Goal: Task Accomplishment & Management: Use online tool/utility

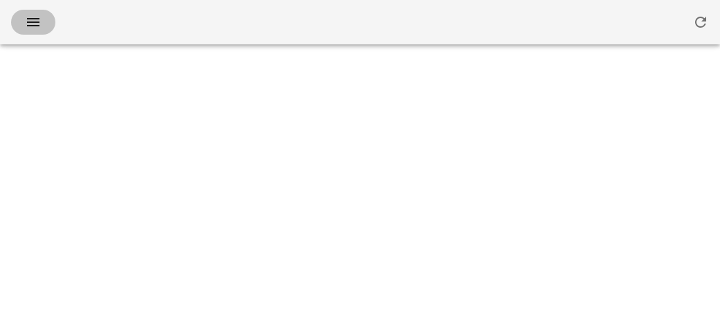
click at [34, 21] on icon "button" at bounding box center [33, 22] width 17 height 17
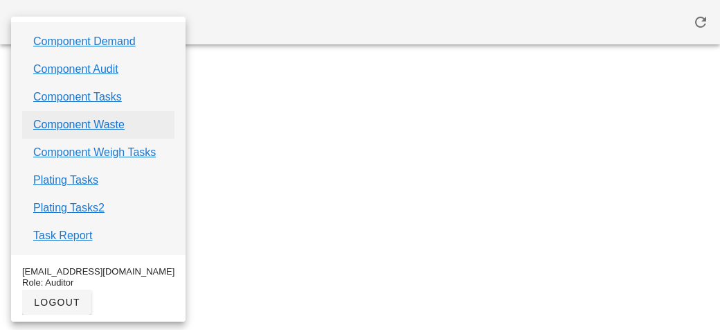
click at [71, 129] on link "Component Waste" at bounding box center [78, 124] width 91 height 17
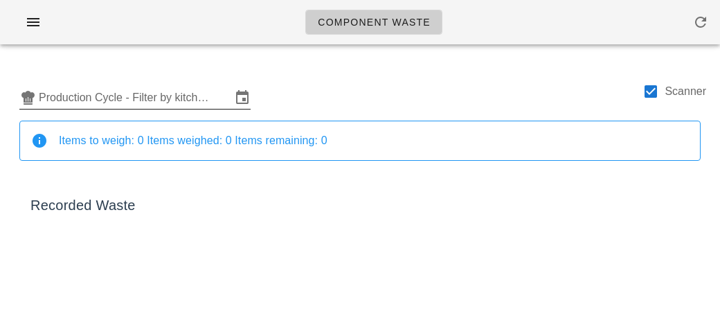
click at [75, 93] on input "Production Cycle - Filter by kitchen production schedules" at bounding box center [135, 98] width 193 height 22
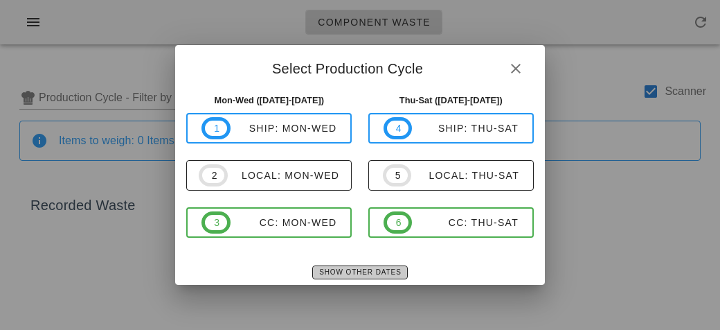
click at [330, 276] on button "Show Other Dates" at bounding box center [359, 272] width 95 height 14
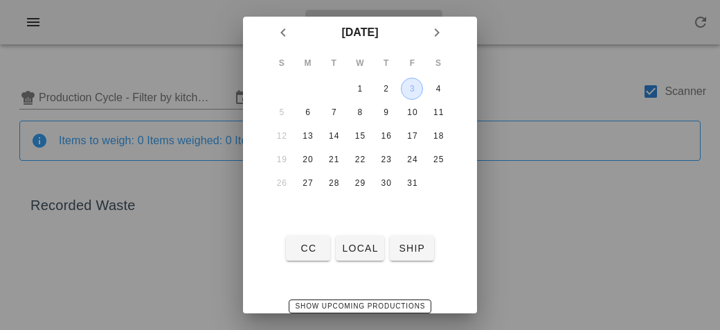
click at [415, 91] on div "3" at bounding box center [412, 89] width 21 height 10
click at [352, 251] on span "local" at bounding box center [360, 247] width 37 height 11
type input "local: Thu-Sat ([DATE]-[DATE])"
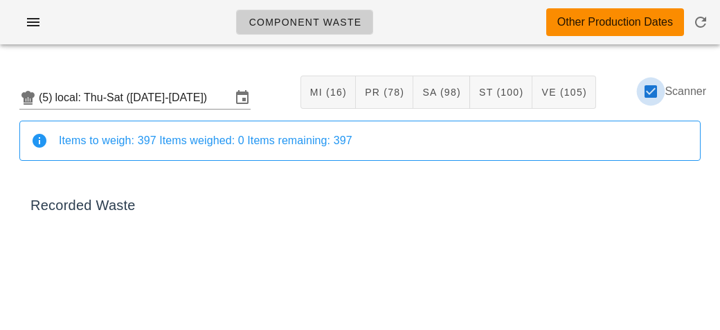
click at [654, 95] on div at bounding box center [651, 92] width 24 height 24
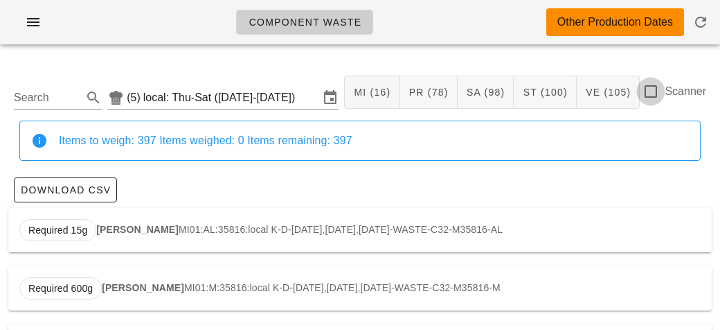
checkbox input "false"
click at [33, 104] on input "Search" at bounding box center [47, 98] width 66 height 22
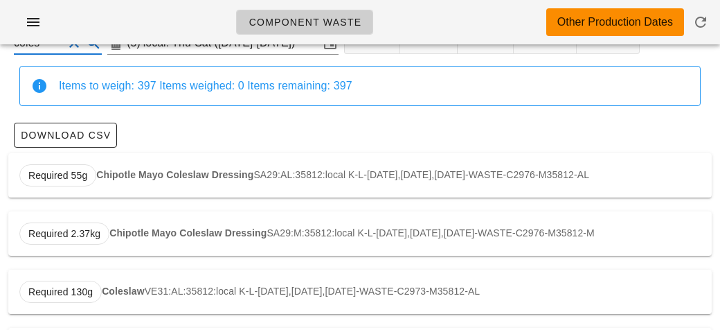
scroll to position [118, 0]
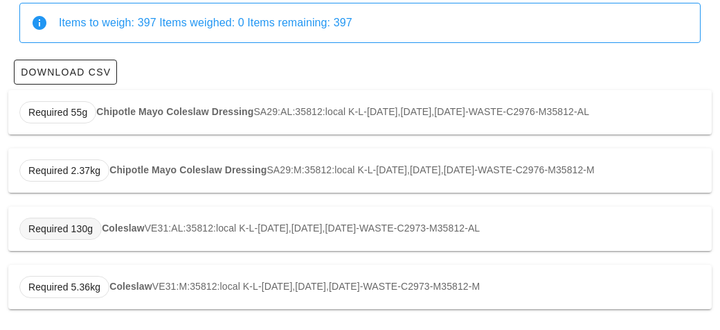
click at [100, 228] on span "Required 130g" at bounding box center [60, 229] width 82 height 22
type input "VE31:AL:35812:local"
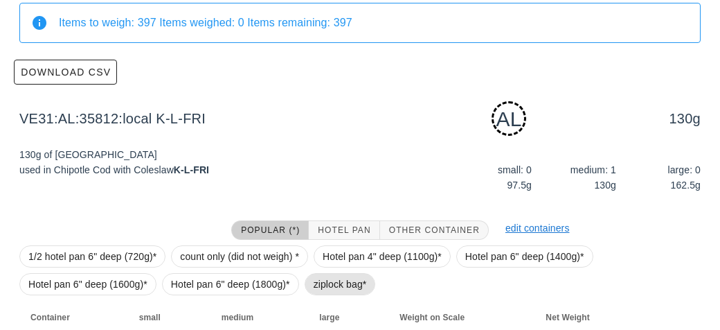
click at [339, 292] on span "ziplock bag*" at bounding box center [340, 284] width 53 height 21
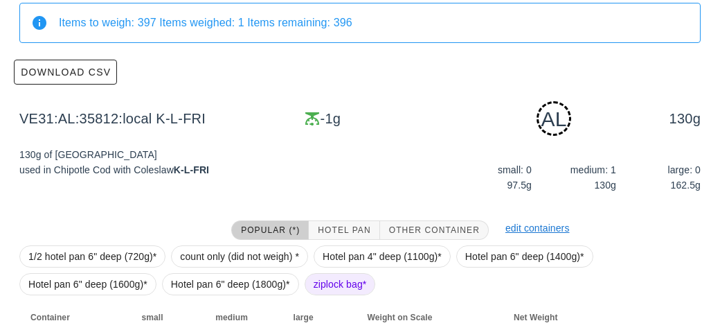
scroll to position [209, 0]
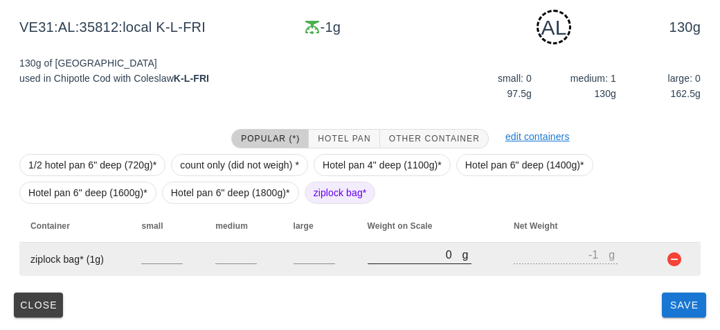
click at [380, 256] on input "0" at bounding box center [415, 254] width 95 height 18
type input "230"
type input "229"
type input "230"
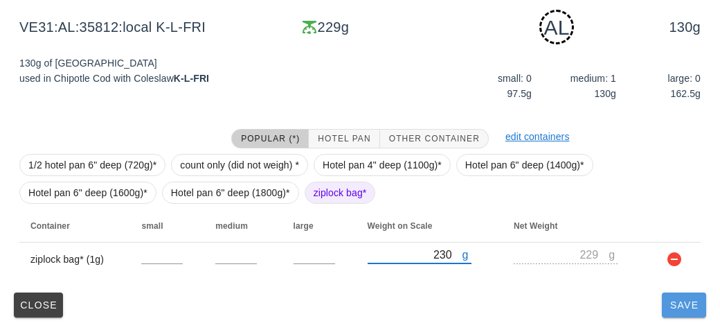
click at [680, 313] on button "Save" at bounding box center [684, 304] width 44 height 25
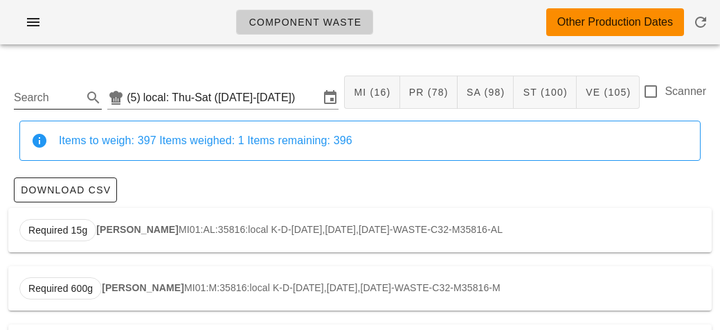
click at [30, 108] on input "Search" at bounding box center [47, 98] width 66 height 22
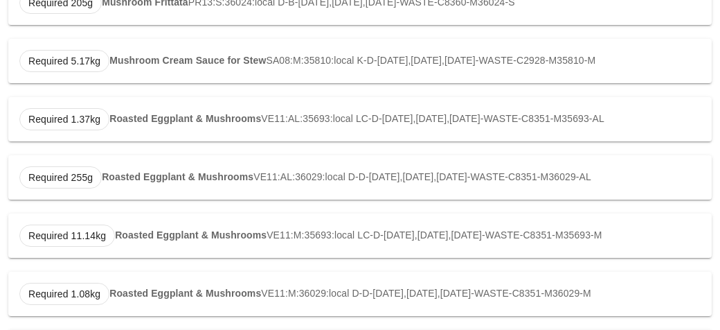
scroll to position [525, 0]
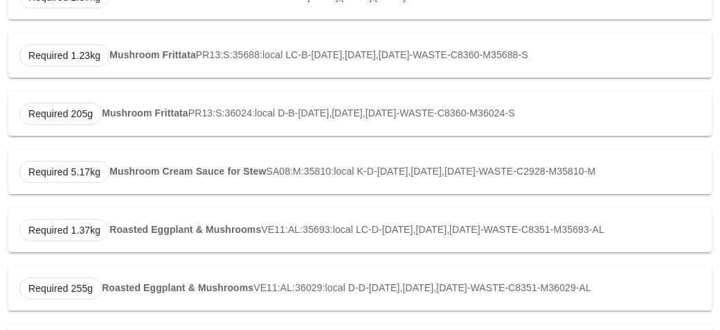
click at [117, 227] on strong "Roasted Eggplant & Mushrooms" at bounding box center [185, 229] width 152 height 11
type input "VE11:AL:35693:local"
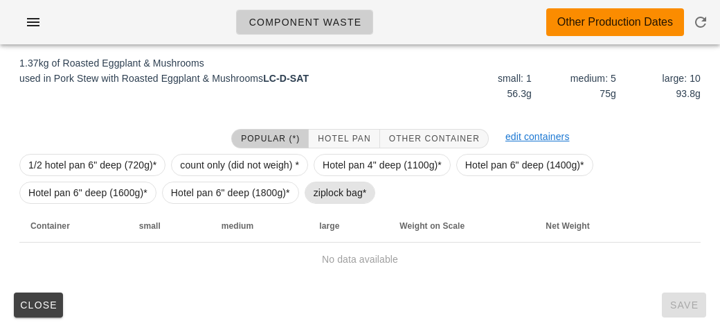
click at [319, 188] on span "ziplock bag*" at bounding box center [340, 192] width 53 height 21
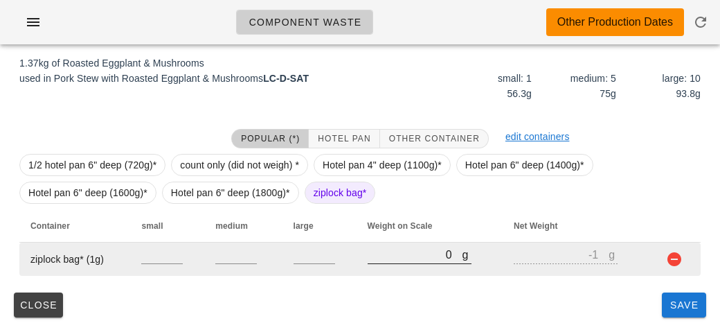
click at [379, 256] on input "0" at bounding box center [415, 254] width 95 height 18
type input "20"
type input "19"
type input "200"
type input "199"
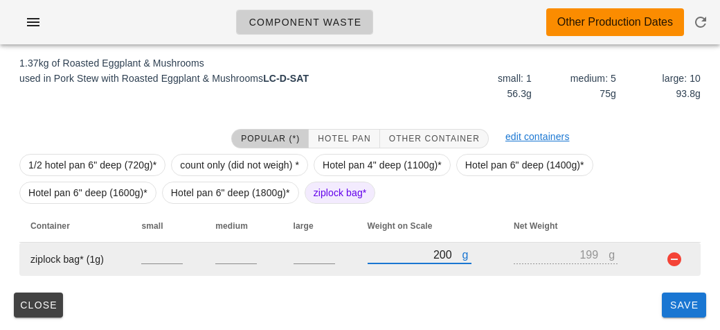
type input "2050"
type input "2049"
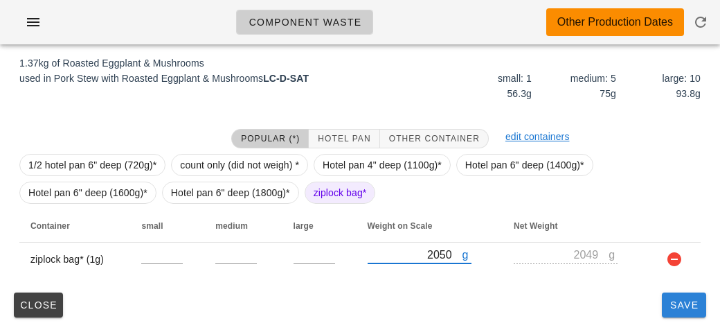
type input "2050"
click at [662, 306] on button "Save" at bounding box center [684, 304] width 44 height 25
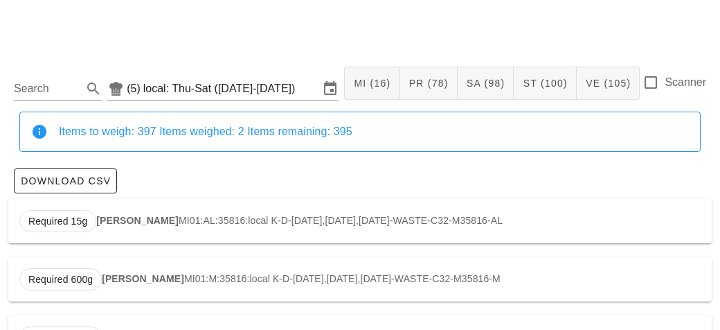
scroll to position [10, 0]
click at [44, 86] on input "Search" at bounding box center [47, 88] width 66 height 22
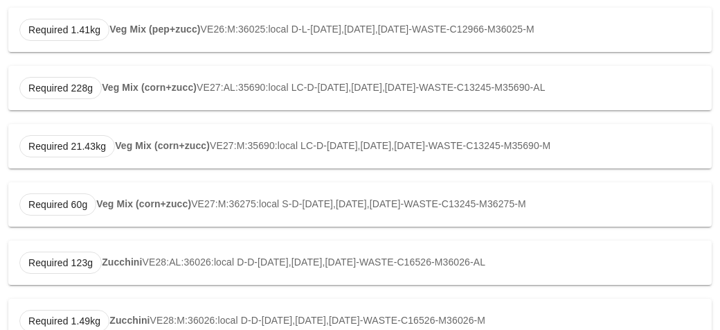
scroll to position [1165, 0]
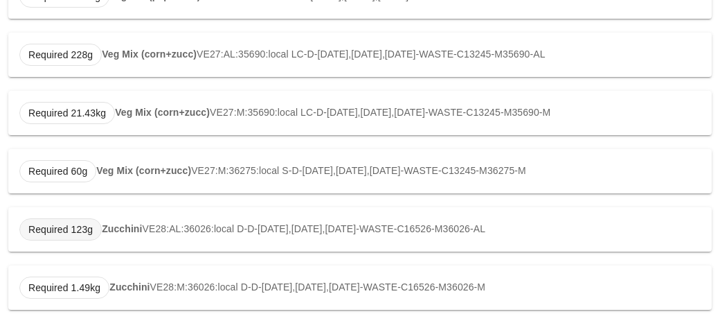
click at [91, 225] on span "Required 123g" at bounding box center [60, 229] width 64 height 21
type input "VE28:AL:36026:local"
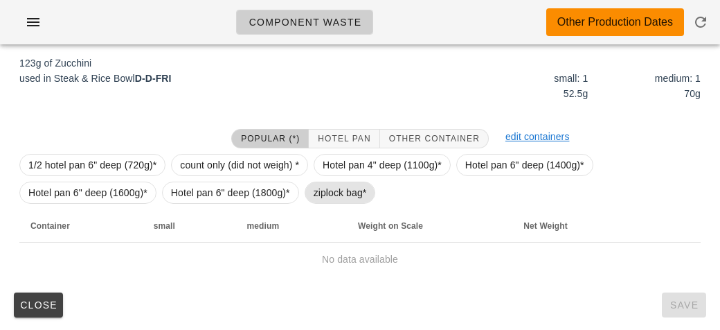
click at [324, 188] on span "ziplock bag*" at bounding box center [340, 192] width 53 height 21
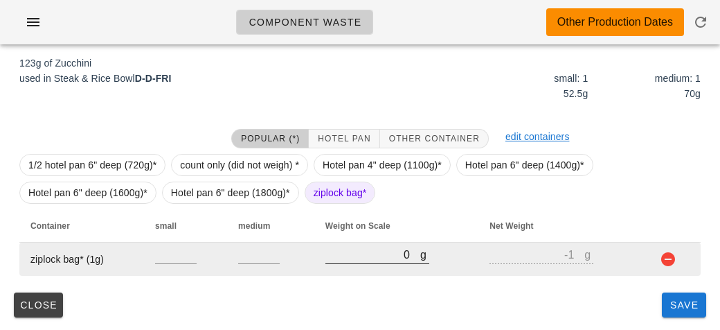
click at [378, 248] on input "0" at bounding box center [373, 254] width 95 height 18
type input "30"
type input "29"
type input "380"
type input "379"
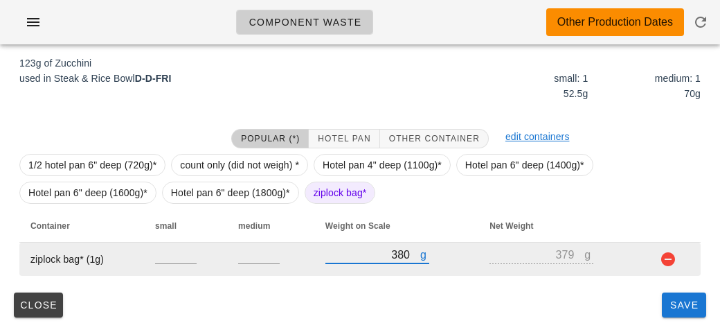
type input "380"
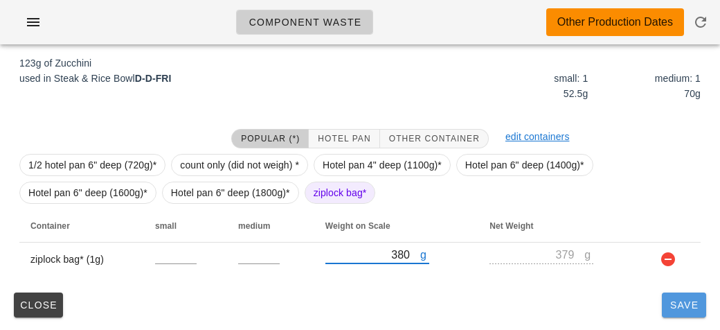
click at [693, 294] on button "Save" at bounding box center [684, 304] width 44 height 25
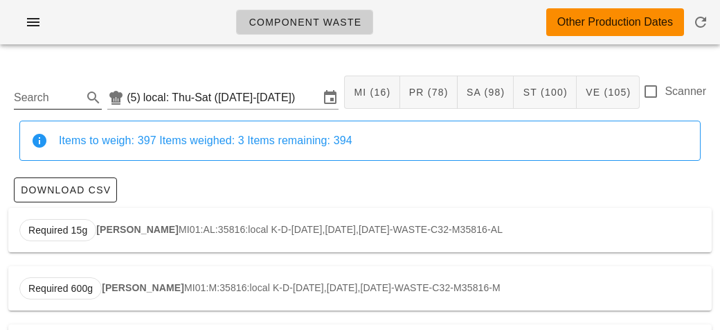
click at [28, 93] on input "Search" at bounding box center [47, 98] width 66 height 22
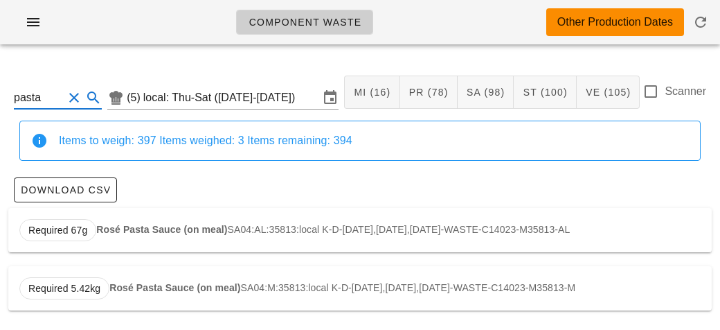
scroll to position [2, 0]
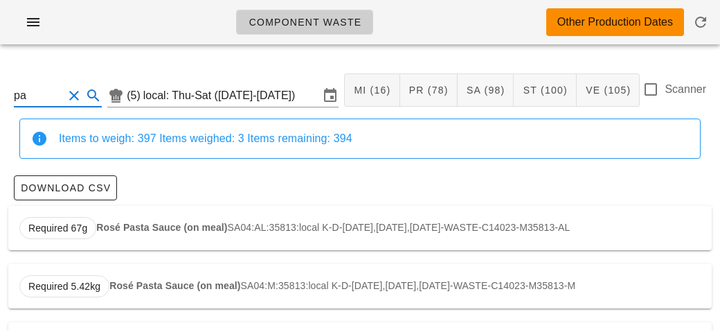
type input "p"
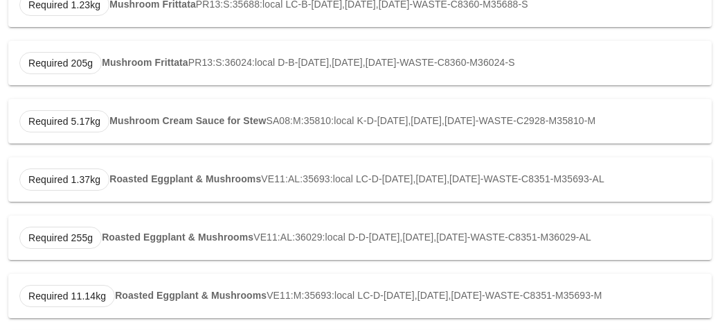
scroll to position [400, 0]
click at [132, 173] on strong "Roasted Eggplant & Mushrooms" at bounding box center [185, 178] width 152 height 11
type input "VE11:AL:35693:local"
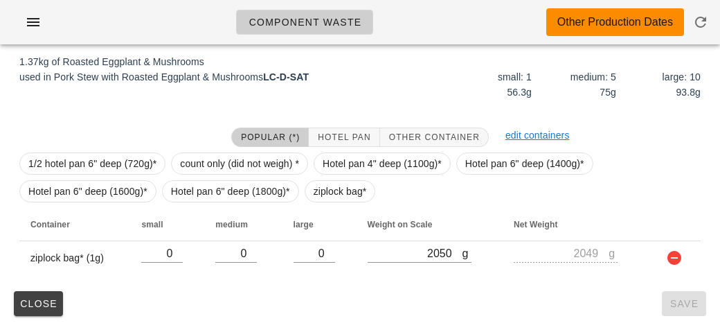
scroll to position [209, 0]
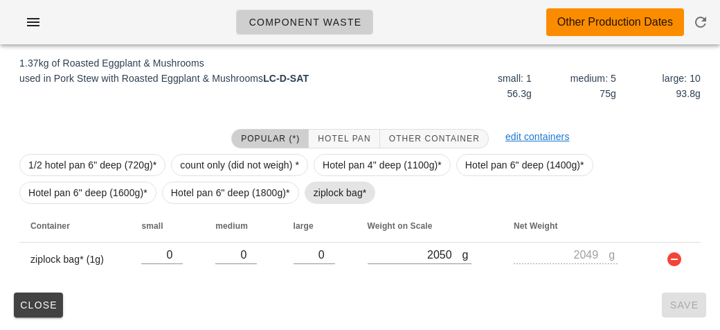
click at [314, 195] on span "ziplock bag*" at bounding box center [340, 192] width 53 height 21
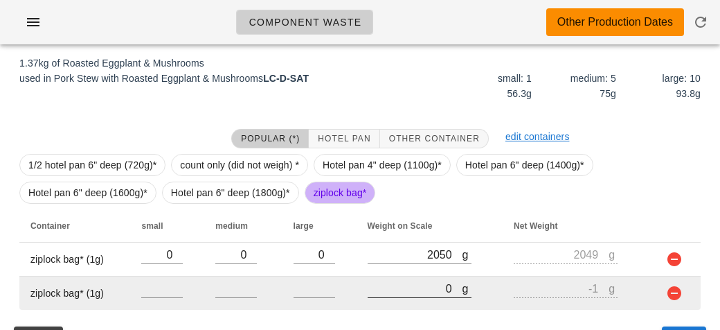
click at [409, 292] on input "0" at bounding box center [415, 288] width 95 height 18
type input "60"
type input "59"
type input "650"
type input "649"
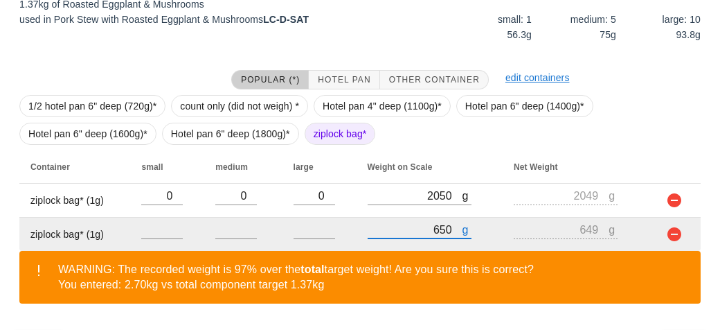
scroll to position [307, 0]
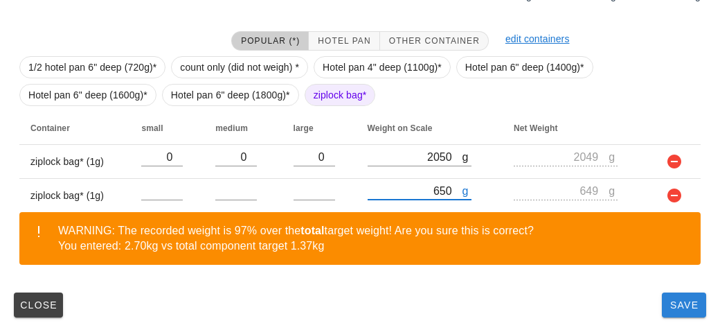
type input "650"
click at [681, 300] on span "Save" at bounding box center [684, 304] width 33 height 11
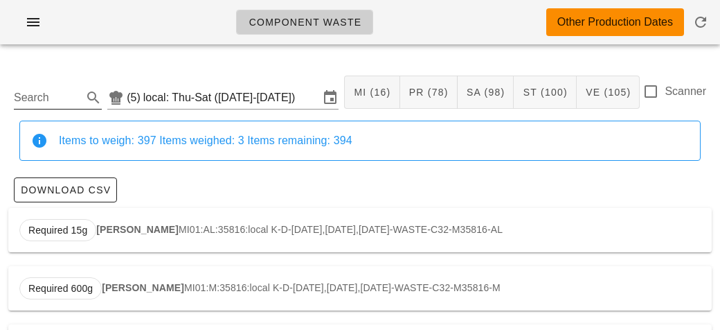
click at [29, 92] on input "Search" at bounding box center [47, 98] width 66 height 22
click at [99, 222] on div "Required 460g Scrambled Eggs PR14:AL:35565:local FN-B-[DATE],[DATE],[DATE]-WAST…" at bounding box center [360, 230] width 704 height 44
type input "PR14:AL:35565:local"
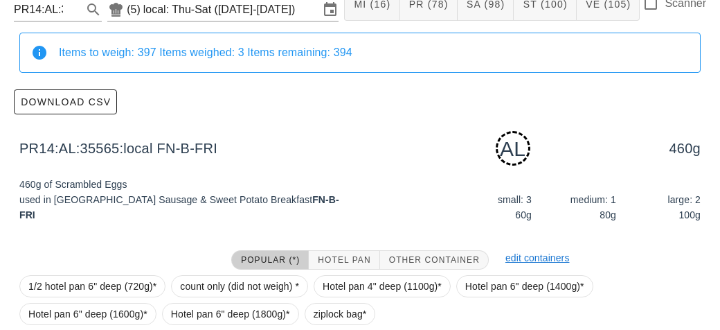
scroll to position [209, 0]
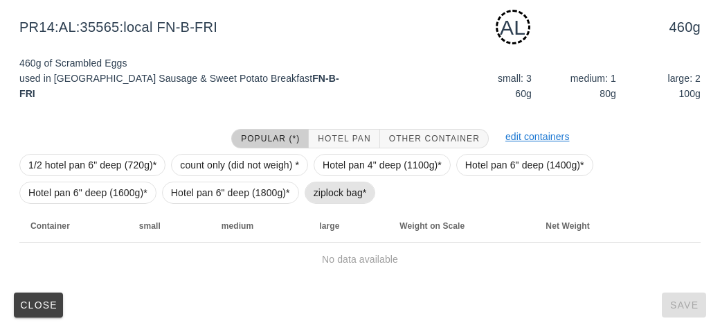
click at [318, 193] on span "ziplock bag*" at bounding box center [340, 192] width 53 height 21
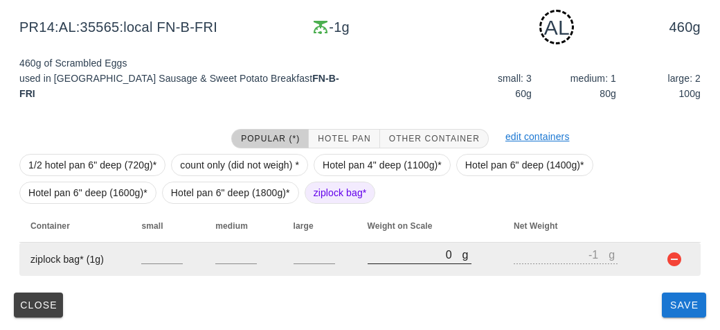
click at [378, 247] on input "0" at bounding box center [415, 254] width 95 height 18
type input "70"
type input "69"
type input "750"
type input "749"
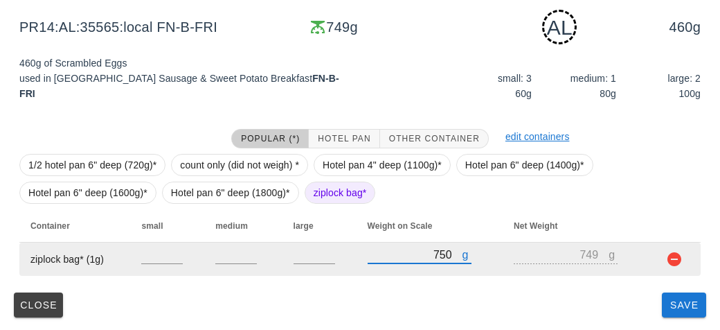
type input "750"
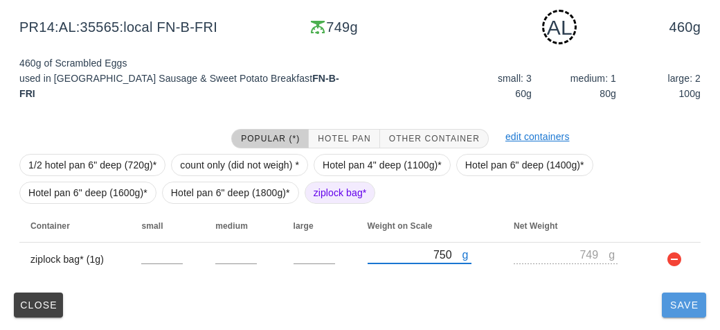
click at [676, 316] on button "Save" at bounding box center [684, 304] width 44 height 25
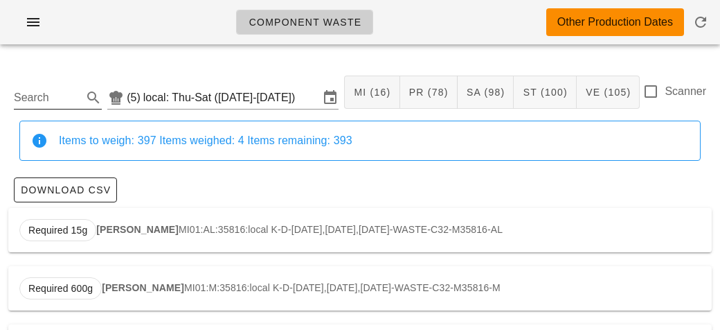
click at [41, 107] on input "Search" at bounding box center [47, 98] width 66 height 22
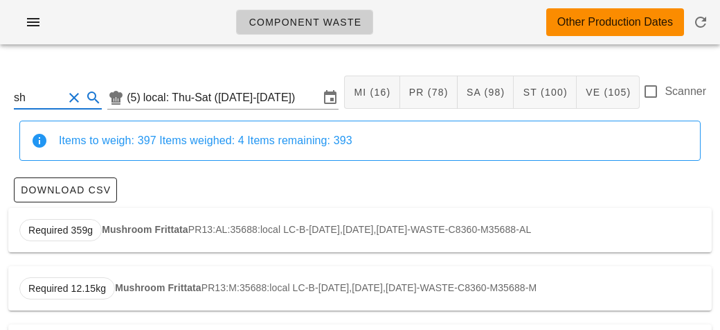
type input "s"
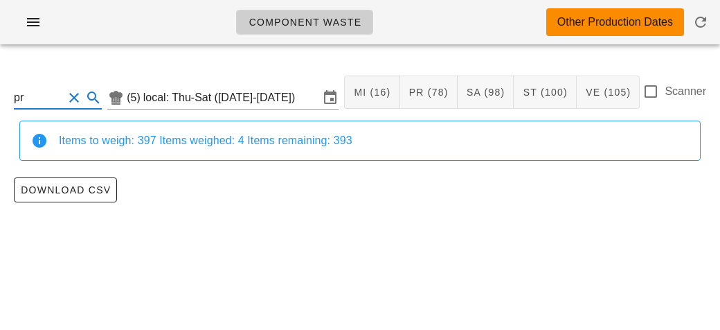
type input "p"
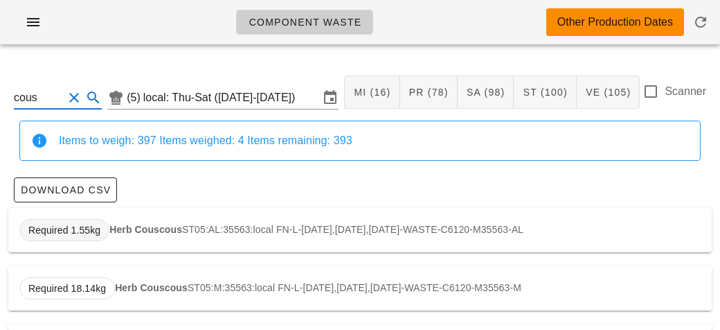
click at [94, 221] on span "Required 1.55kg" at bounding box center [64, 230] width 72 height 21
type input "ST05:AL:35563:local"
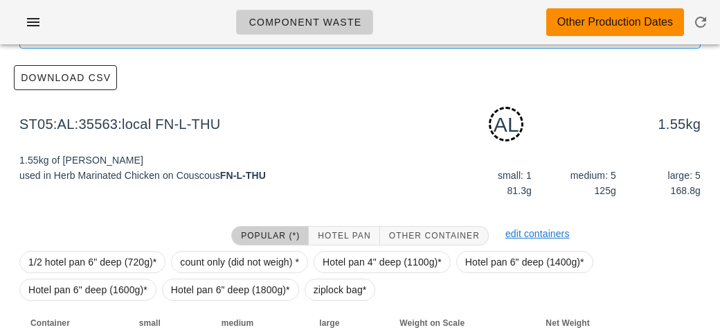
scroll to position [209, 0]
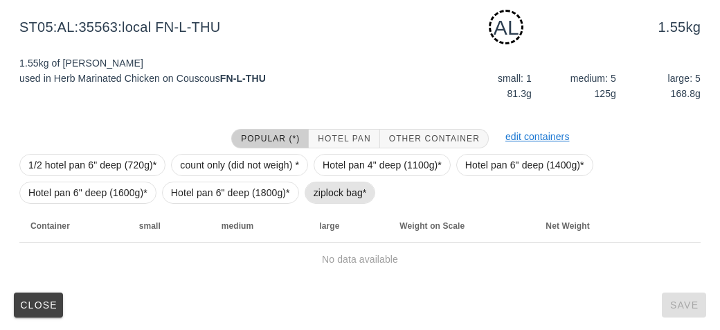
click at [324, 193] on span "ziplock bag*" at bounding box center [340, 192] width 53 height 21
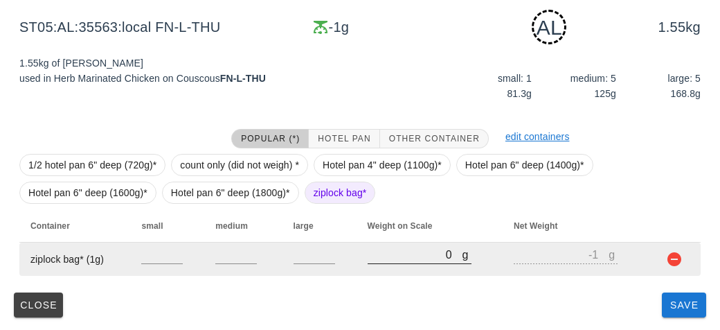
click at [384, 258] on input "0" at bounding box center [415, 254] width 95 height 18
type input "30"
type input "29"
type input "300"
type input "299"
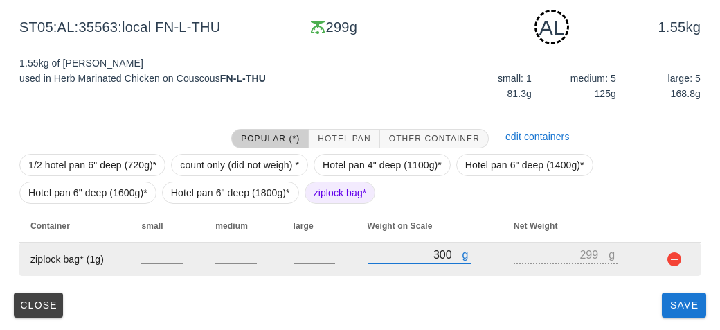
type input "300"
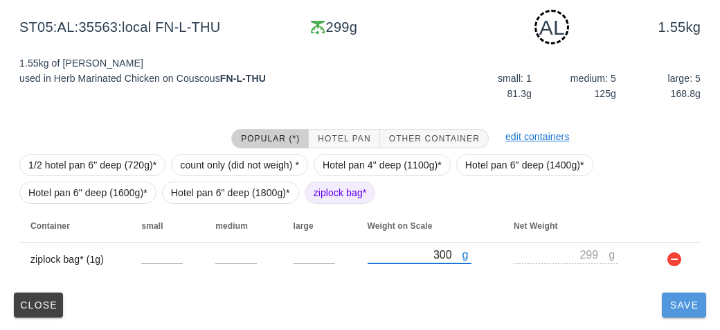
click at [675, 314] on button "Save" at bounding box center [684, 304] width 44 height 25
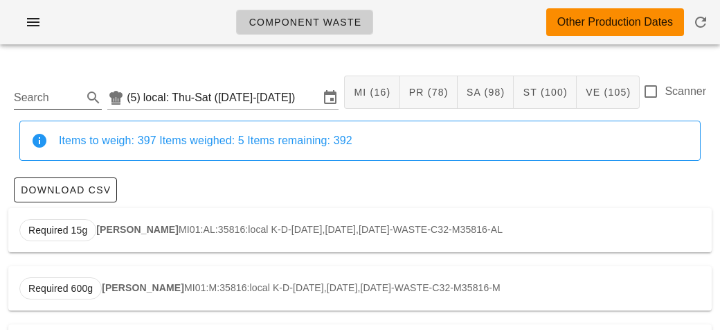
click at [39, 103] on input "Search" at bounding box center [47, 98] width 66 height 22
click at [108, 231] on span "Required 1.82kg" at bounding box center [64, 230] width 90 height 22
type input "ST02:AL:35693:local"
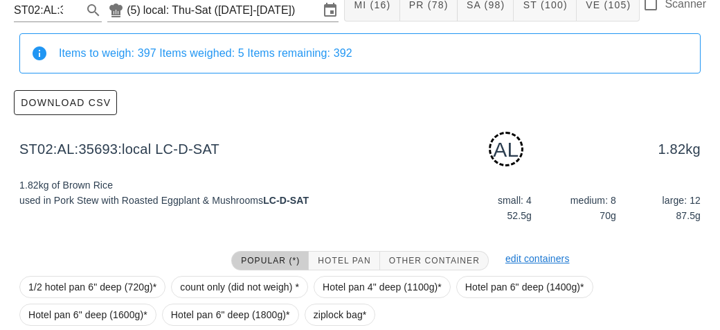
scroll to position [209, 0]
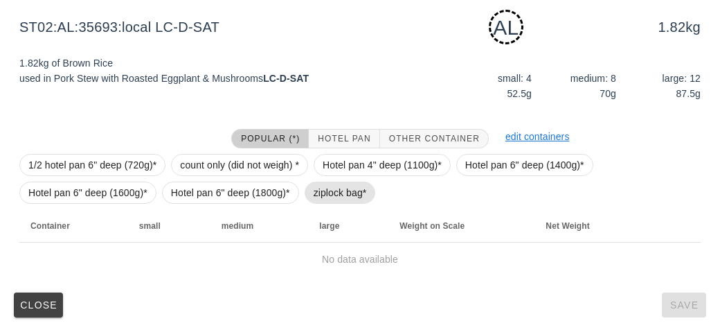
click at [318, 191] on span "ziplock bag*" at bounding box center [340, 192] width 53 height 21
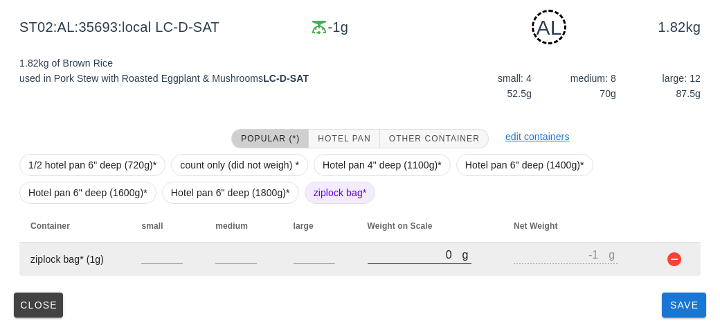
click at [391, 256] on input "0" at bounding box center [415, 254] width 95 height 18
type input "30"
type input "29"
type input "320"
type input "319"
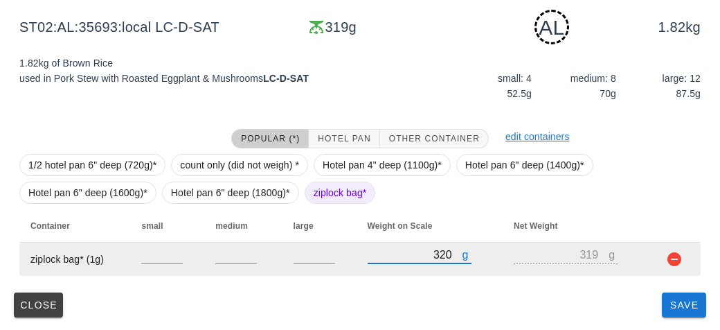
type input "320"
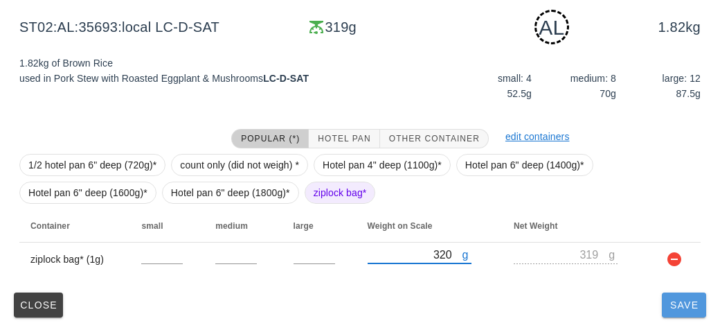
click at [672, 314] on button "Save" at bounding box center [684, 304] width 44 height 25
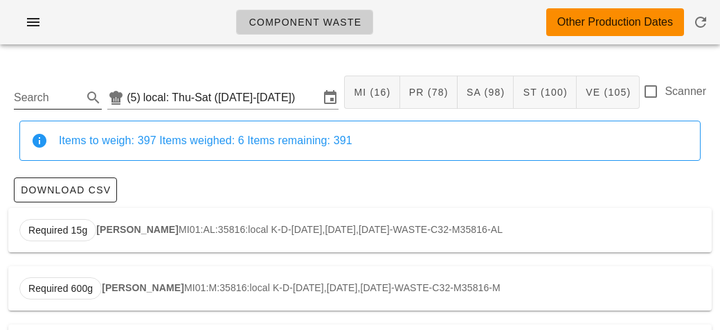
click at [41, 95] on input "Search" at bounding box center [47, 98] width 66 height 22
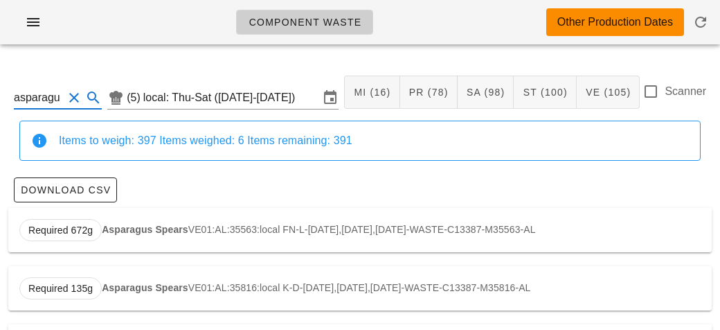
click at [117, 225] on strong "Asparagus Spears" at bounding box center [145, 229] width 87 height 11
type input "VE01:AL:35563:local"
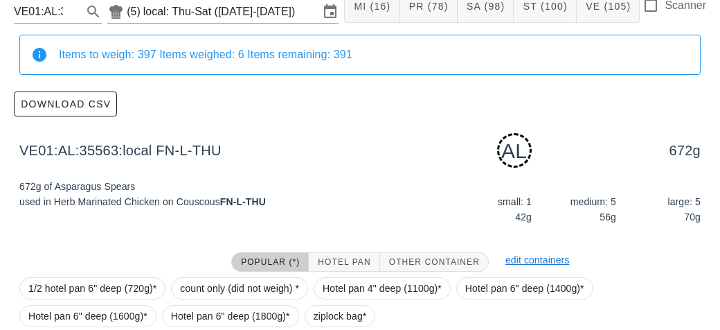
scroll to position [209, 0]
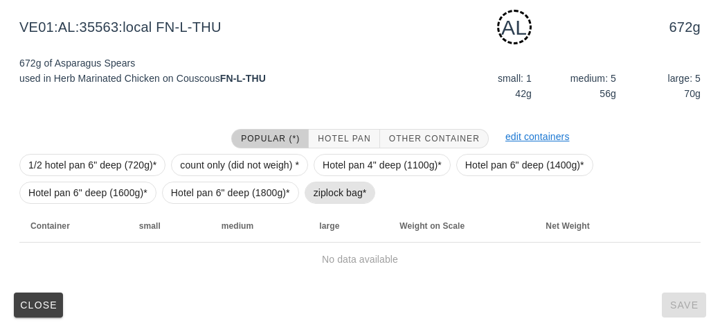
click at [320, 184] on span "ziplock bag*" at bounding box center [340, 192] width 53 height 21
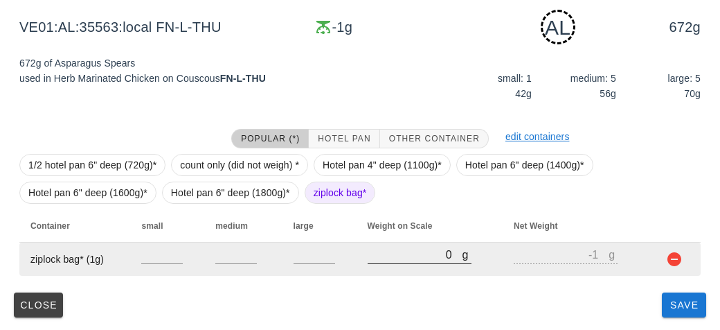
click at [394, 259] on input "0" at bounding box center [415, 254] width 95 height 18
type input "10"
type input "9"
type input "100"
type input "99"
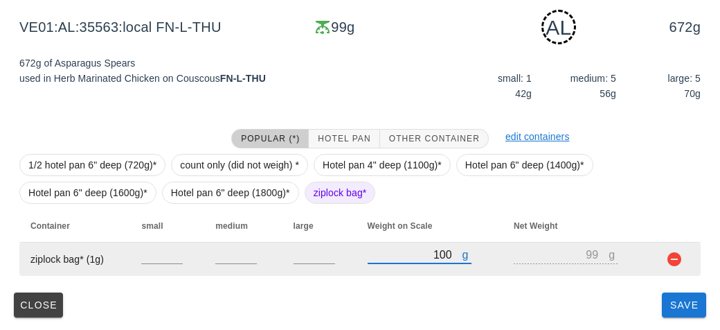
type input "1080"
type input "1079"
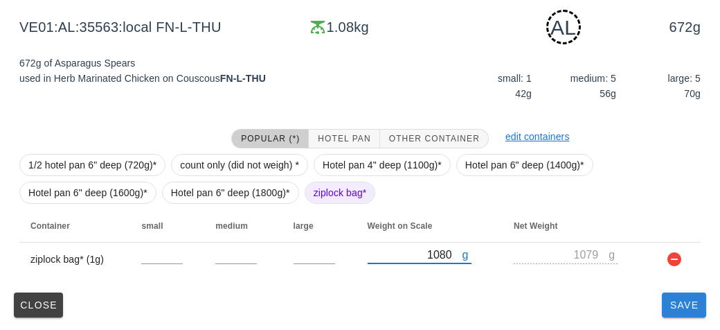
type input "1080"
click at [684, 310] on button "Save" at bounding box center [684, 304] width 44 height 25
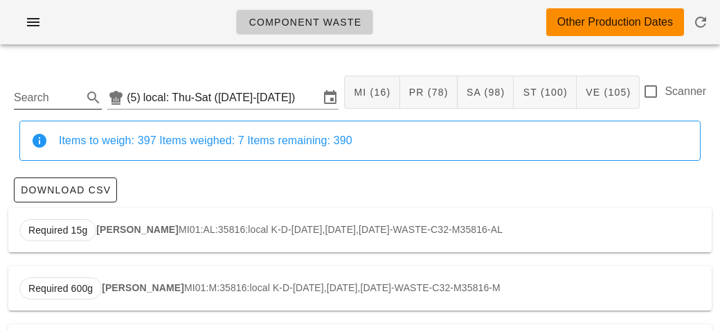
click at [53, 97] on input "Search" at bounding box center [47, 98] width 66 height 22
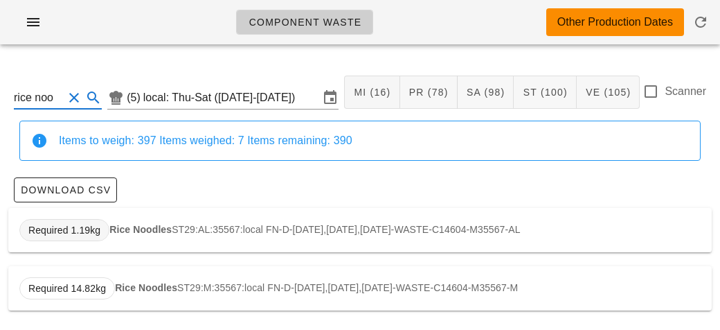
click at [96, 223] on span "Required 1.19kg" at bounding box center [64, 230] width 72 height 21
type input "ST29:AL:35567:local"
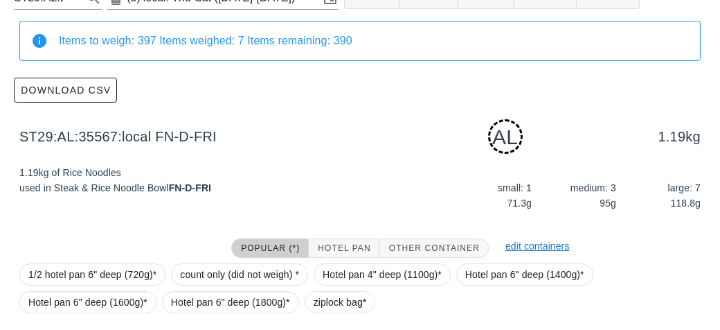
scroll to position [209, 0]
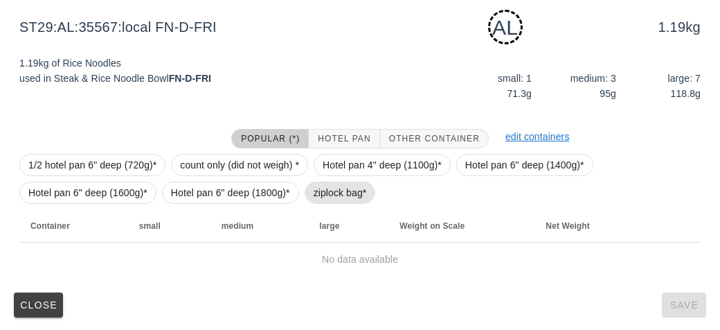
click at [325, 188] on span "ziplock bag*" at bounding box center [340, 192] width 53 height 21
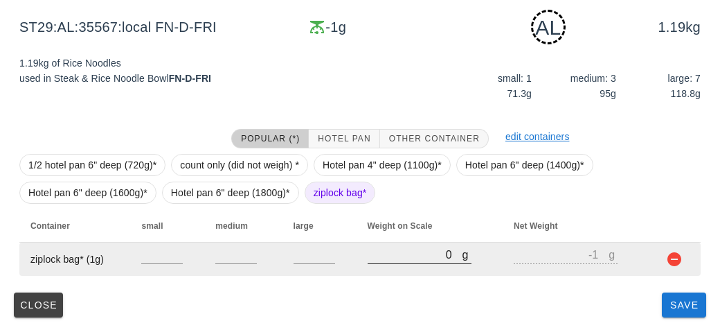
click at [386, 254] on input "0" at bounding box center [415, 254] width 95 height 18
type input "40"
type input "39"
type input "400"
type input "399"
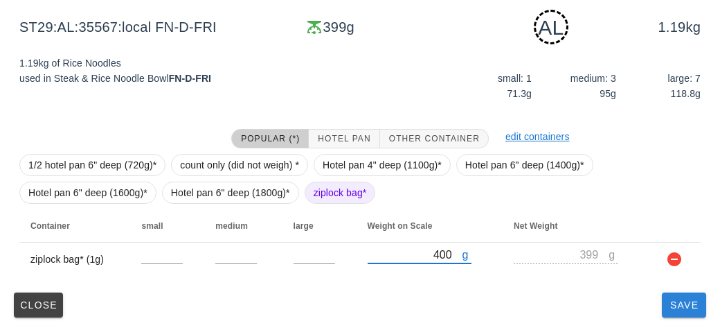
type input "400"
click at [678, 303] on span "Save" at bounding box center [684, 304] width 33 height 11
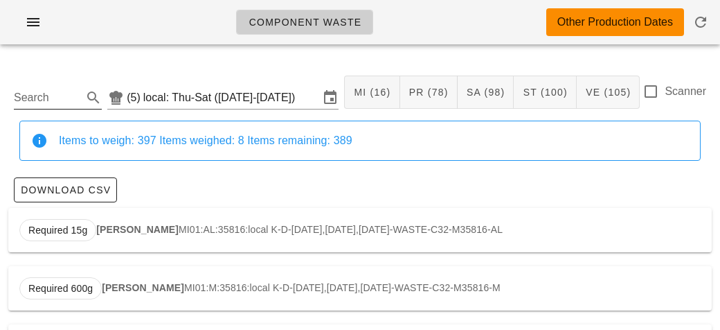
click at [17, 103] on input "Search" at bounding box center [47, 98] width 66 height 22
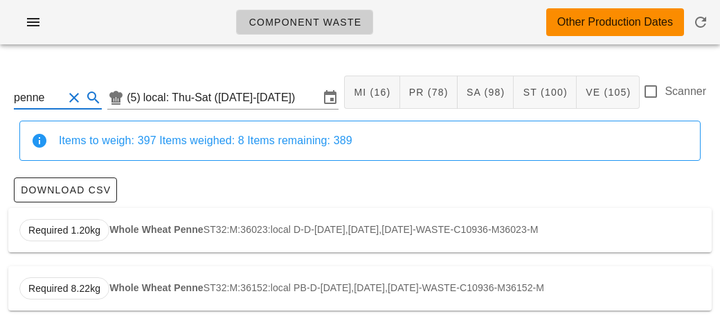
click at [116, 227] on strong "Whole Wheat Penne" at bounding box center [156, 229] width 94 height 11
type input "ST32:M:36023:local"
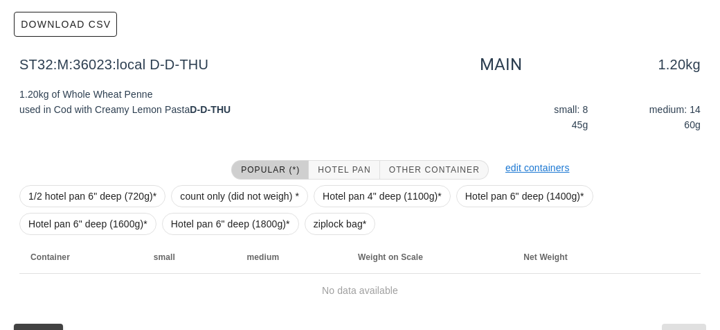
scroll to position [197, 0]
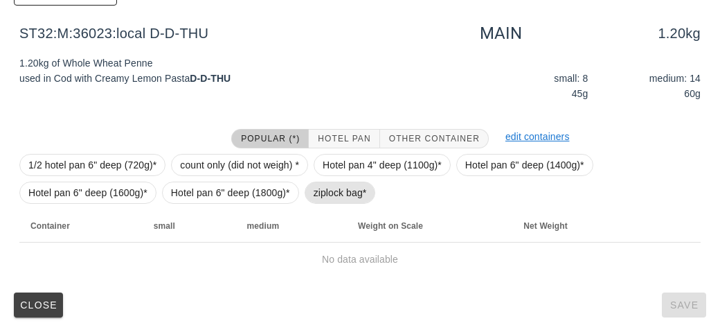
click at [333, 190] on span "ziplock bag*" at bounding box center [340, 192] width 53 height 21
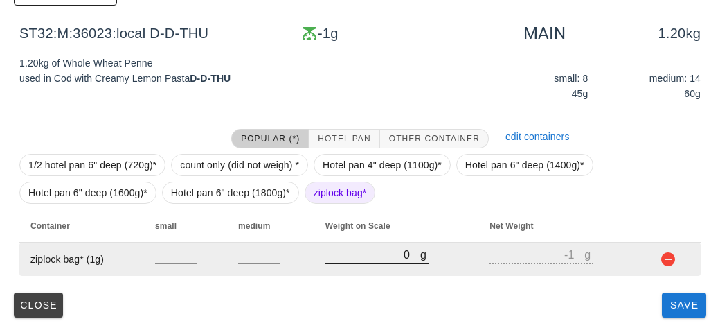
click at [372, 247] on input "0" at bounding box center [373, 254] width 95 height 18
type input "40"
type input "39"
type input "440"
type input "439"
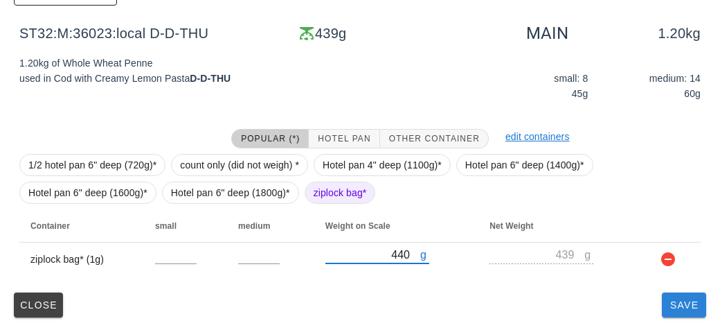
type input "440"
click at [675, 313] on button "Save" at bounding box center [684, 304] width 44 height 25
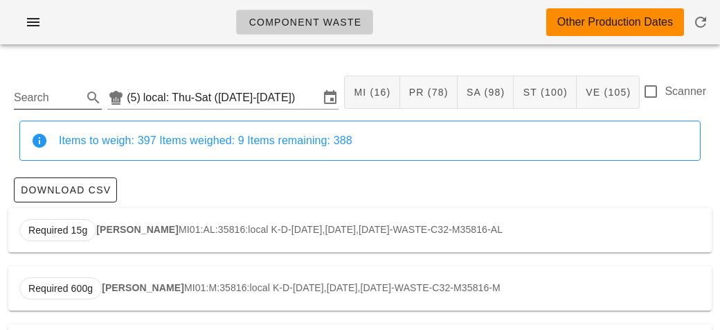
click at [35, 103] on input "Search" at bounding box center [47, 98] width 66 height 22
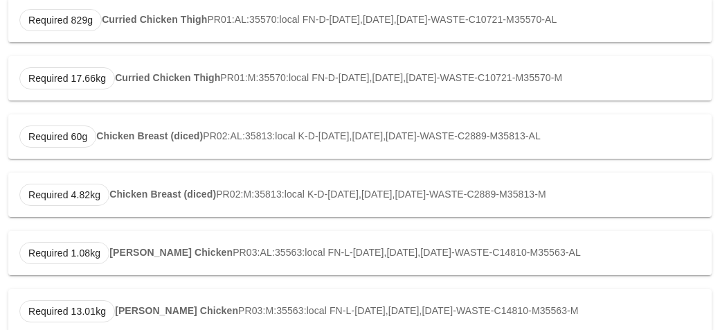
scroll to position [222, 0]
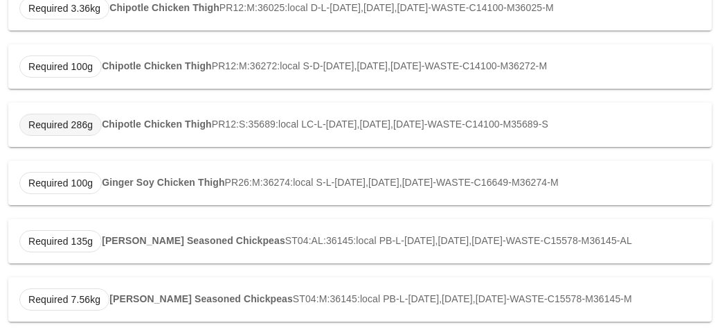
click at [26, 120] on span "Required 286g" at bounding box center [60, 125] width 82 height 22
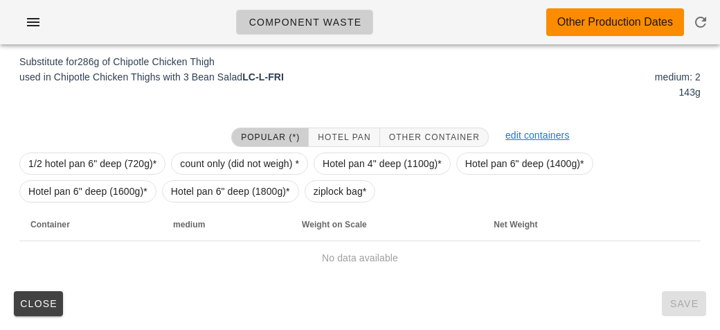
scroll to position [202, 0]
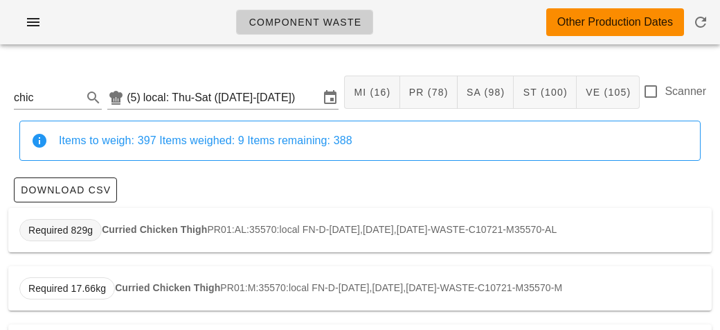
click at [96, 220] on span "Required 829g" at bounding box center [60, 230] width 82 height 22
type input "PR01:AL:35570:local"
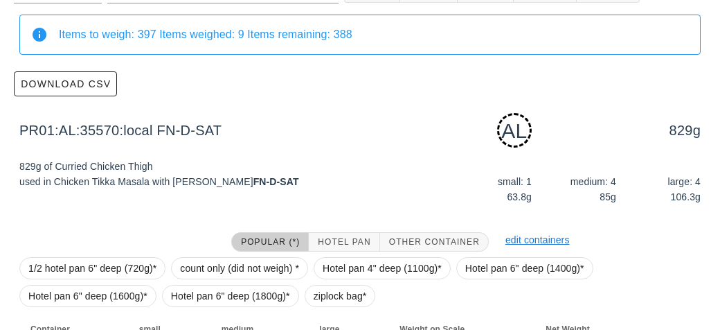
scroll to position [209, 0]
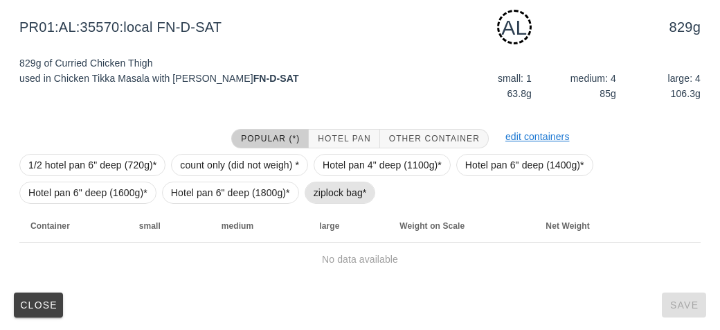
click at [323, 200] on span "ziplock bag*" at bounding box center [340, 192] width 53 height 21
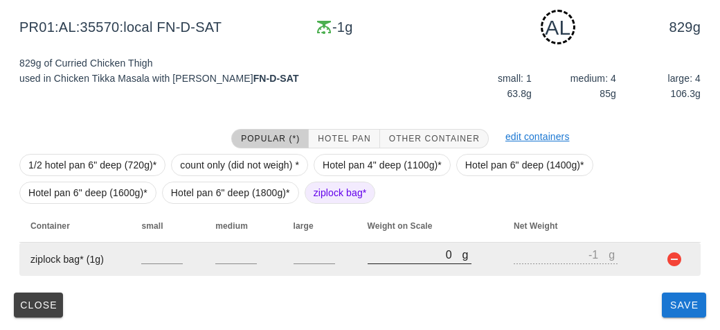
click at [384, 259] on input "0" at bounding box center [415, 254] width 95 height 18
type input "20"
type input "19"
type input "280"
type input "279"
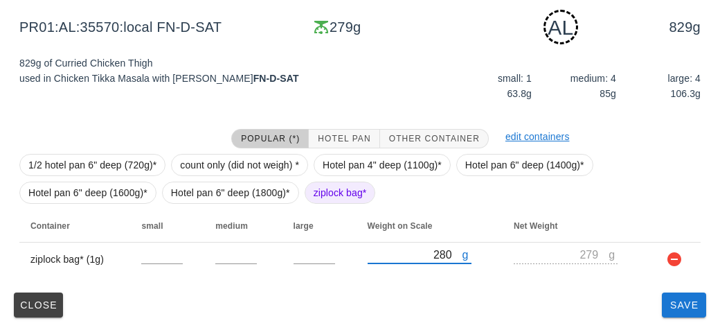
type input "280"
click at [681, 324] on div "PR01:AL:35570:local (5) local: Thu-Sat ([DATE]-[DATE]) MI (16) PR (78) SA (98) …" at bounding box center [360, 88] width 720 height 485
click at [675, 299] on span "Save" at bounding box center [684, 304] width 33 height 11
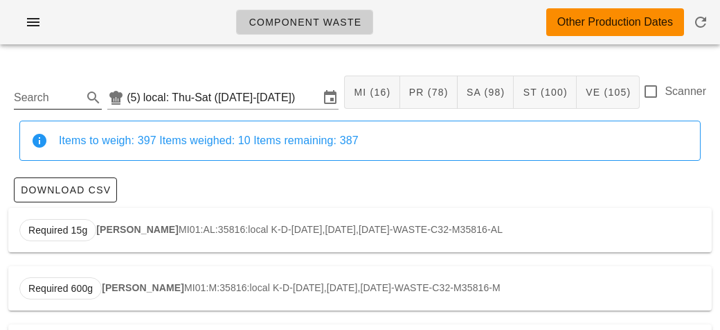
click at [35, 103] on input "Search" at bounding box center [47, 98] width 66 height 22
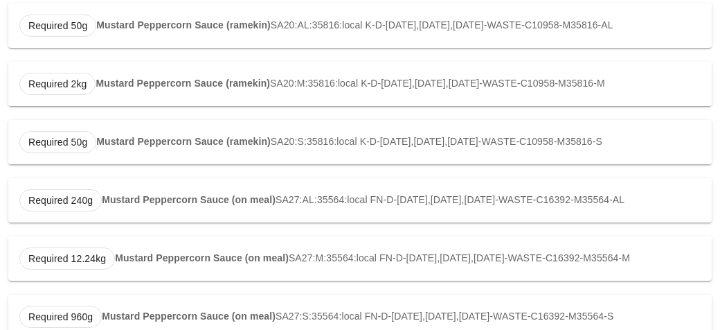
scroll to position [499, 0]
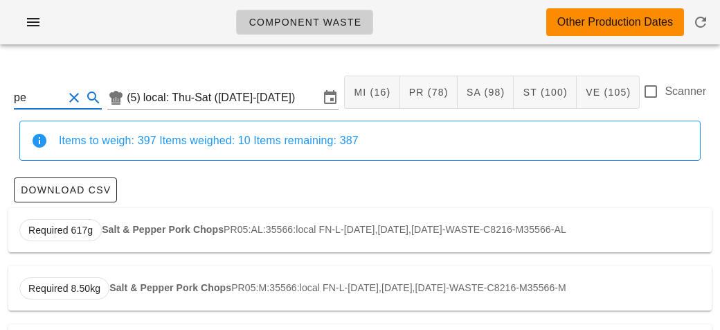
type input "p"
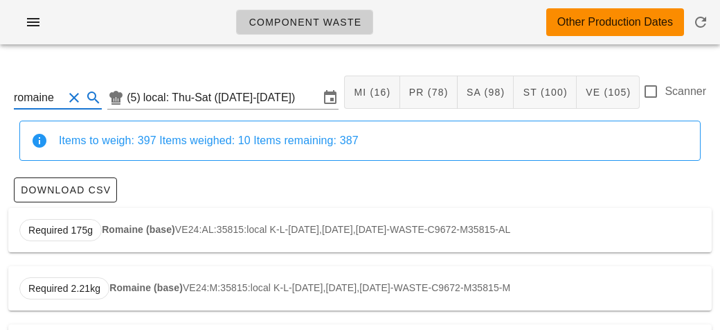
click at [132, 231] on strong "Romaine (base)" at bounding box center [138, 229] width 73 height 11
type input "VE24:AL:35815:local"
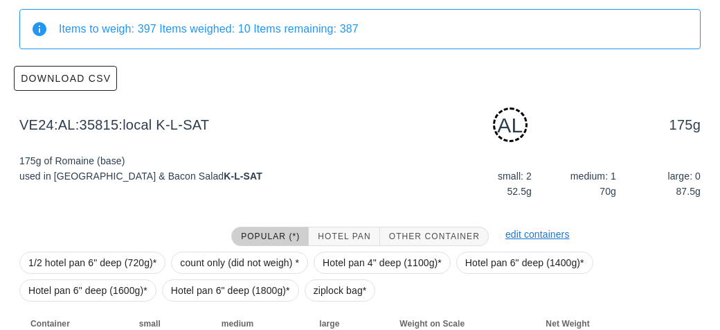
scroll to position [209, 0]
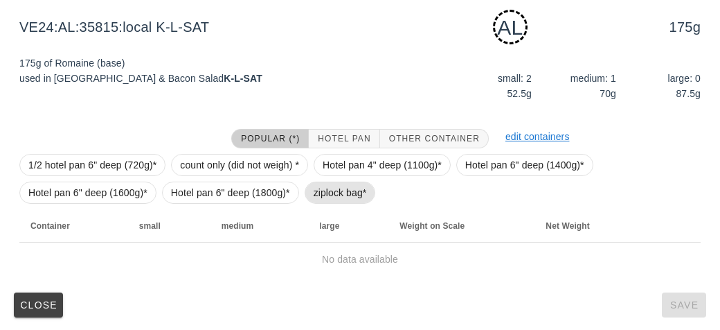
click at [314, 196] on span "ziplock bag*" at bounding box center [340, 192] width 53 height 21
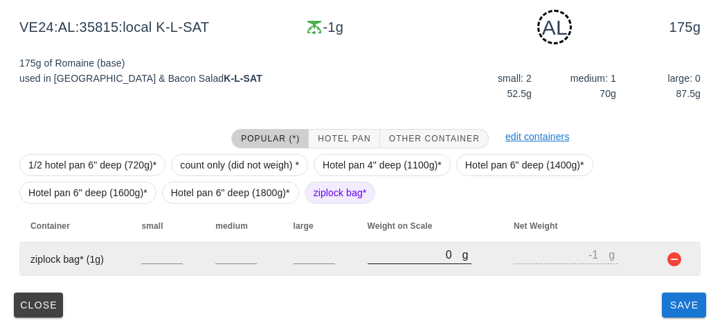
click at [374, 258] on input "0" at bounding box center [415, 254] width 95 height 18
type input "40"
type input "39"
type input "490"
type input "489"
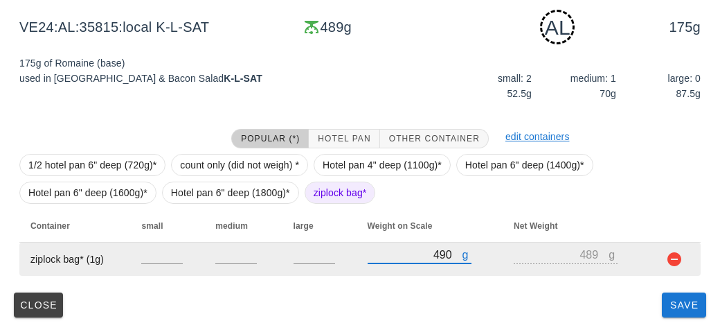
type input "490"
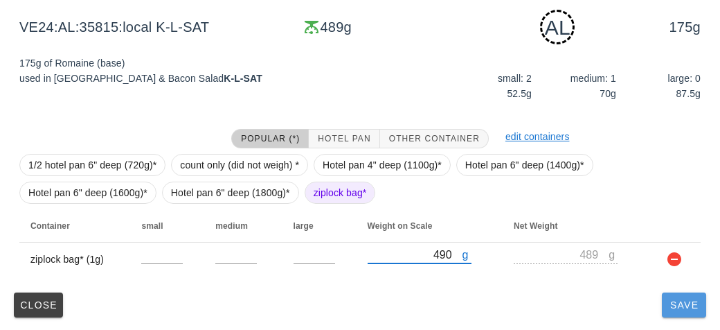
click at [686, 311] on button "Save" at bounding box center [684, 304] width 44 height 25
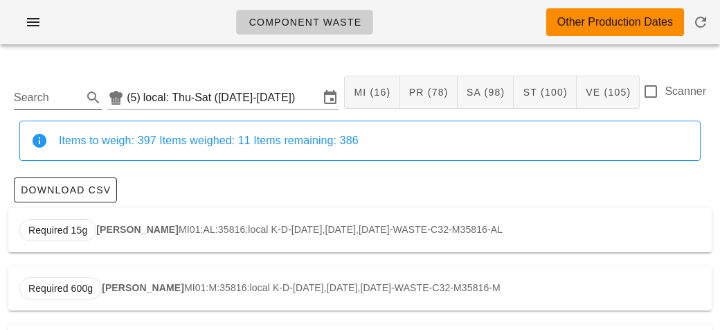
click at [41, 102] on input "Search" at bounding box center [47, 98] width 66 height 22
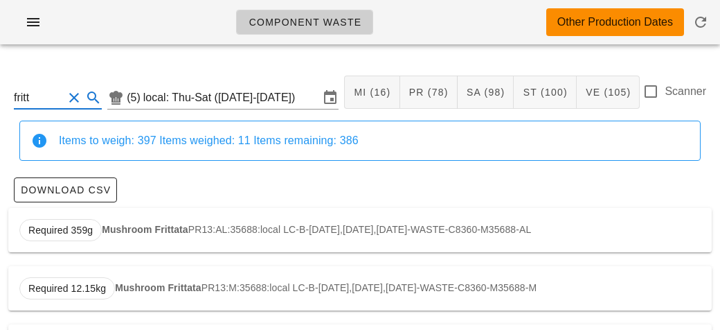
click at [136, 231] on strong "Mushroom Frittata" at bounding box center [145, 229] width 87 height 11
type input "PR13:AL:35688:local"
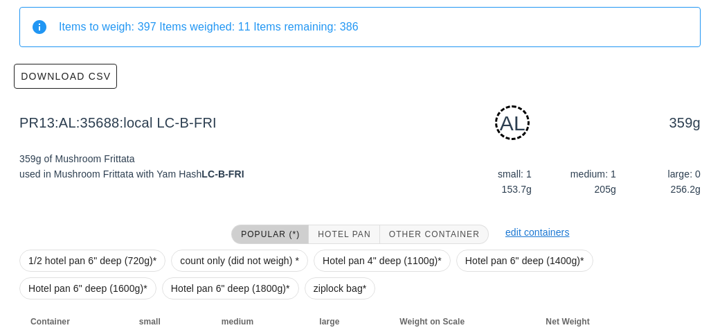
scroll to position [209, 0]
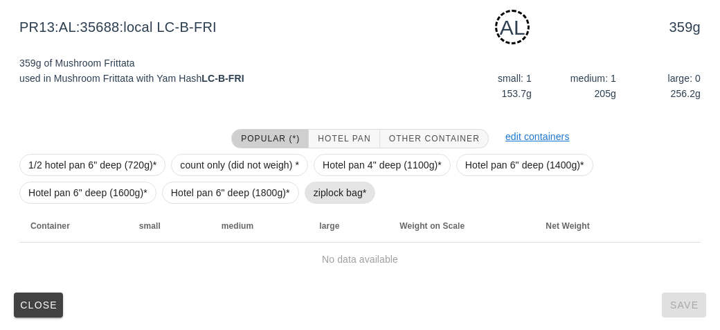
click at [314, 195] on span "ziplock bag*" at bounding box center [340, 192] width 53 height 21
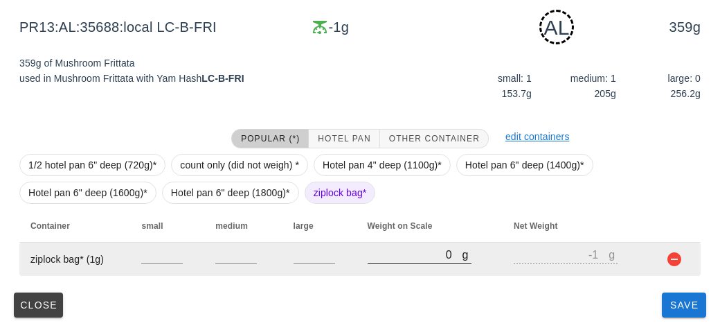
click at [396, 255] on input "0" at bounding box center [415, 254] width 95 height 18
type input "40"
type input "39"
type input "420"
type input "419"
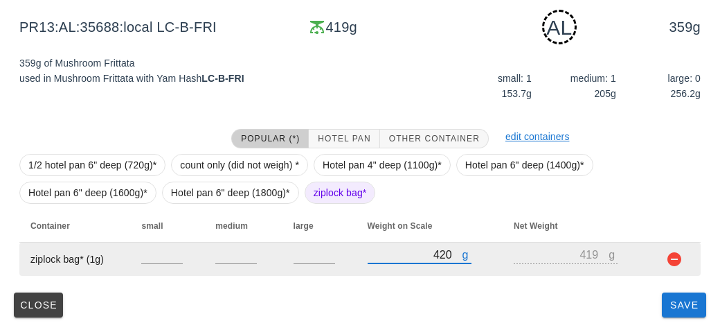
type input "420"
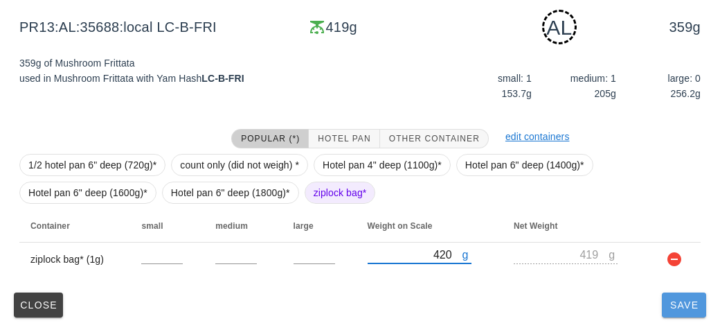
click at [693, 305] on span "Save" at bounding box center [684, 304] width 33 height 11
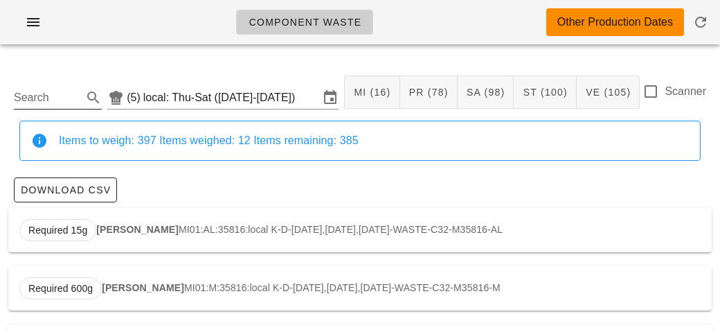
click at [33, 100] on input "Search" at bounding box center [47, 98] width 66 height 22
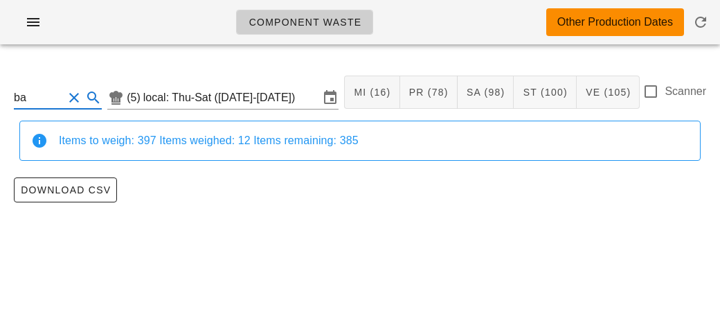
type input "b"
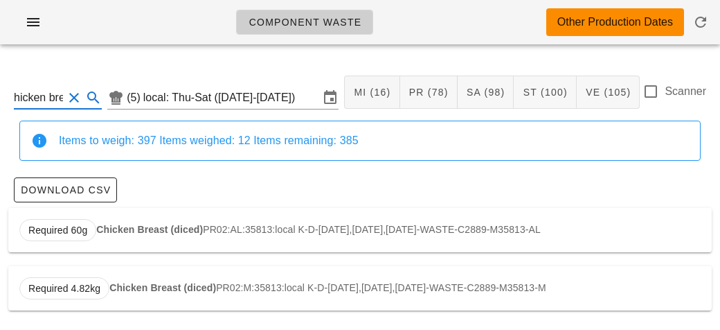
scroll to position [2, 0]
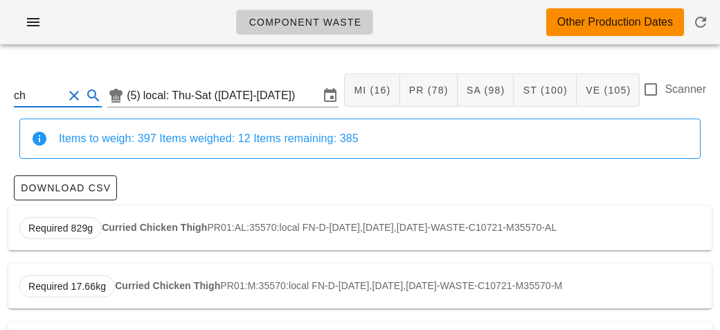
type input "c"
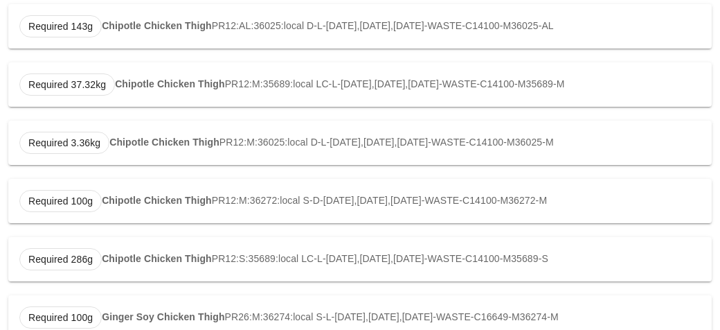
scroll to position [700, 0]
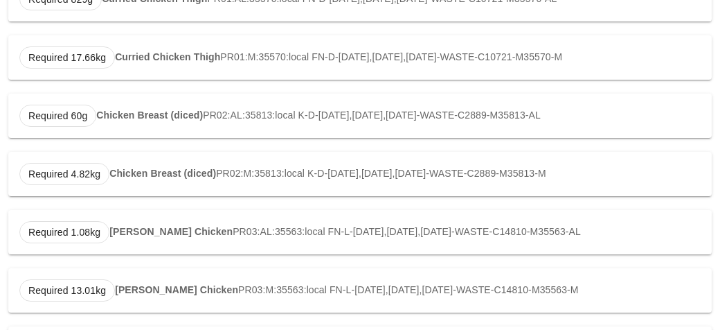
click at [132, 231] on strong "[PERSON_NAME] Chicken" at bounding box center [170, 231] width 123 height 11
type input "PR03:AL:35563:local"
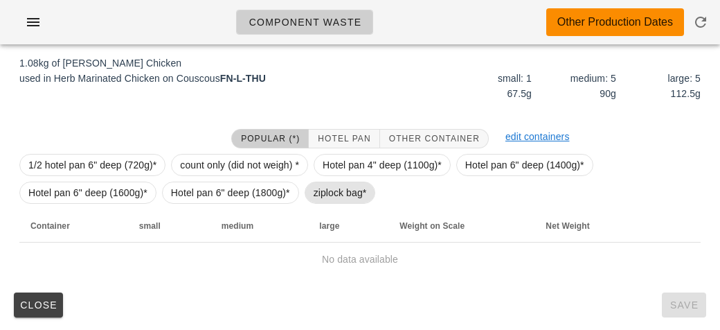
click at [332, 195] on span "ziplock bag*" at bounding box center [340, 192] width 53 height 21
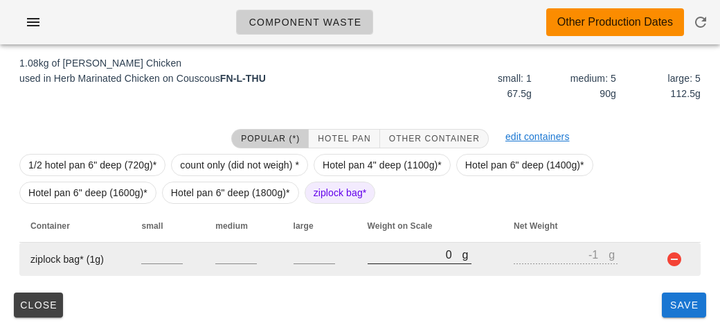
click at [399, 258] on input "0" at bounding box center [415, 254] width 95 height 18
type input "70"
type input "69"
type input "700"
type input "699"
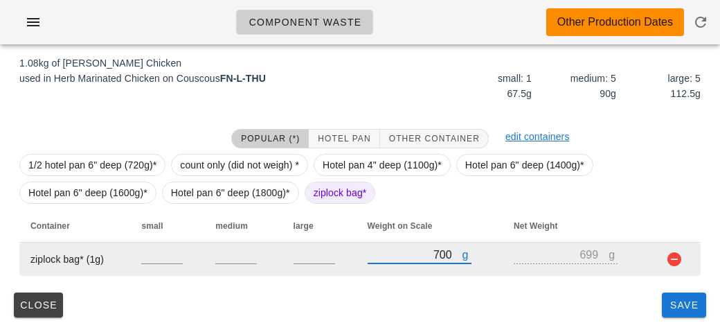
type input "700"
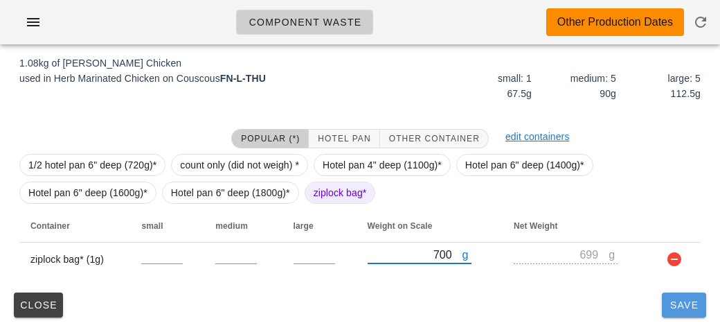
click at [680, 316] on button "Save" at bounding box center [684, 304] width 44 height 25
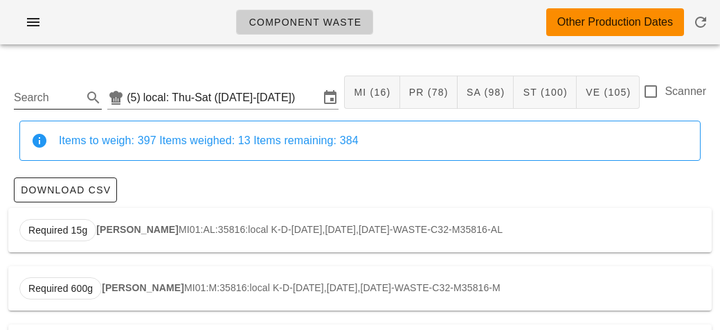
click at [60, 107] on input "Search" at bounding box center [47, 98] width 66 height 22
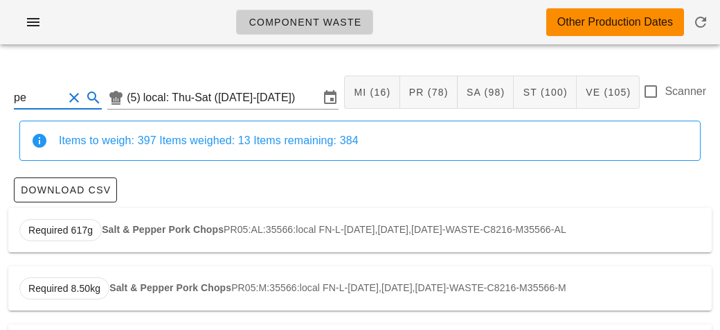
type input "p"
click at [107, 223] on span "Required 1.18kg" at bounding box center [64, 230] width 90 height 22
type input "VE07:AL:35566:local"
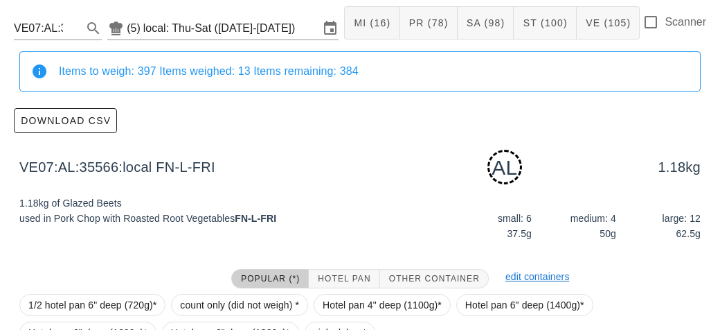
scroll to position [209, 0]
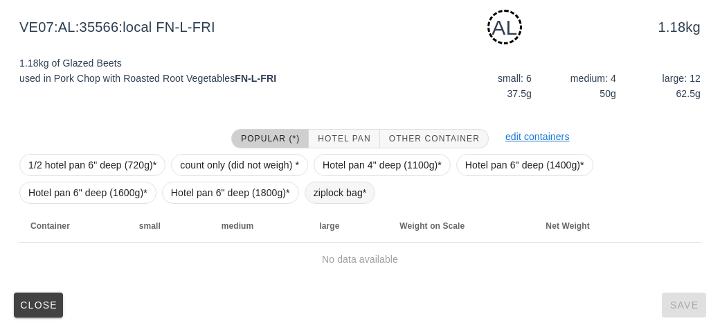
click at [314, 184] on span "ziplock bag*" at bounding box center [340, 192] width 53 height 21
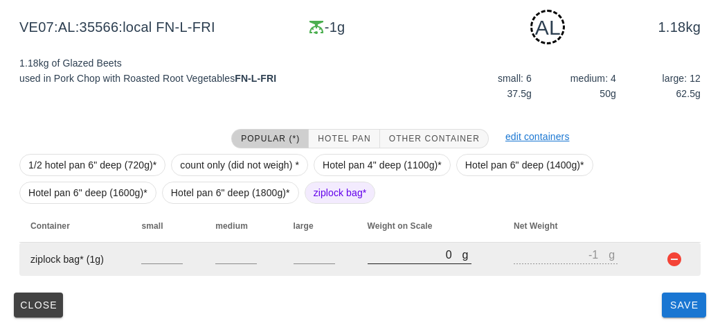
click at [395, 255] on input "0" at bounding box center [415, 254] width 95 height 18
type input "70"
type input "69"
type input "760"
type input "759"
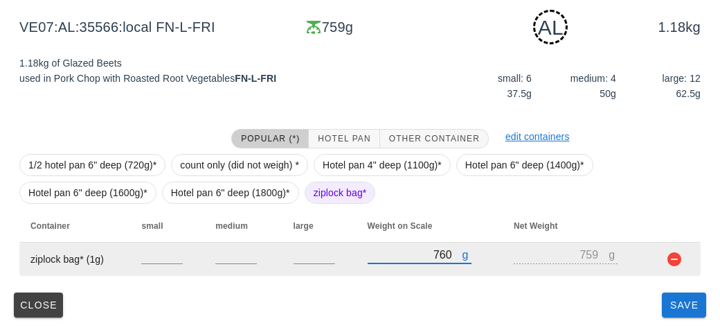
type input "760"
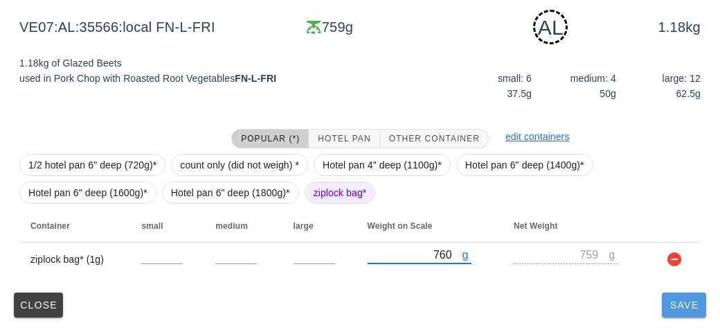
click at [682, 313] on button "Save" at bounding box center [684, 304] width 44 height 25
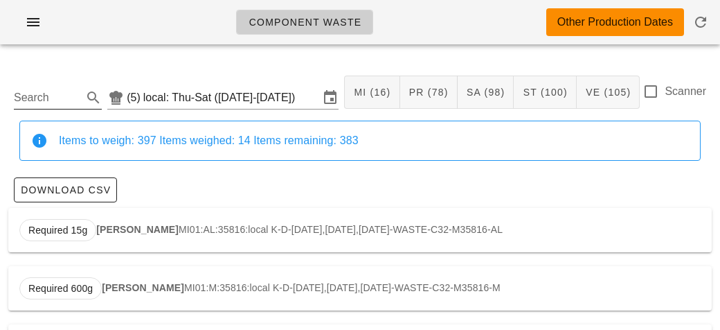
click at [28, 102] on input "Search" at bounding box center [47, 98] width 66 height 22
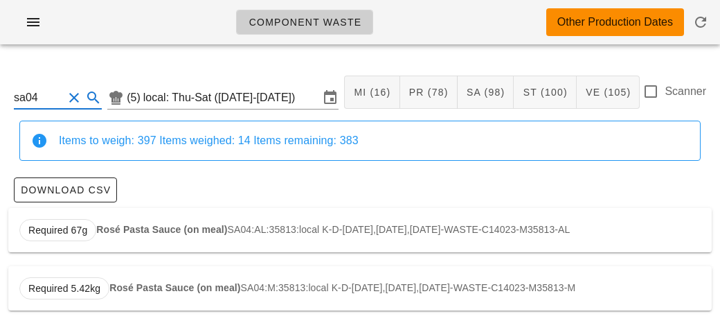
click at [116, 229] on strong "Rosé Pasta Sauce (on meal)" at bounding box center [161, 229] width 131 height 11
type input "SA04:AL:35813:local"
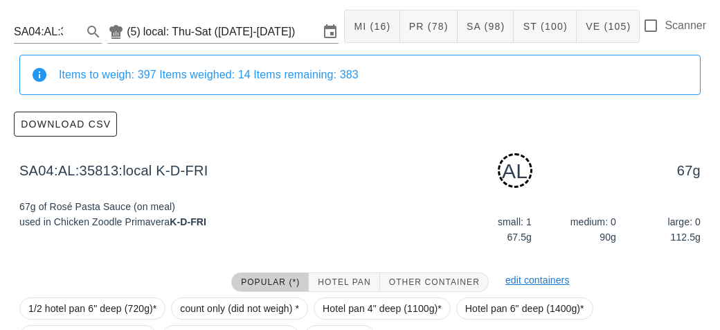
scroll to position [209, 0]
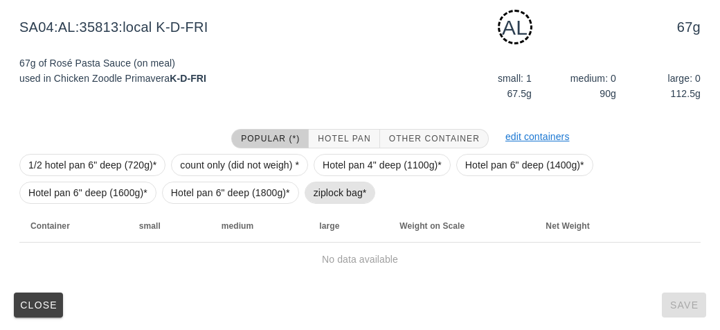
click at [338, 191] on span "ziplock bag*" at bounding box center [340, 192] width 53 height 21
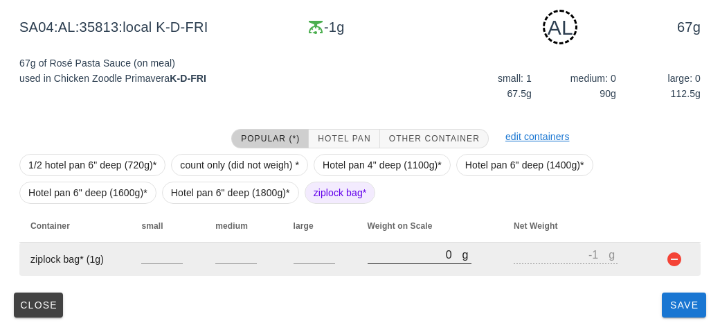
click at [409, 256] on input "0" at bounding box center [415, 254] width 95 height 18
type input "10"
type input "9"
type input "110"
type input "109"
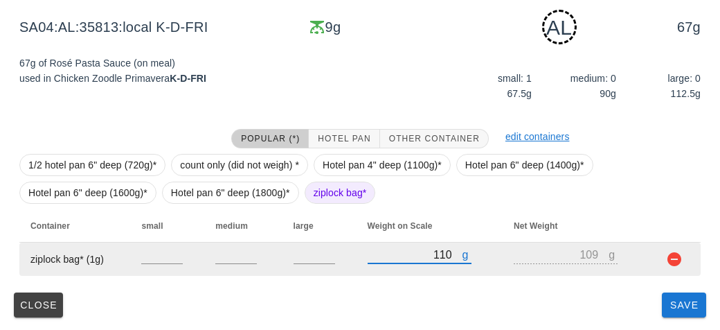
type input "1140"
type input "1139"
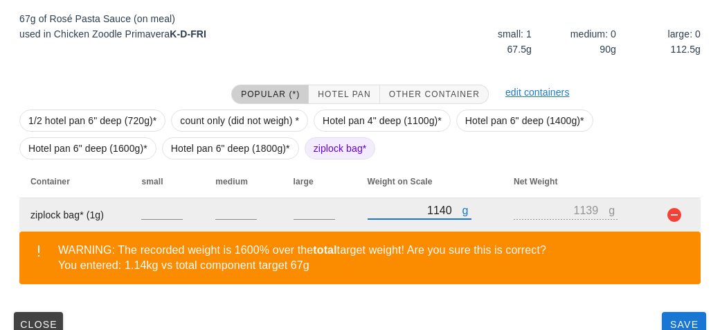
scroll to position [273, 0]
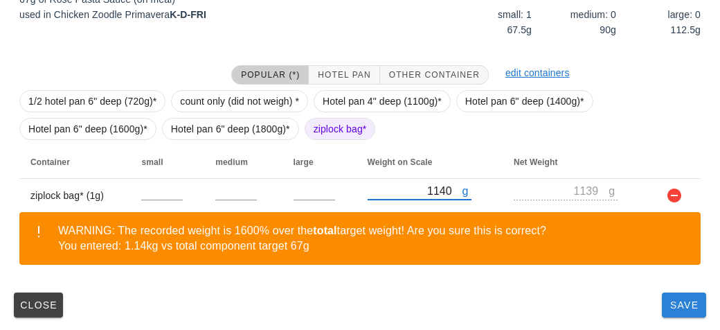
type input "1140"
click at [680, 310] on button "Save" at bounding box center [684, 304] width 44 height 25
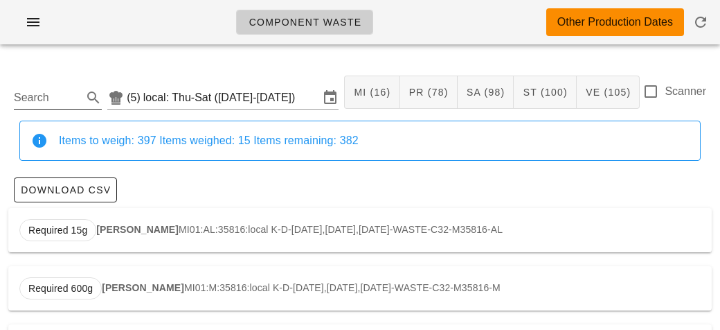
click at [24, 90] on input "Search" at bounding box center [47, 98] width 66 height 22
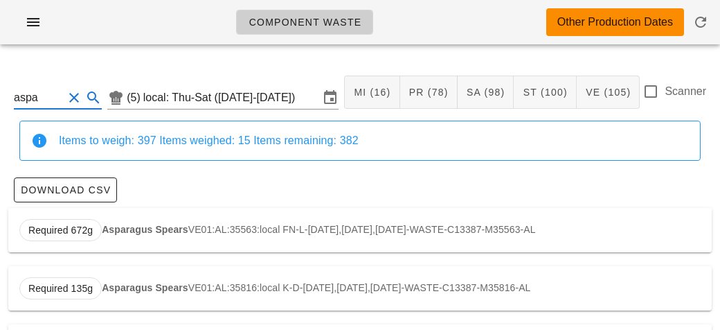
click at [124, 215] on div "Required 672g Asparagus Spears VE01:AL:35563:local FN-L-[DATE],[DATE],[DATE]-WA…" at bounding box center [360, 230] width 704 height 44
type input "VE01:AL:35563:local"
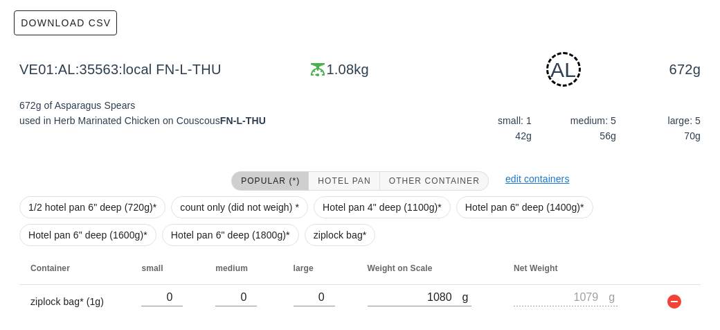
scroll to position [209, 0]
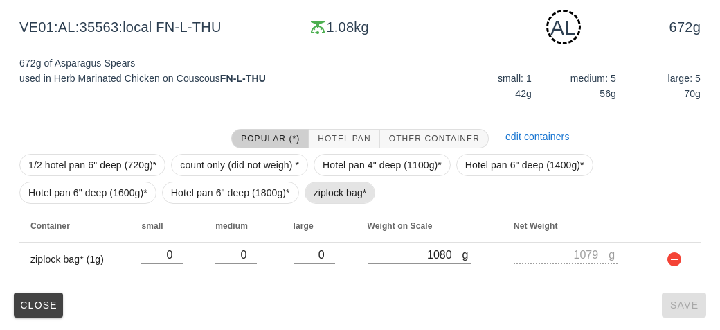
click at [319, 197] on span "ziplock bag*" at bounding box center [340, 192] width 53 height 21
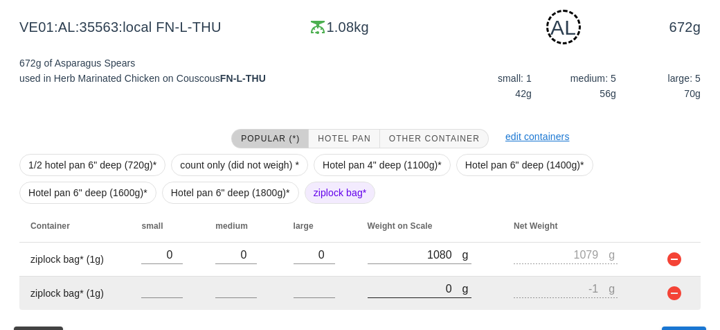
click at [412, 283] on input "0" at bounding box center [415, 288] width 95 height 18
type input "10"
type input "9"
type input "100"
type input "99"
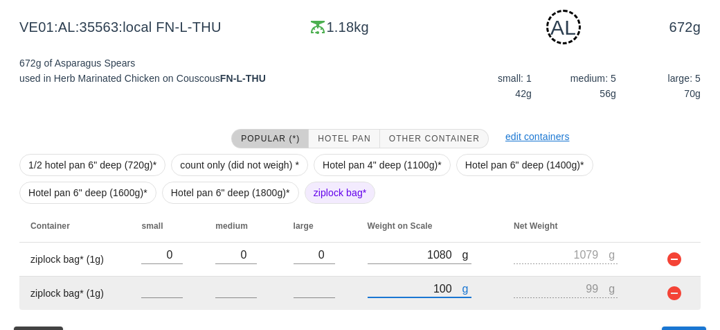
type input "1030"
type input "1029"
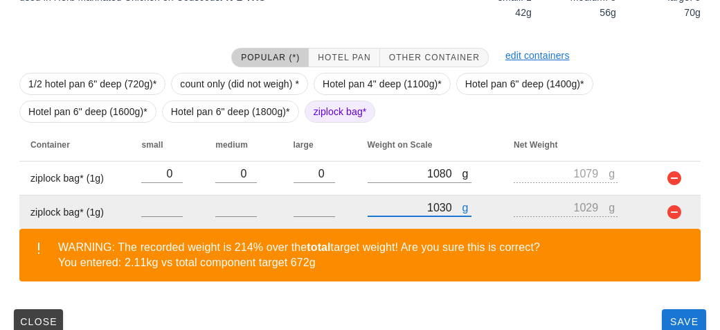
scroll to position [307, 0]
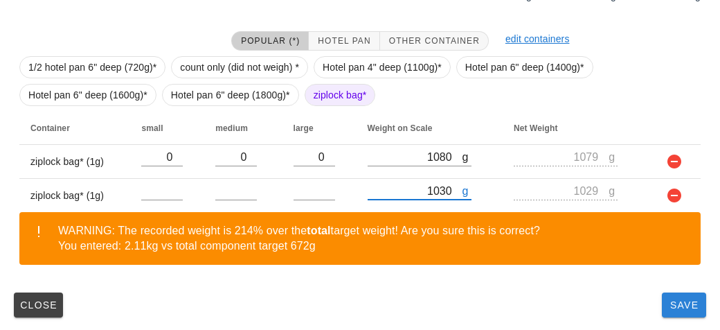
type input "1030"
click at [676, 301] on span "Save" at bounding box center [684, 304] width 33 height 11
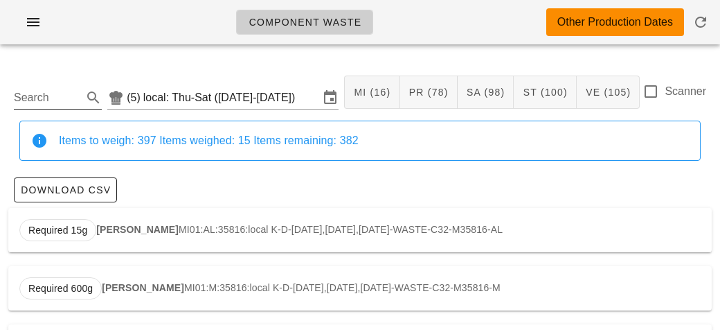
click at [42, 103] on input "Search" at bounding box center [47, 98] width 66 height 22
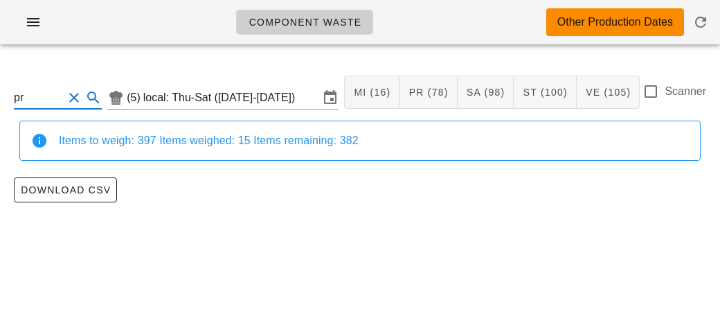
type input "p"
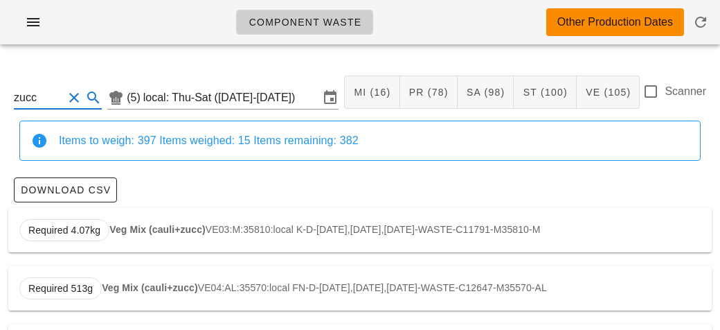
click at [119, 227] on strong "Veg Mix (cauli+zucc)" at bounding box center [157, 229] width 96 height 11
type input "VE03:M:35810:local"
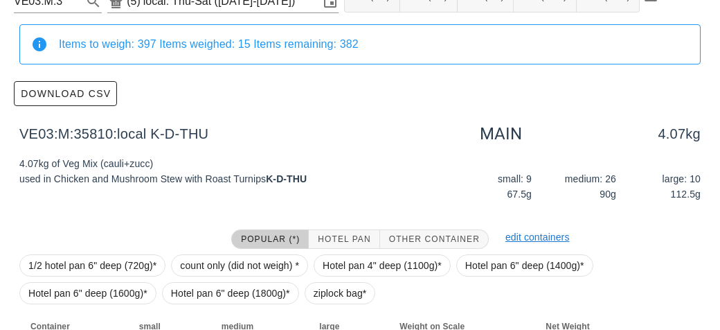
scroll to position [197, 0]
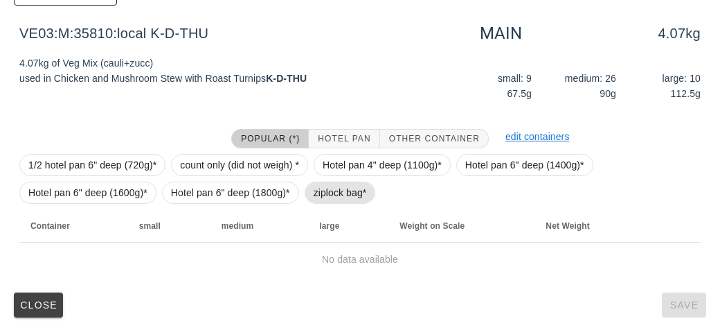
click at [314, 197] on span "ziplock bag*" at bounding box center [340, 192] width 53 height 21
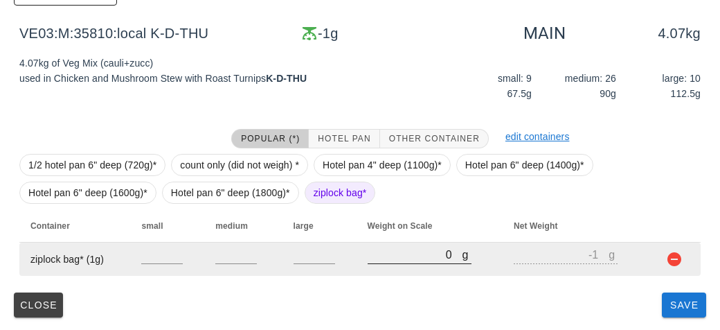
click at [391, 256] on input "0" at bounding box center [415, 254] width 95 height 18
type input "70"
type input "69"
type input "750"
type input "749"
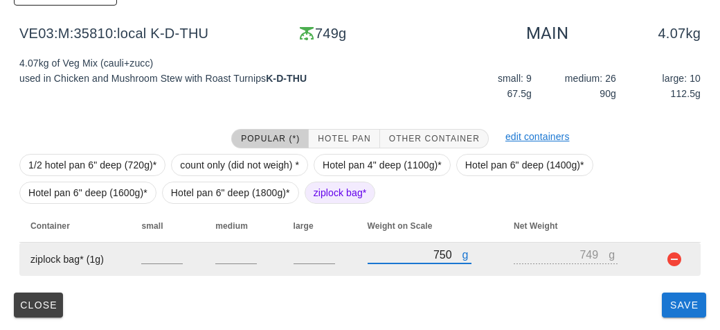
type input "750"
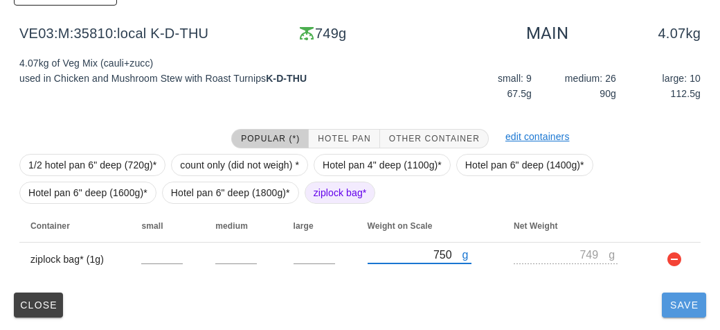
click at [688, 309] on span "Save" at bounding box center [684, 304] width 33 height 11
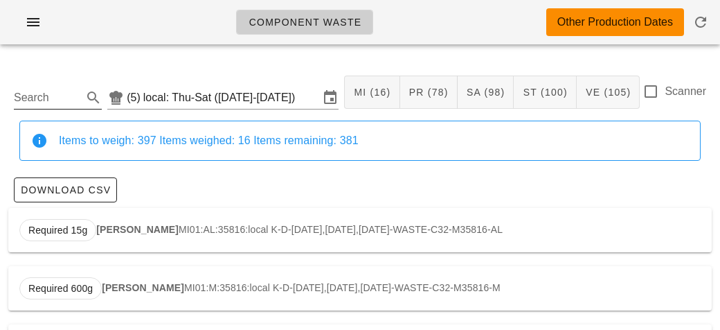
click at [51, 91] on input "Search" at bounding box center [47, 98] width 66 height 22
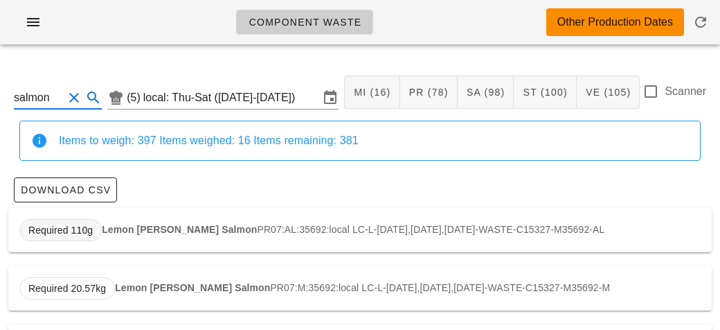
click at [100, 227] on span "Required 110g" at bounding box center [60, 230] width 82 height 22
type input "PR07:AL:35692:local"
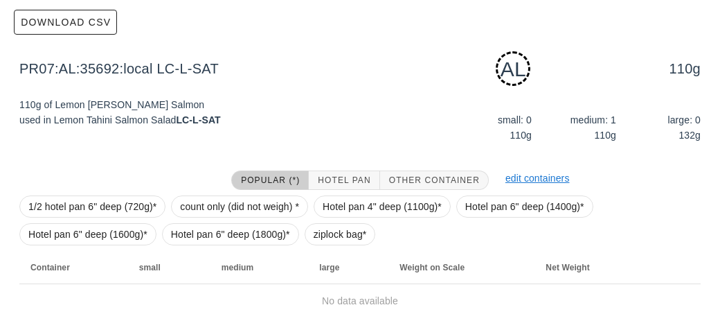
scroll to position [209, 0]
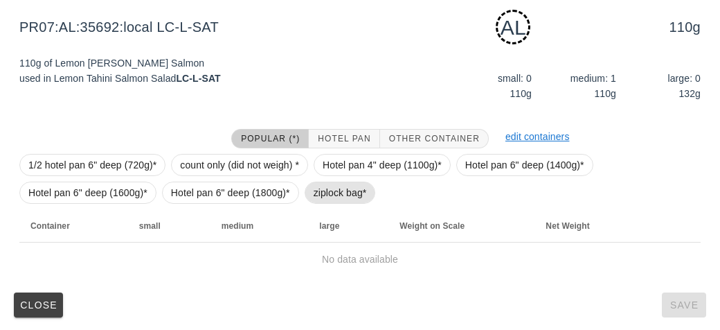
click at [310, 195] on span "ziplock bag*" at bounding box center [340, 193] width 71 height 22
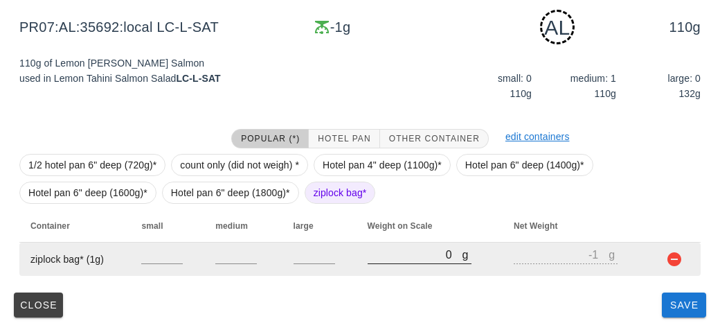
click at [371, 258] on input "0" at bounding box center [415, 254] width 95 height 18
type input "40"
type input "39"
type input "470"
type input "469"
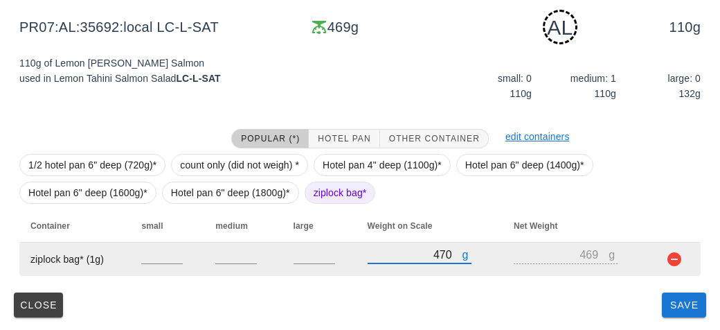
type input "470"
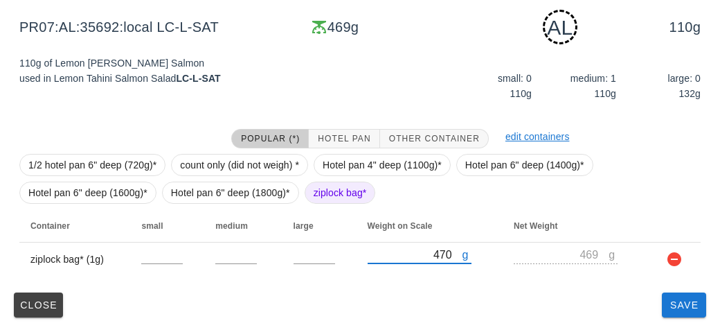
click at [656, 311] on div "Close Save" at bounding box center [360, 305] width 704 height 36
click at [676, 316] on button "Save" at bounding box center [684, 304] width 44 height 25
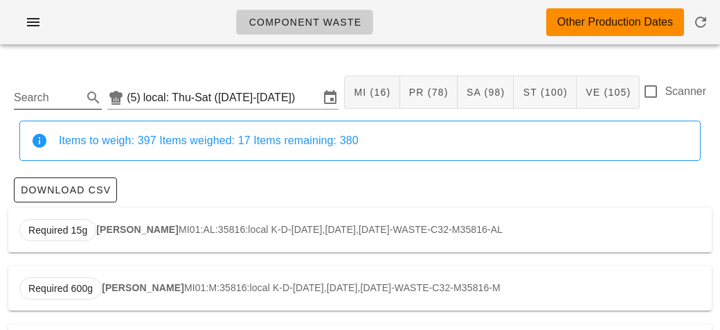
click at [45, 91] on input "Search" at bounding box center [47, 98] width 66 height 22
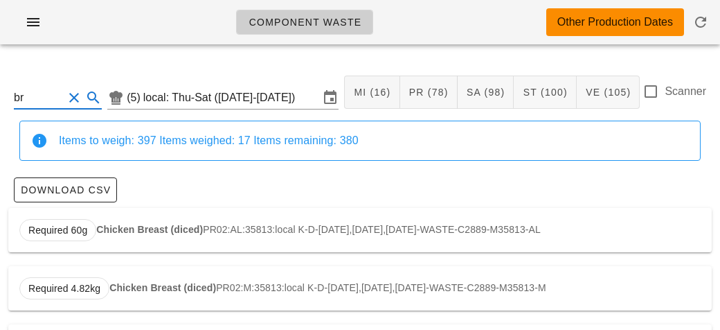
type input "b"
click at [134, 224] on strong "Herb Couscous" at bounding box center [145, 229] width 73 height 11
type input "ST05:AL:35563:local"
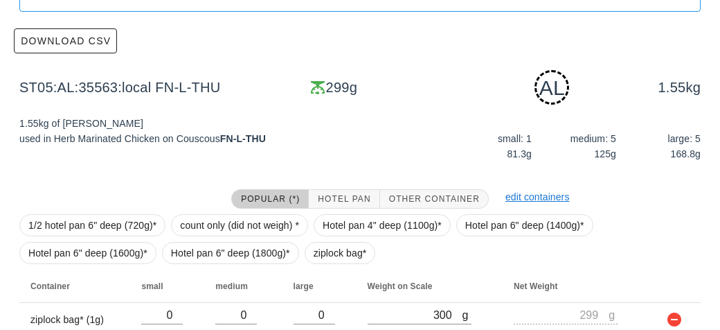
scroll to position [209, 0]
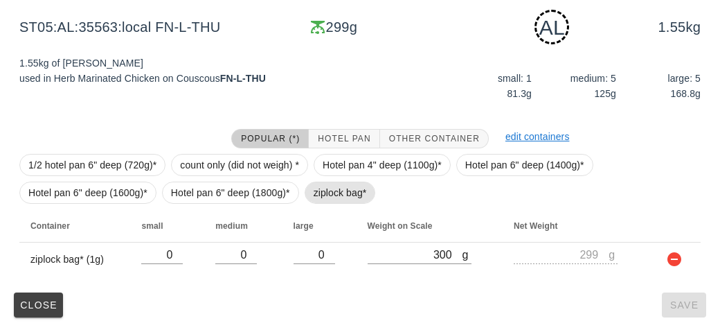
click at [324, 190] on span "ziplock bag*" at bounding box center [340, 192] width 53 height 21
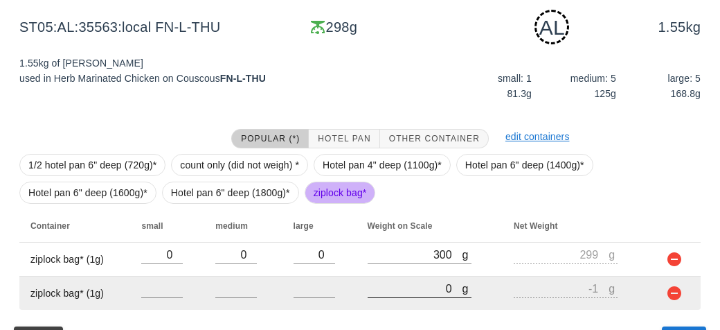
click at [412, 281] on input "0" at bounding box center [415, 288] width 95 height 18
type input "10"
type input "9"
type input "160"
type input "159"
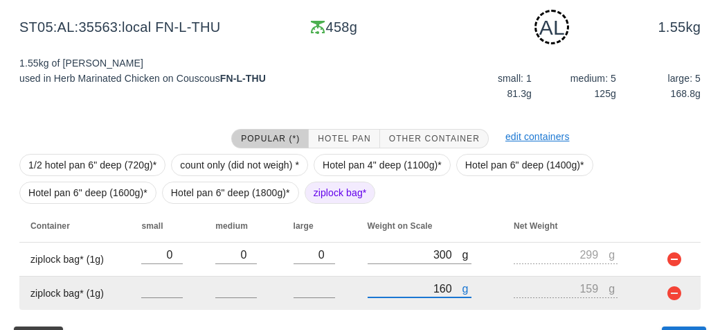
type input "1620"
type input "1619"
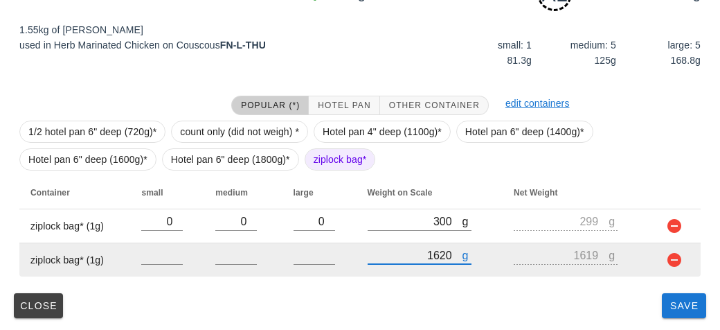
type input "1620"
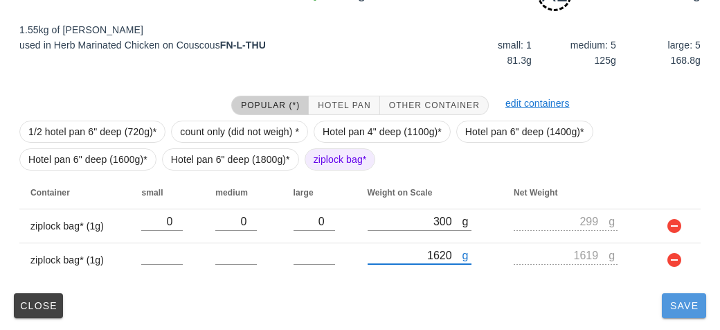
click at [704, 304] on button "Save" at bounding box center [684, 305] width 44 height 25
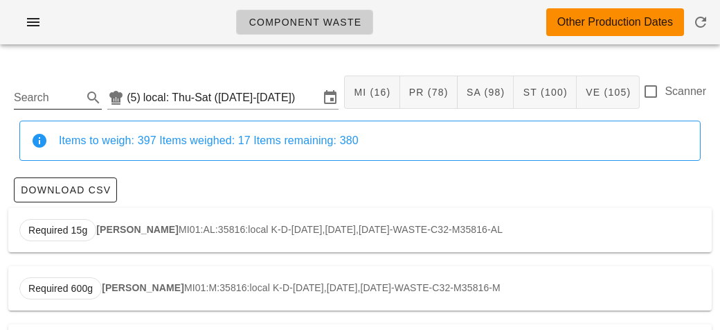
click at [26, 99] on input "Search" at bounding box center [47, 98] width 66 height 22
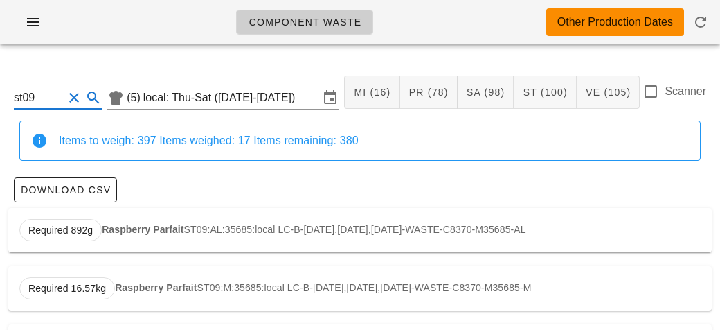
click at [130, 220] on div "Required 892g Raspberry Parfait ST09:AL:35685:local LC-B-[DATE],[DATE],[DATE]-W…" at bounding box center [360, 230] width 704 height 44
type input "ST09:AL:35685:local"
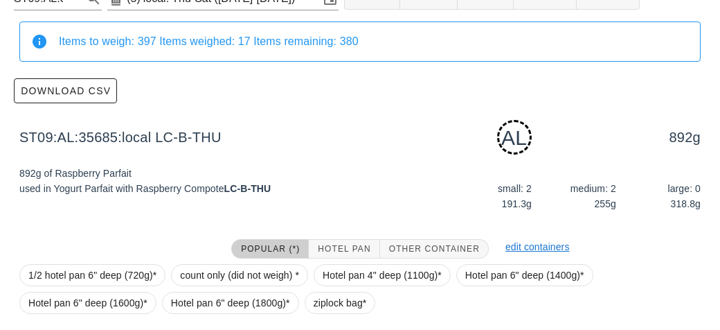
scroll to position [209, 0]
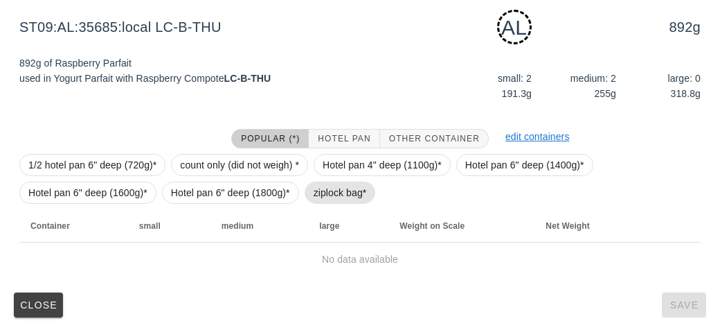
click at [320, 194] on span "ziplock bag*" at bounding box center [340, 192] width 53 height 21
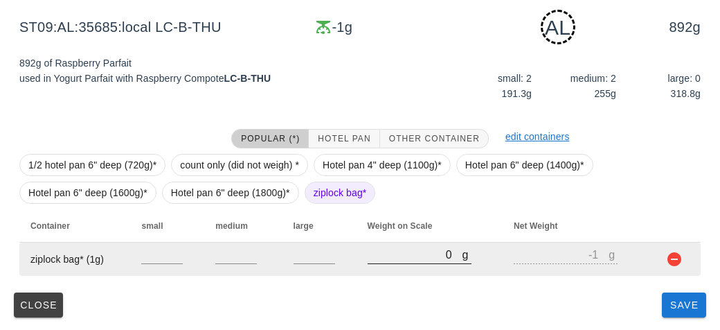
click at [398, 259] on input "0" at bounding box center [415, 254] width 95 height 18
type input "120"
type input "119"
type input "1250"
type input "1249"
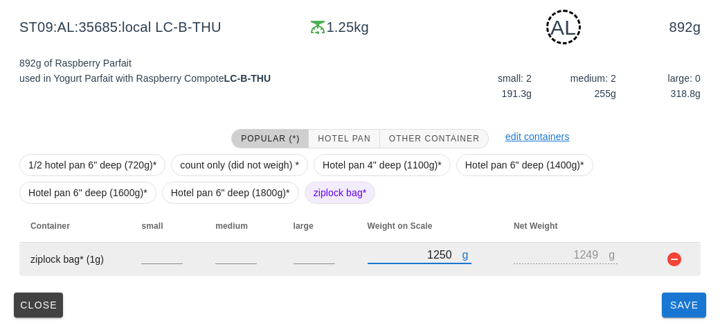
type input "1250"
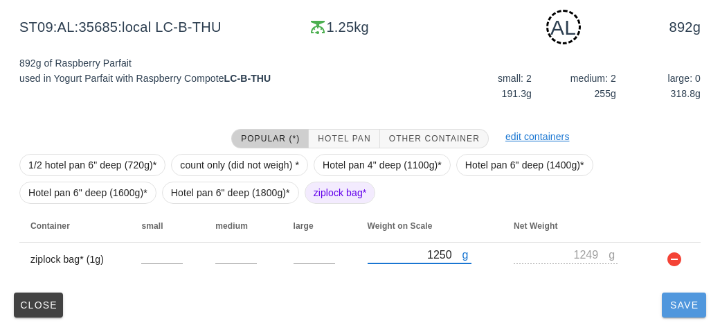
click at [682, 304] on span "Save" at bounding box center [684, 304] width 33 height 11
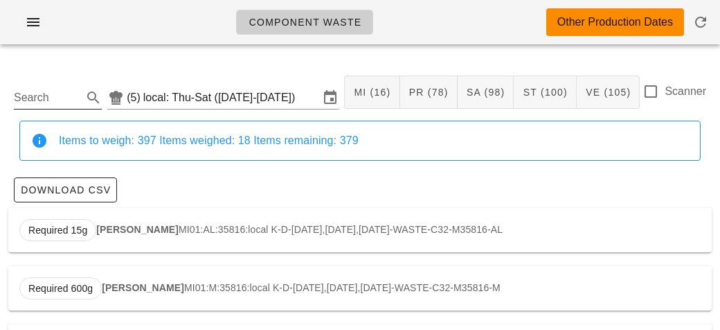
click at [39, 100] on input "Search" at bounding box center [47, 98] width 66 height 22
click at [133, 299] on div "Required 1.99kg Spinach (wilted) VE41:M:36147:local PB-B-[DATE],[DATE],[DATE]-W…" at bounding box center [360, 288] width 704 height 44
type input "VE41:M:36147:local"
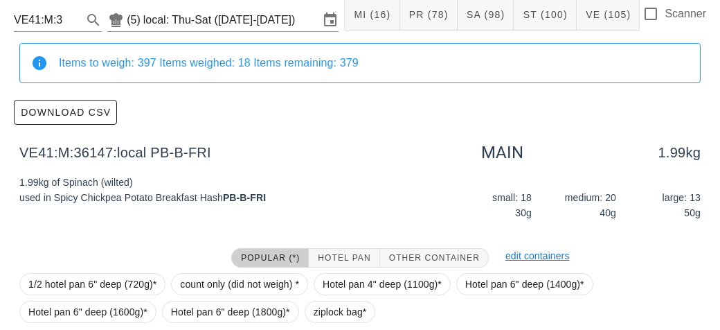
scroll to position [197, 0]
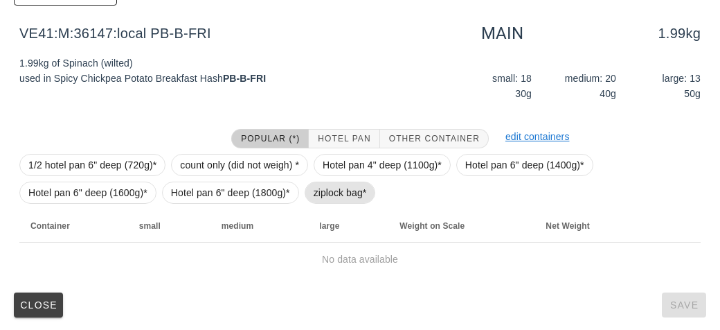
click at [323, 183] on span "ziplock bag*" at bounding box center [340, 192] width 53 height 21
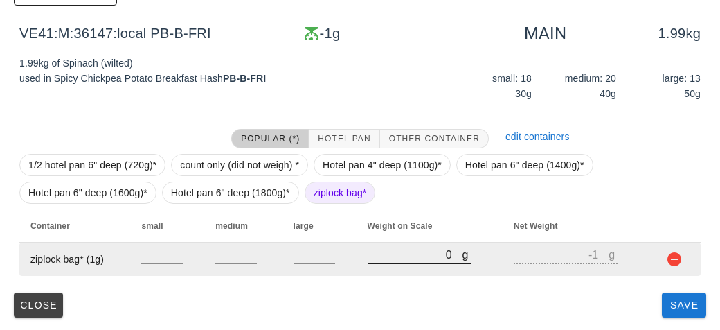
click at [398, 250] on input "0" at bounding box center [415, 254] width 95 height 18
type input "10"
type input "9"
type input "100"
type input "99"
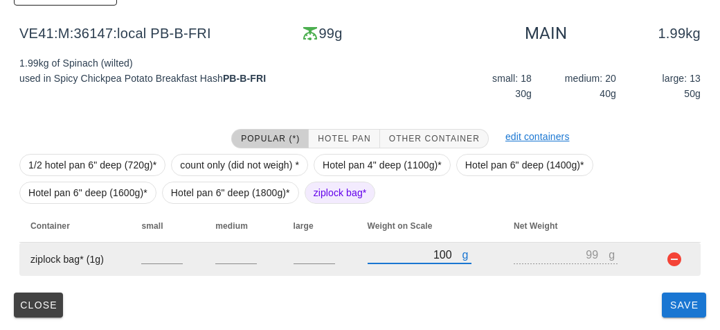
type input "1040"
type input "1039"
type input "1040"
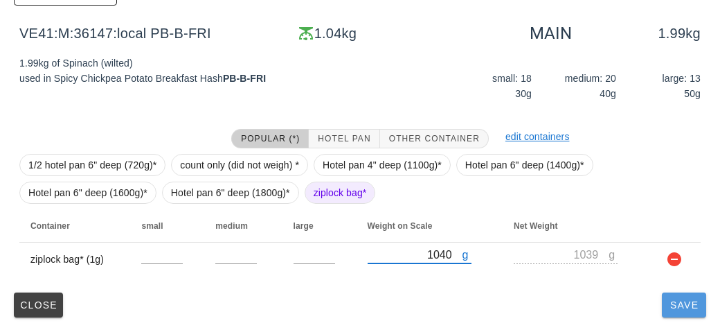
click at [675, 309] on button "Save" at bounding box center [684, 304] width 44 height 25
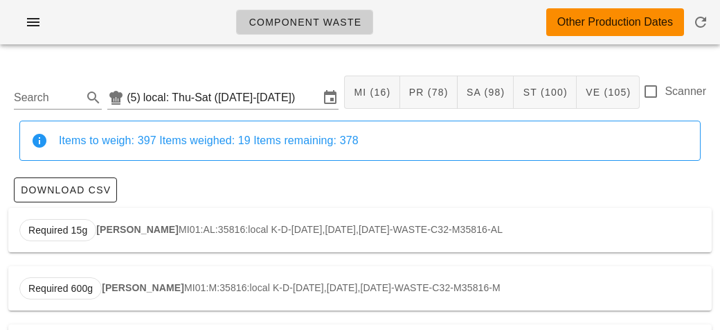
click at [51, 115] on div "Search (5) local: Thu-Sat ([DATE]-[DATE]) MI (16) PR (78) SA (98) ST (100) VE (…" at bounding box center [360, 92] width 704 height 57
click at [37, 103] on input "Search" at bounding box center [47, 98] width 66 height 22
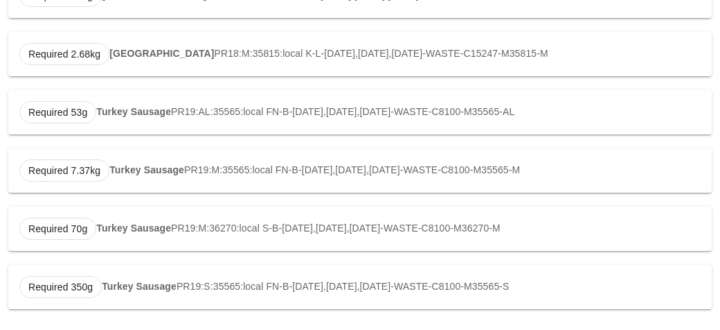
click at [151, 293] on div "Required 350g Turkey Sausage PR19:S:35565:local FN-B-[DATE],[DATE],[DATE]-WASTE…" at bounding box center [360, 287] width 704 height 44
type input "PR19:S:35565:local"
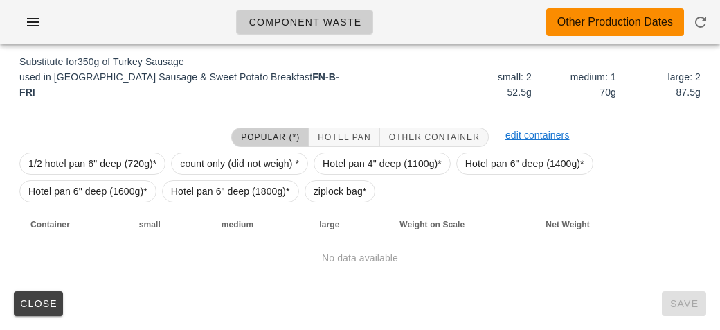
scroll to position [202, 0]
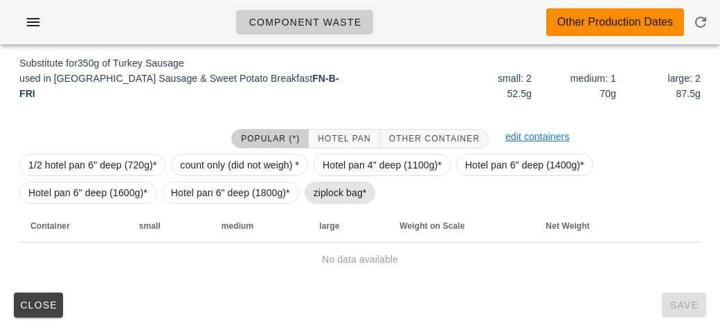
click at [309, 189] on span "ziplock bag*" at bounding box center [340, 193] width 71 height 22
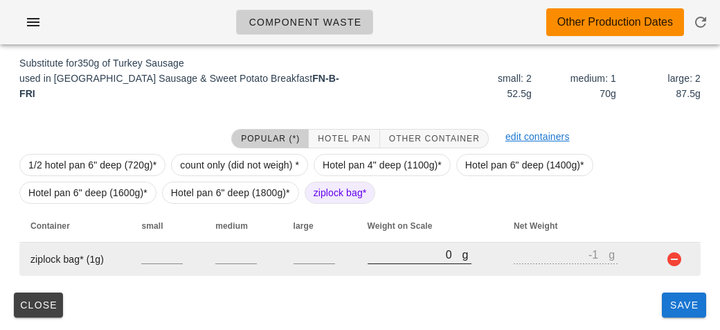
click at [382, 248] on input "0" at bounding box center [415, 254] width 95 height 18
type input "20"
type input "19"
type input "230"
type input "229"
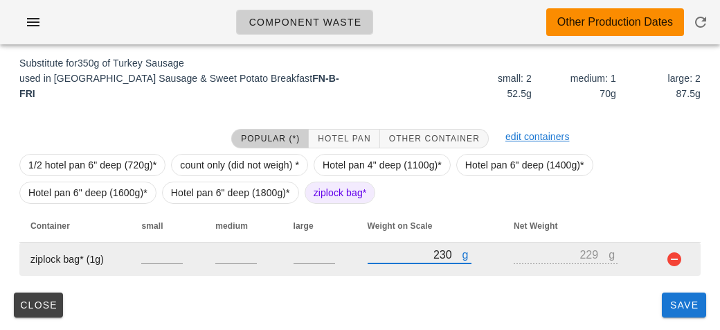
type input "230"
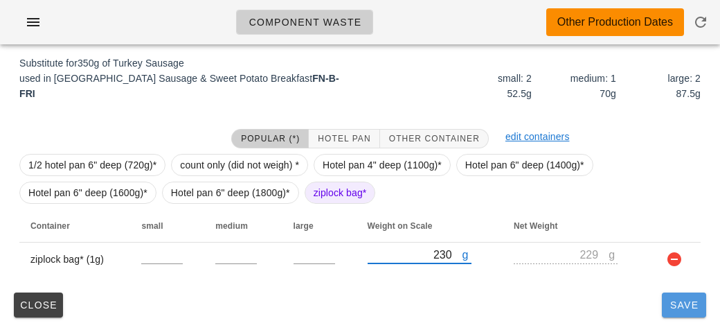
click at [682, 302] on span "Save" at bounding box center [684, 304] width 33 height 11
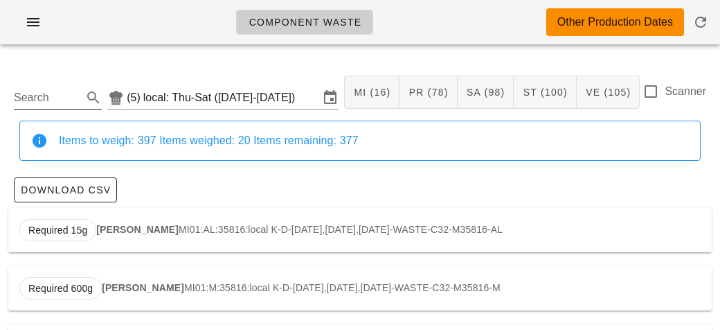
click at [26, 102] on input "Search" at bounding box center [47, 98] width 66 height 22
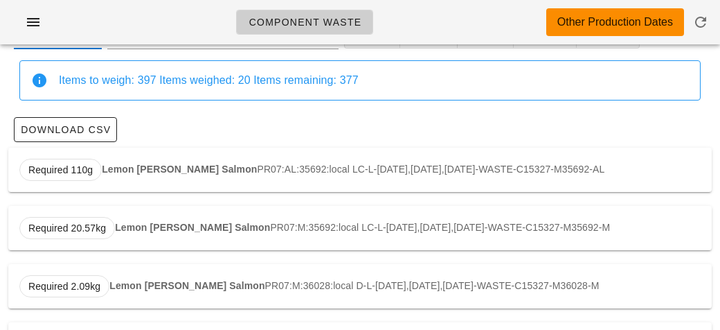
scroll to position [118, 0]
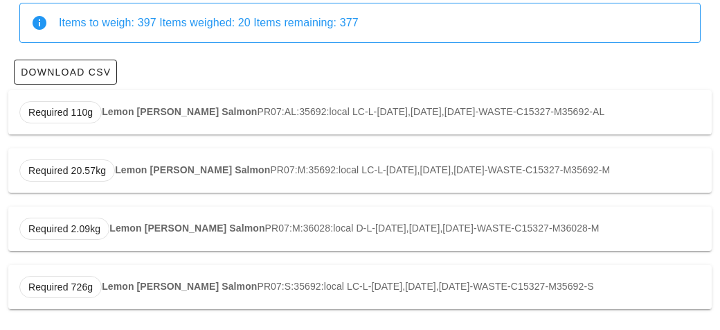
click at [202, 285] on div "Required 726g Lemon [PERSON_NAME] Salmon PR07:S:35692:local LC-L-[DATE],[DATE],…" at bounding box center [360, 287] width 704 height 44
type input "PR07:S:35692:local"
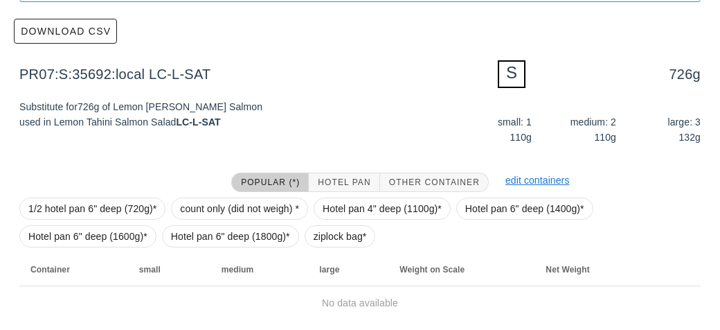
scroll to position [202, 0]
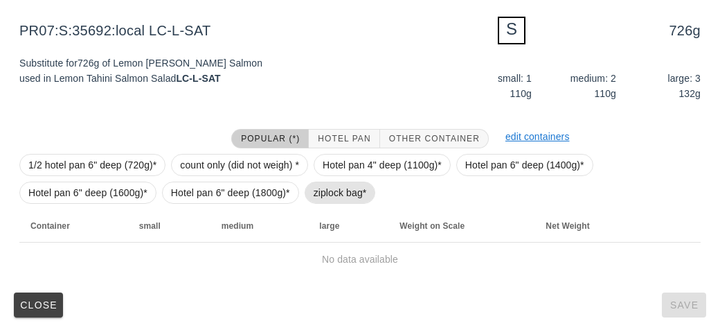
click at [329, 200] on span "ziplock bag*" at bounding box center [340, 192] width 53 height 21
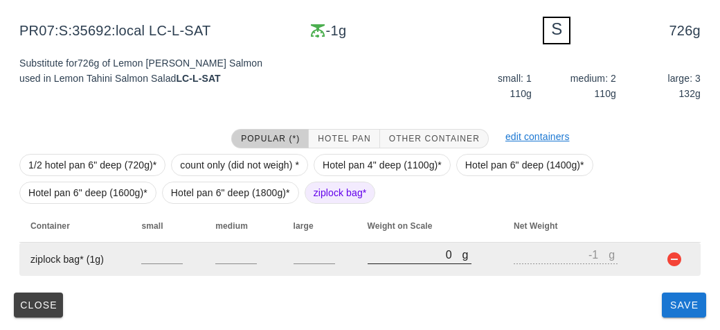
click at [397, 257] on input "0" at bounding box center [415, 254] width 95 height 18
type input "10"
type input "9"
type input "160"
type input "159"
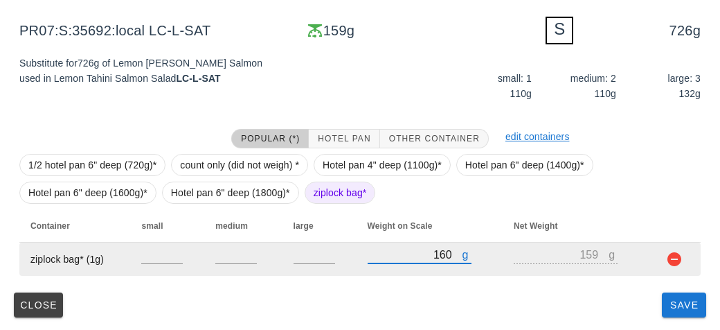
type input "160"
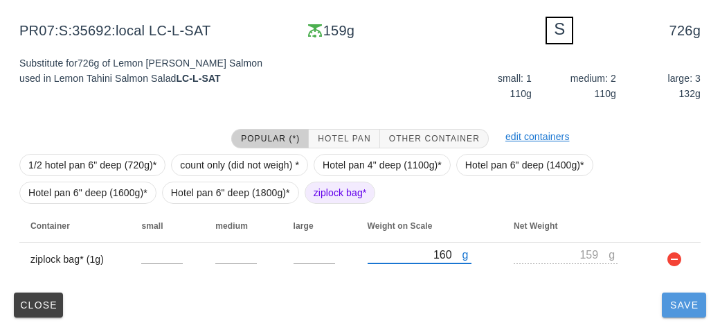
click at [685, 310] on button "Save" at bounding box center [684, 304] width 44 height 25
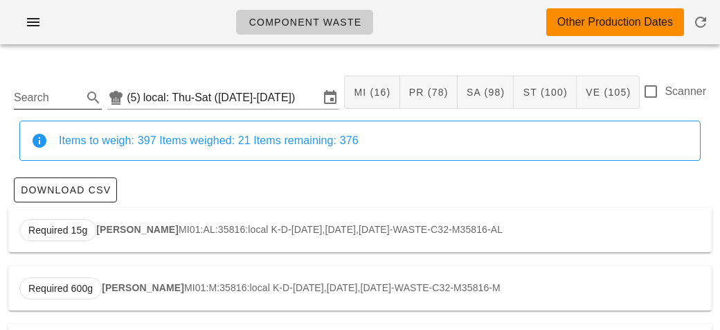
click at [50, 92] on input "Search" at bounding box center [47, 98] width 66 height 22
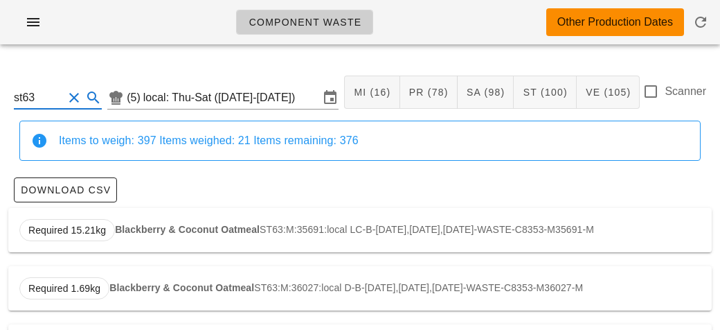
click at [139, 234] on div "Required 15.21kg Blackberry & Coconut Oatmeal ST63:M:35691:local LC-B-[DATE],[D…" at bounding box center [360, 230] width 704 height 44
type input "ST63:M:35691:local"
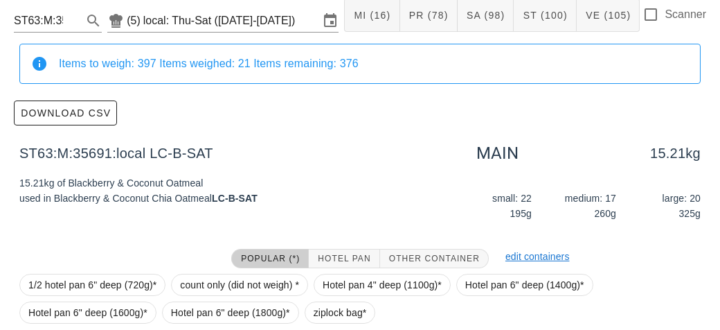
scroll to position [197, 0]
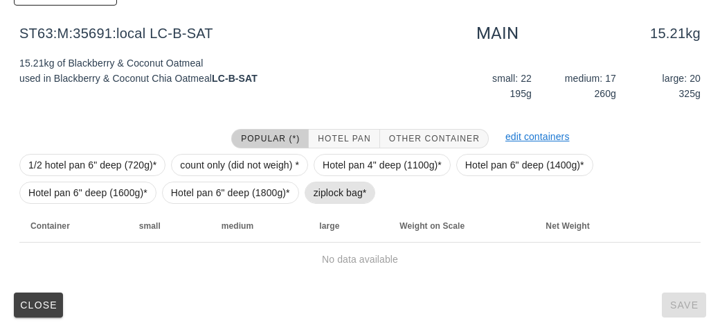
click at [328, 200] on span "ziplock bag*" at bounding box center [340, 192] width 53 height 21
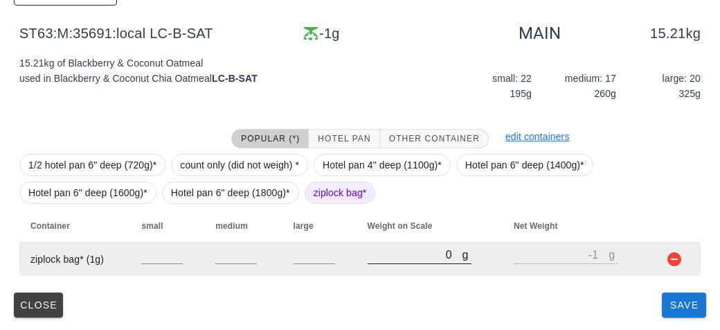
click at [391, 258] on input "0" at bounding box center [415, 254] width 95 height 18
type input "10"
type input "9"
type input "180"
type input "179"
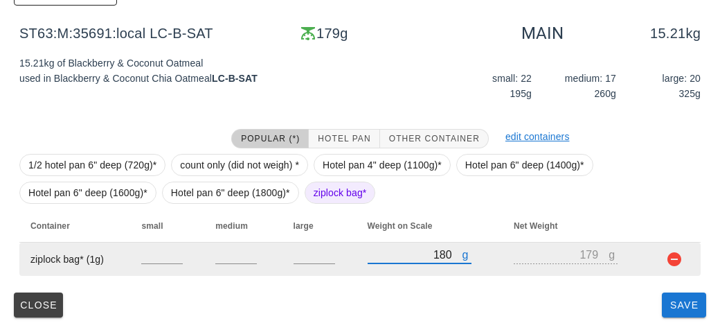
type input "1850"
type input "1849"
type input "1850"
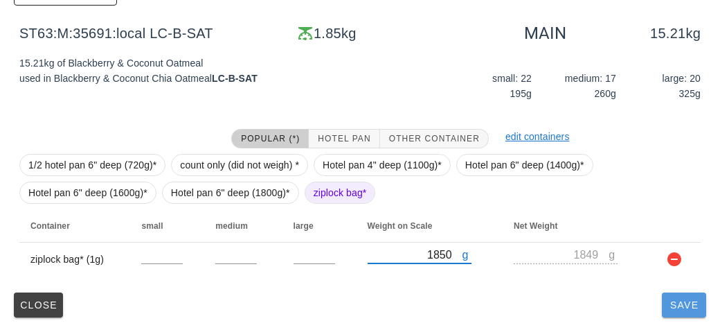
click at [678, 310] on button "Save" at bounding box center [684, 304] width 44 height 25
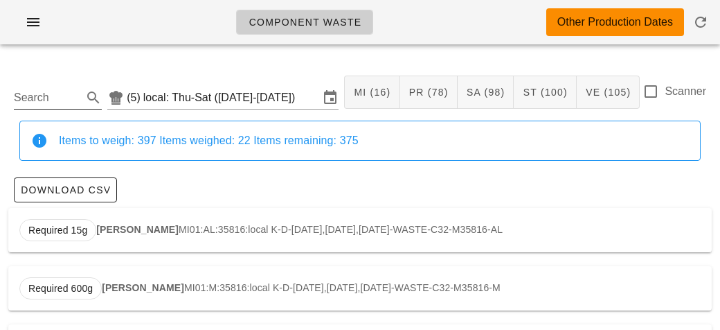
click at [31, 103] on input "Search" at bounding box center [47, 98] width 66 height 22
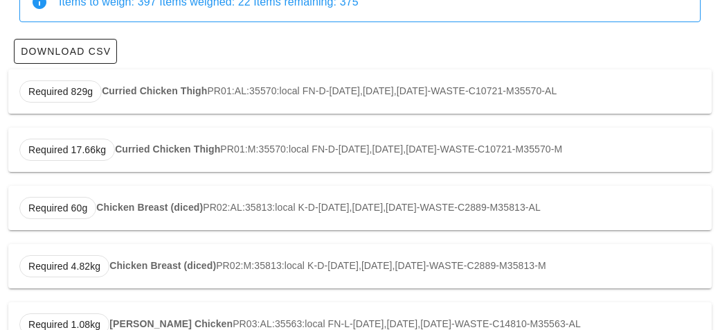
scroll to position [198, 0]
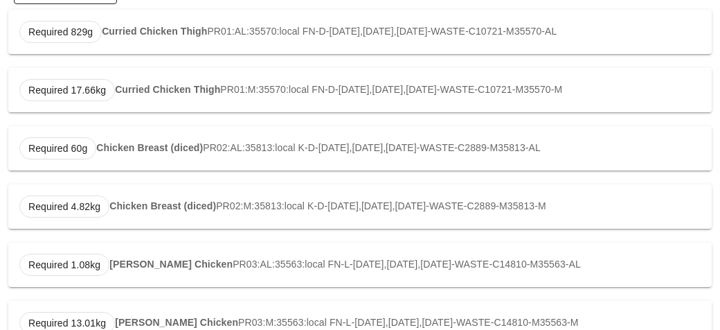
click at [159, 267] on strong "[PERSON_NAME] Chicken" at bounding box center [170, 263] width 123 height 11
type input "PR03:AL:35563:local"
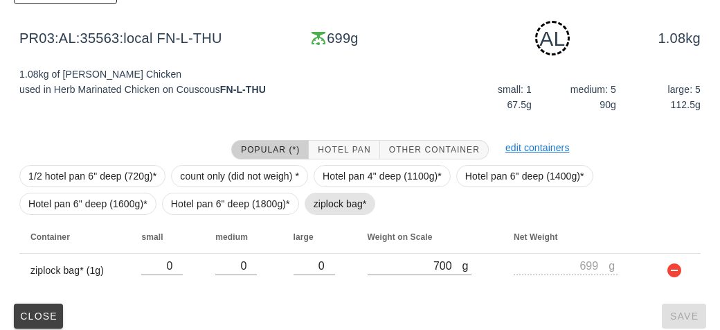
click at [310, 202] on span "ziplock bag*" at bounding box center [340, 204] width 71 height 22
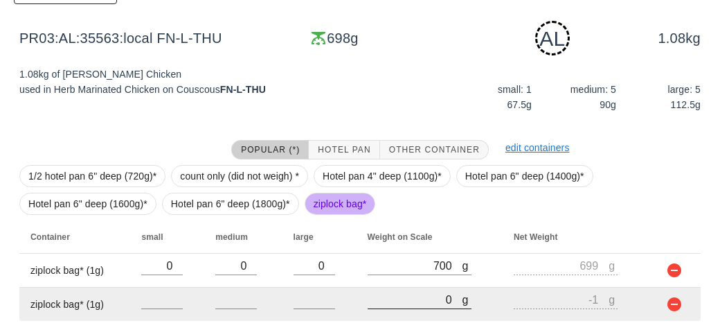
click at [394, 294] on input "0" at bounding box center [415, 299] width 95 height 18
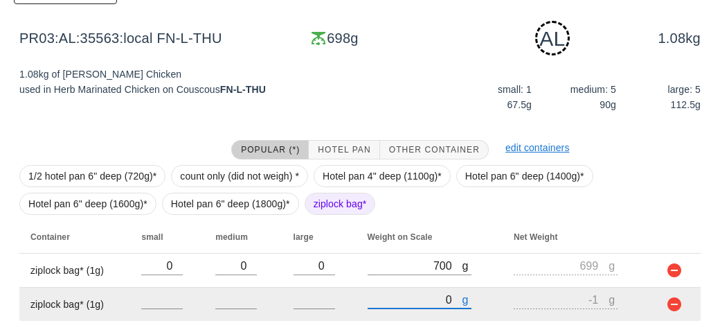
type input "10"
type input "9"
type input "150"
type input "149"
type input "1560"
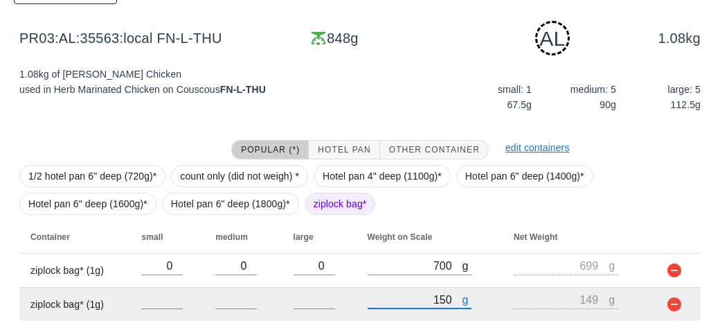
type input "1559"
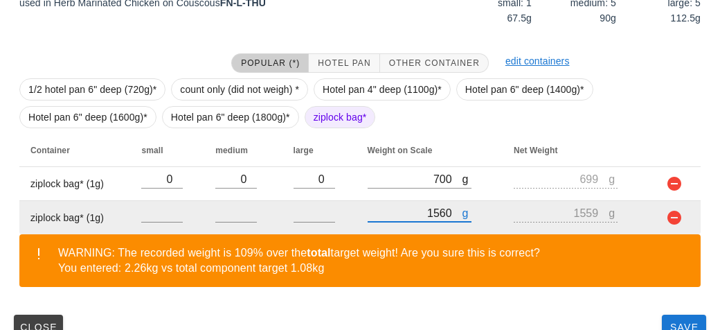
scroll to position [307, 0]
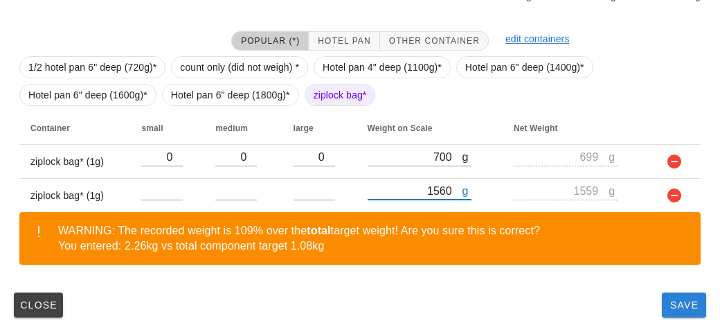
type input "1560"
click at [680, 304] on span "Save" at bounding box center [684, 304] width 33 height 11
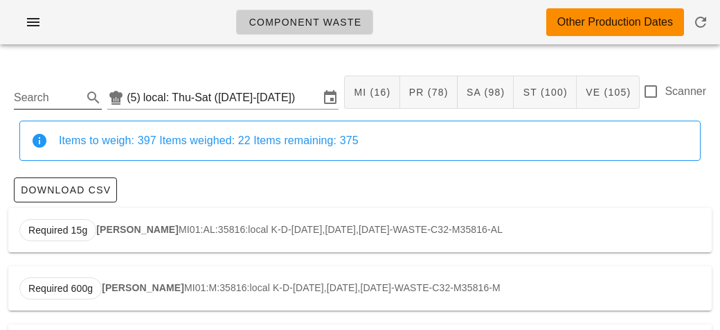
click at [19, 97] on input "Search" at bounding box center [47, 98] width 66 height 22
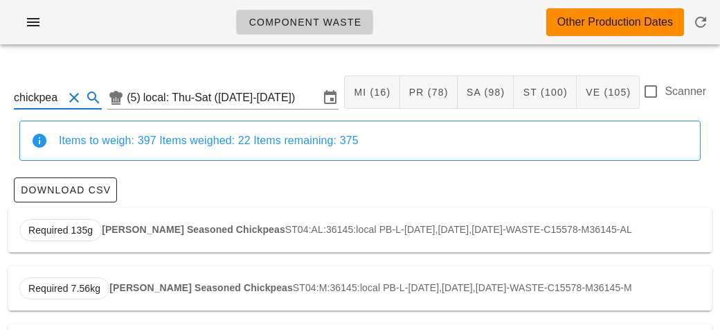
click at [109, 230] on strong "[PERSON_NAME] Seasoned Chickpeas" at bounding box center [194, 229] width 184 height 11
type input "ST04:AL:36145:local"
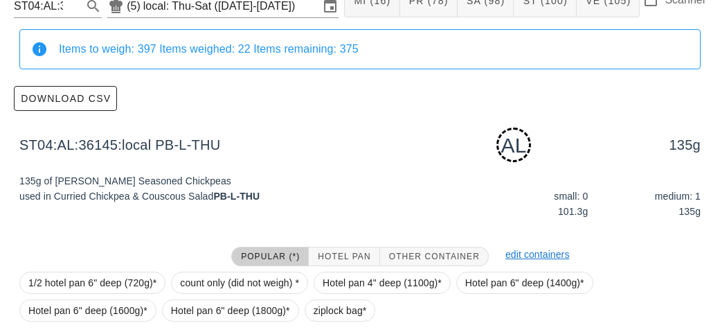
scroll to position [209, 0]
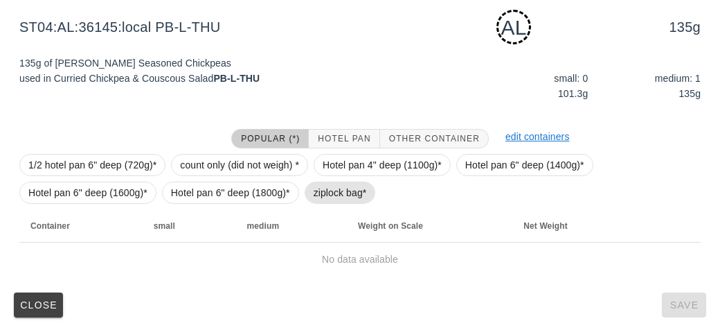
click at [314, 194] on span "ziplock bag*" at bounding box center [340, 192] width 53 height 21
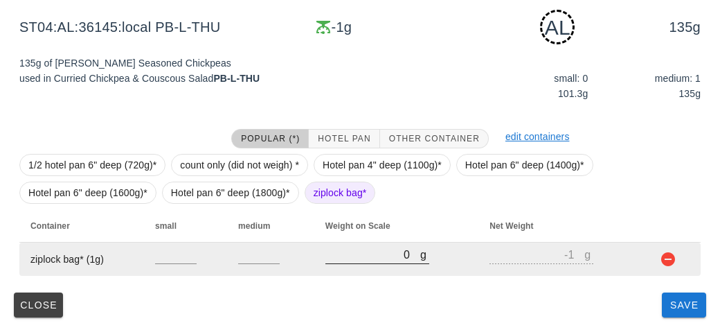
click at [387, 256] on input "0" at bounding box center [373, 254] width 95 height 18
type input "10"
type input "9"
type input "140"
type input "139"
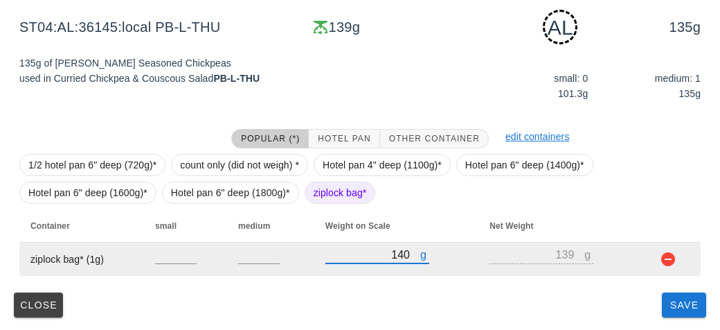
type input "1400"
type input "1399"
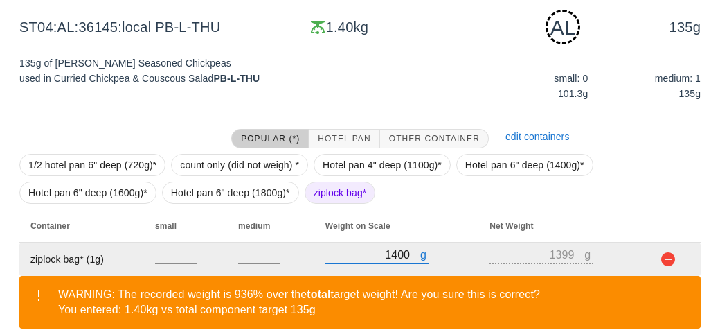
scroll to position [273, 0]
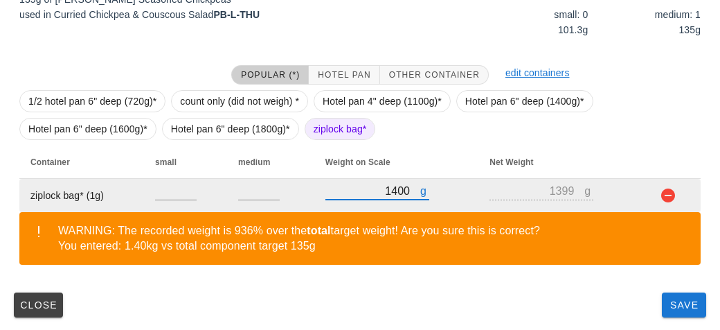
type input "1400"
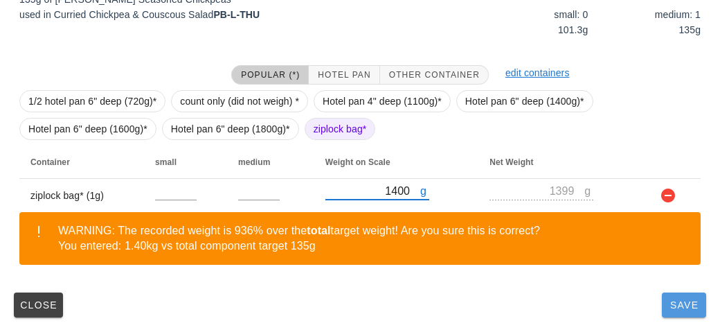
click at [671, 301] on span "Save" at bounding box center [684, 304] width 33 height 11
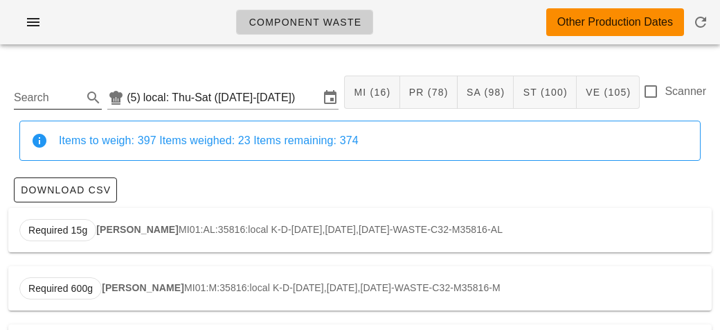
click at [33, 97] on input "Search" at bounding box center [47, 98] width 66 height 22
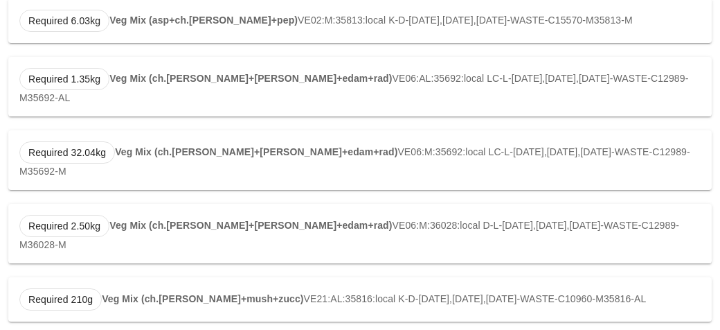
scroll to position [351, 0]
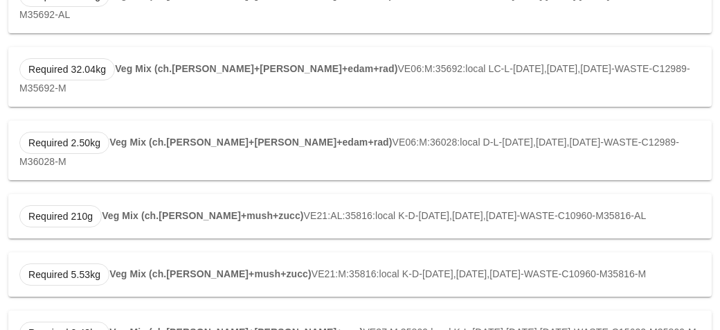
click at [107, 310] on div "Required 2.48kg Veg Mix (ch.[PERSON_NAME]+[PERSON_NAME]+pep) VE37:M:35809:local…" at bounding box center [360, 332] width 704 height 44
type input "VE37:M:35809:local"
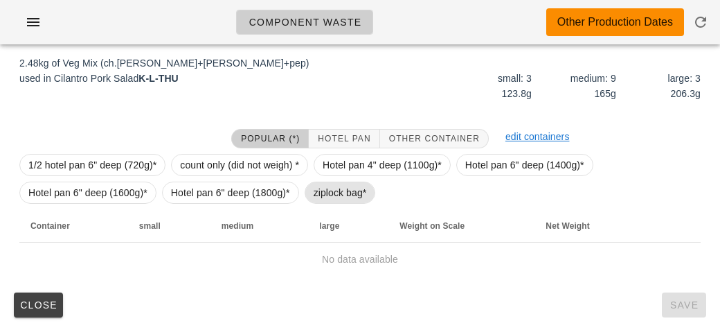
click at [319, 199] on span "ziplock bag*" at bounding box center [340, 192] width 53 height 21
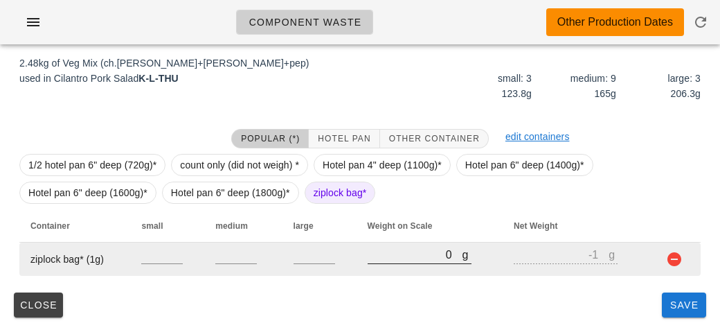
click at [389, 258] on input "0" at bounding box center [415, 254] width 95 height 18
type input "50"
type input "49"
type input "590"
type input "589"
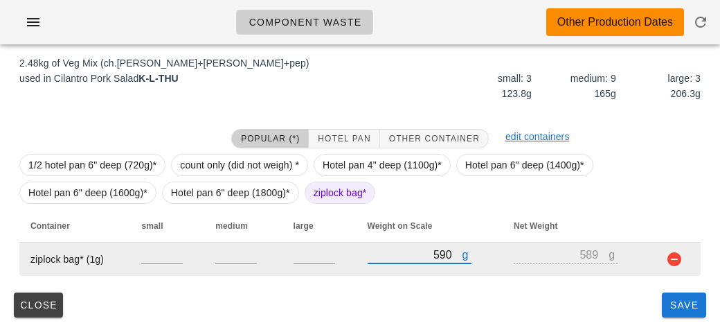
type input "590"
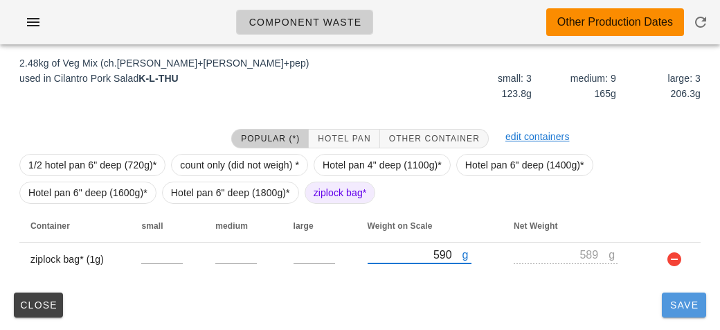
click at [678, 305] on span "Save" at bounding box center [684, 304] width 33 height 11
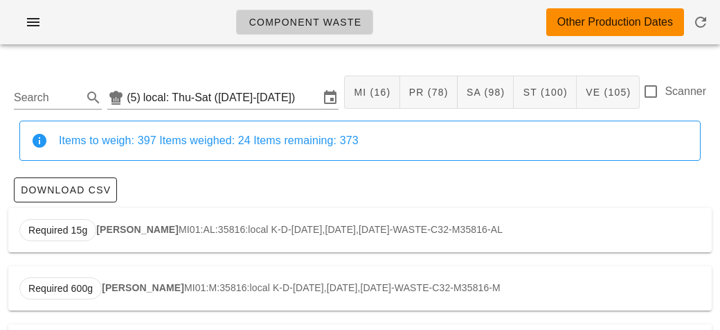
click at [37, 114] on div "Search (5) local: Thu-Sat ([DATE]-[DATE]) MI (16) PR (78) SA (98) ST (100) VE (…" at bounding box center [360, 92] width 704 height 57
click at [44, 92] on input "Search" at bounding box center [47, 98] width 66 height 22
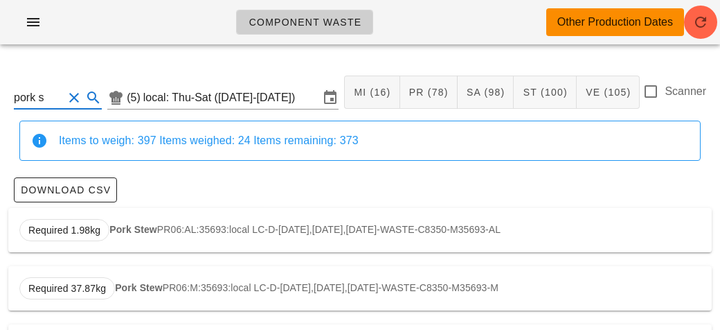
click at [192, 227] on div "Required 1.98kg Pork Stew PR06:AL:35693:local LC-D-[DATE],[DATE],[DATE]-WASTE-C…" at bounding box center [360, 230] width 704 height 44
type input "PR06:AL:35693:local"
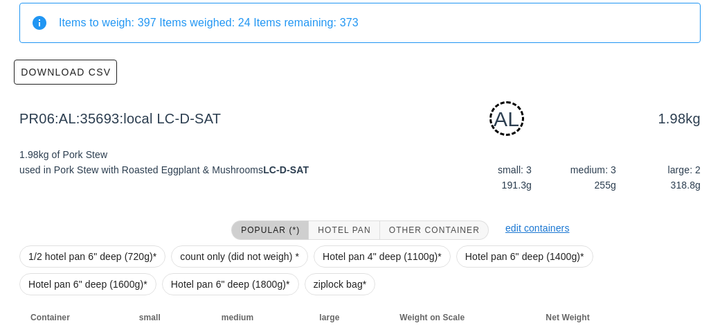
scroll to position [209, 0]
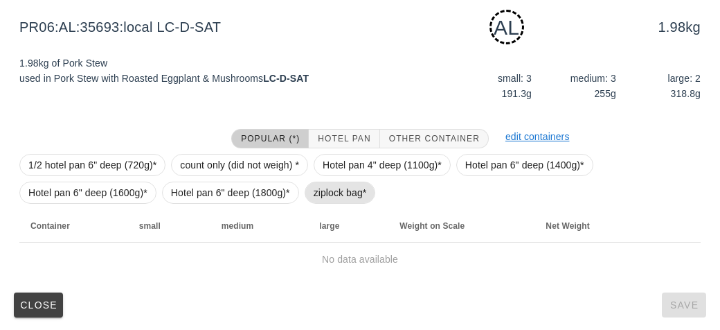
click at [333, 190] on span "ziplock bag*" at bounding box center [340, 192] width 53 height 21
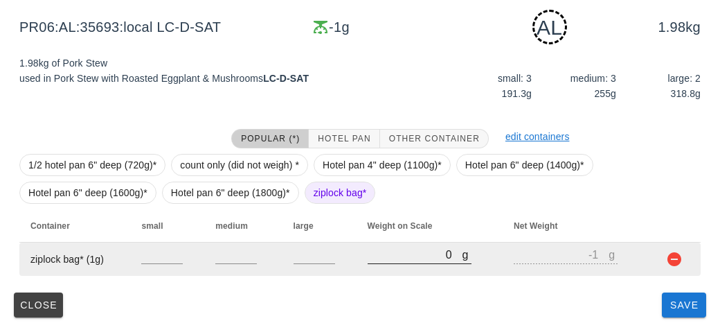
click at [398, 254] on input "0" at bounding box center [415, 254] width 95 height 18
type input "90"
type input "89"
type input "920"
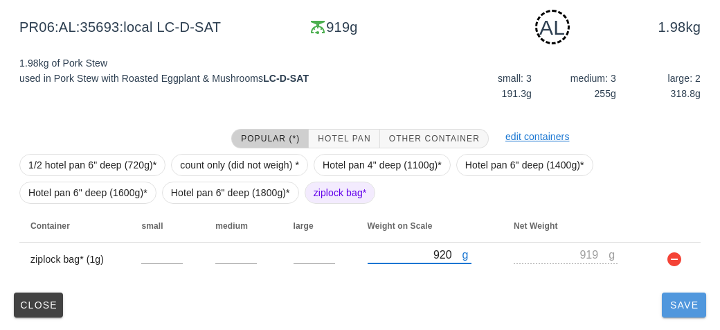
click at [687, 314] on button "Save" at bounding box center [684, 304] width 44 height 25
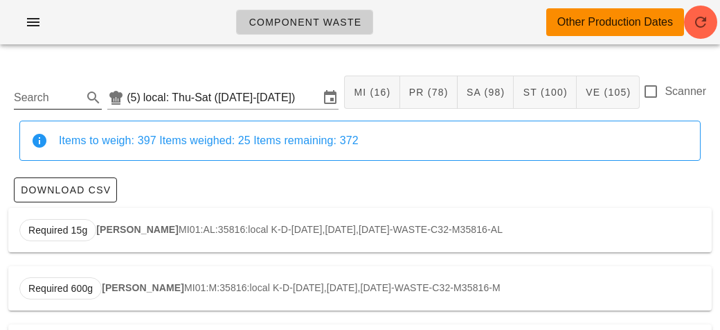
click at [42, 90] on input "Search" at bounding box center [47, 98] width 66 height 22
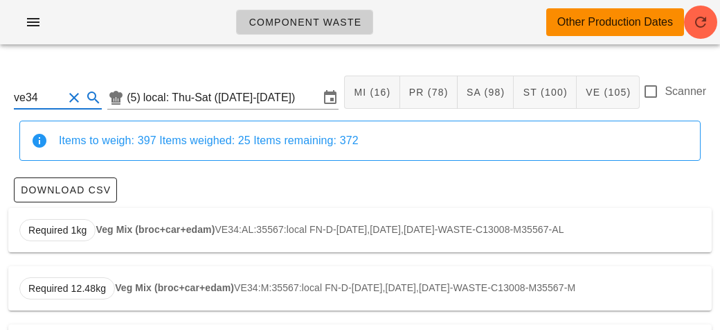
click at [119, 233] on strong "Veg Mix (broc+car+edam)" at bounding box center [155, 229] width 119 height 11
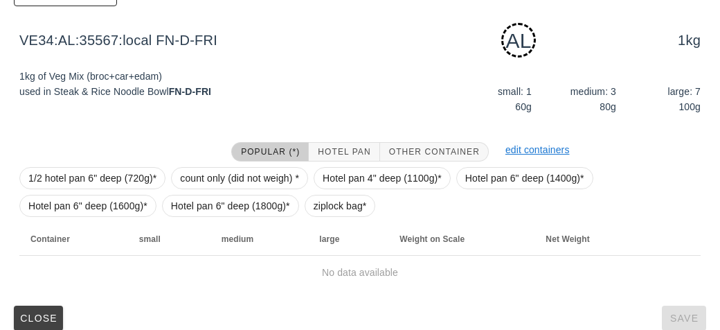
scroll to position [209, 0]
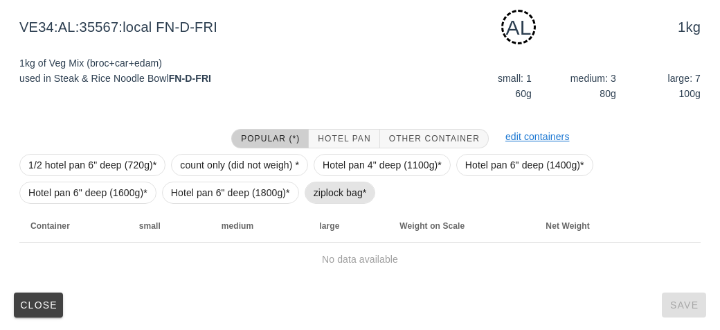
click at [331, 185] on span "ziplock bag*" at bounding box center [340, 192] width 53 height 21
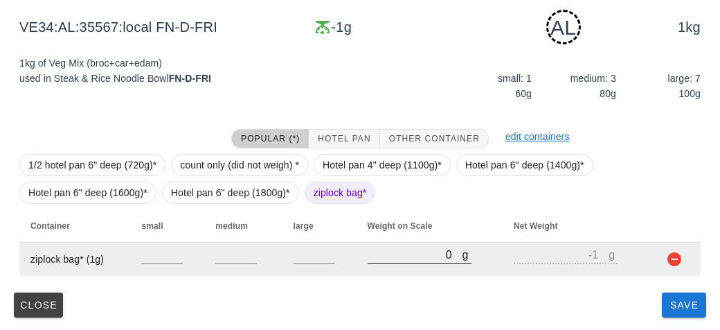
click at [391, 254] on input "0" at bounding box center [415, 254] width 95 height 18
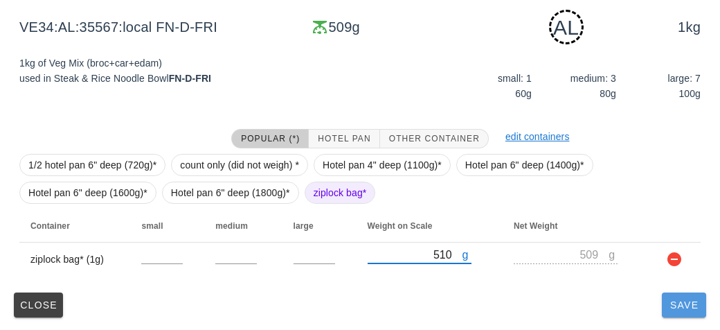
click at [682, 315] on button "Save" at bounding box center [684, 304] width 44 height 25
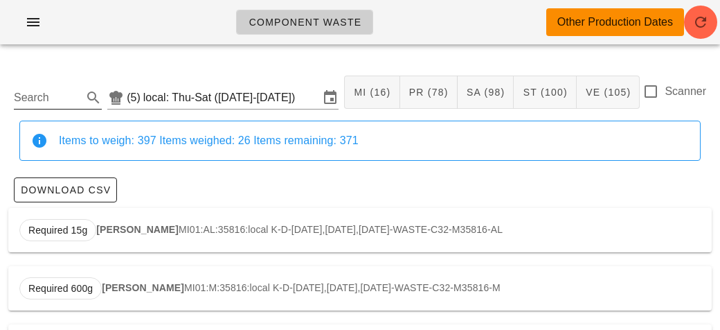
click at [37, 101] on input "Search" at bounding box center [47, 98] width 66 height 22
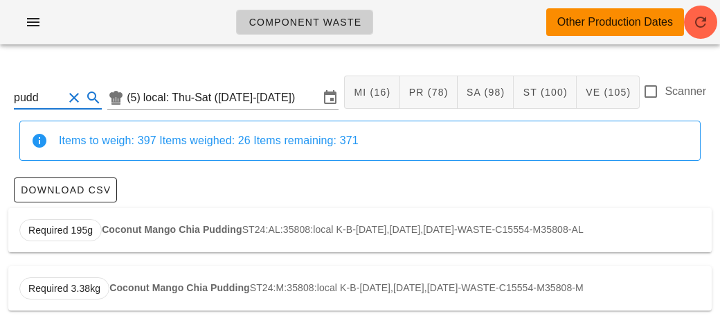
scroll to position [2, 0]
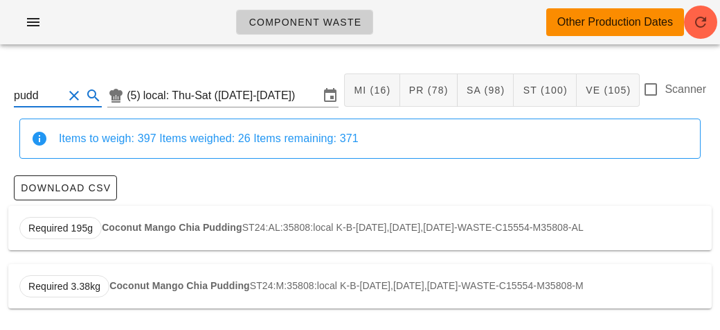
click at [162, 219] on div "Required 195g Coconut Mango Chia Pudding ST24:AL:35808:local K-B-[DATE],[DATE],…" at bounding box center [360, 228] width 704 height 44
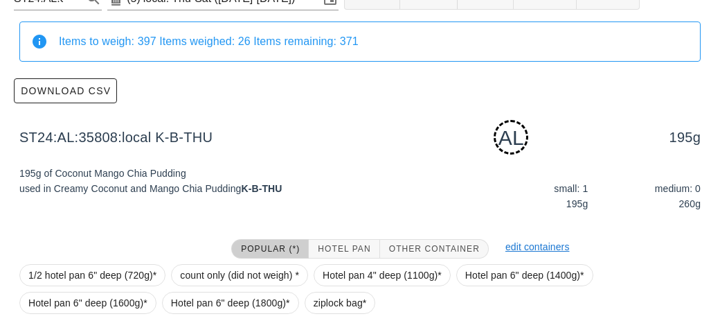
scroll to position [209, 0]
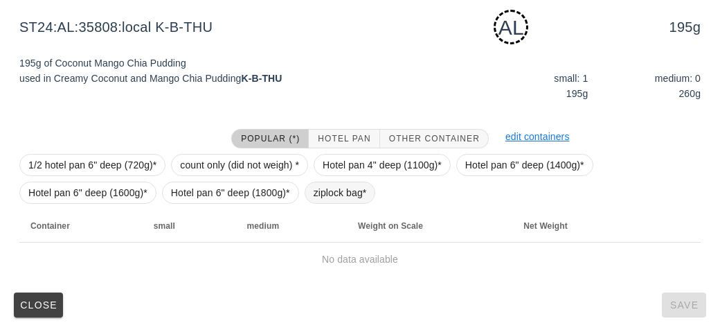
click at [308, 199] on span "ziplock bag*" at bounding box center [340, 193] width 71 height 22
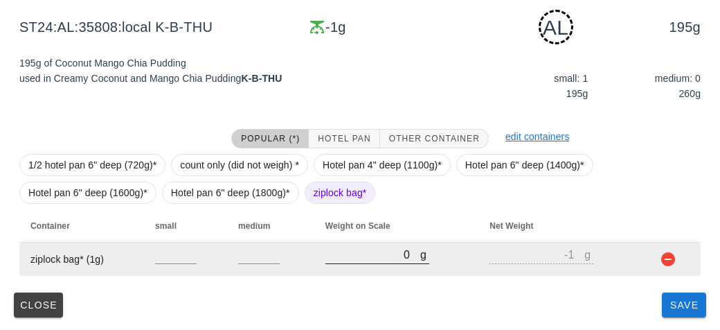
click at [358, 260] on input "0" at bounding box center [373, 254] width 95 height 18
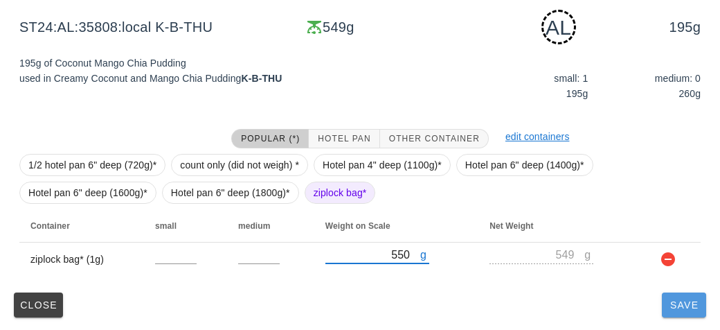
click at [691, 314] on button "Save" at bounding box center [684, 304] width 44 height 25
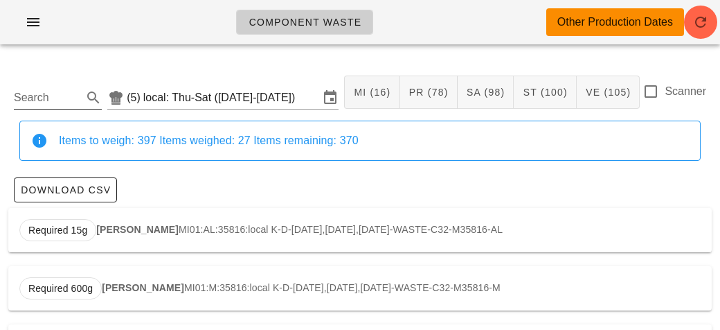
click at [39, 101] on input "Search" at bounding box center [47, 98] width 66 height 22
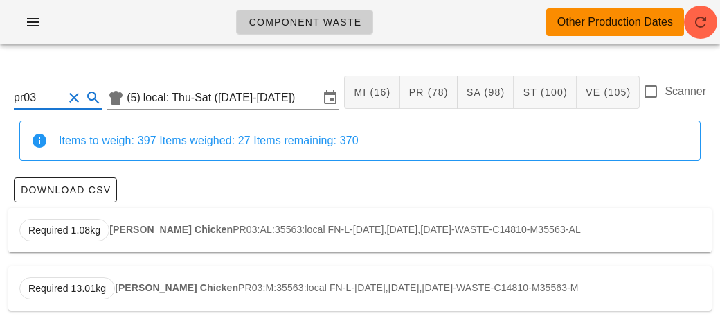
click at [143, 229] on strong "[PERSON_NAME] Chicken" at bounding box center [170, 229] width 123 height 11
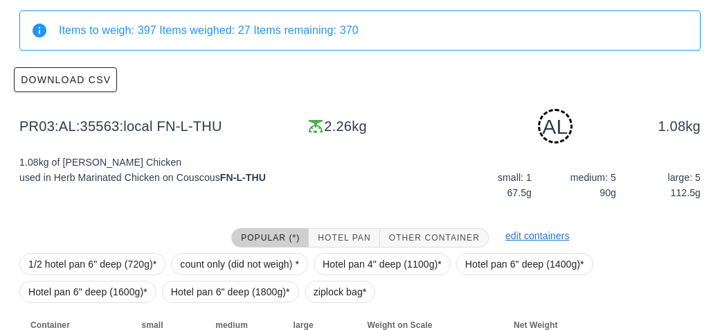
scroll to position [307, 0]
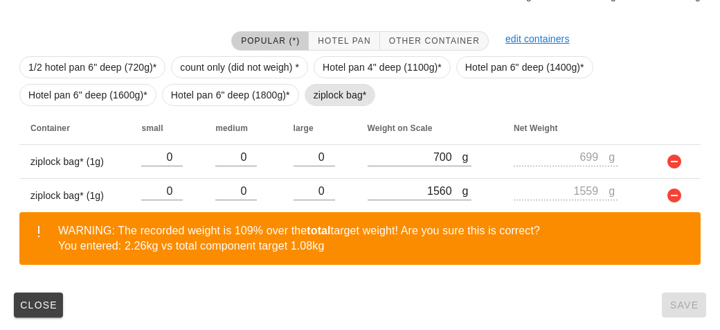
click at [331, 95] on span "ziplock bag*" at bounding box center [340, 95] width 53 height 21
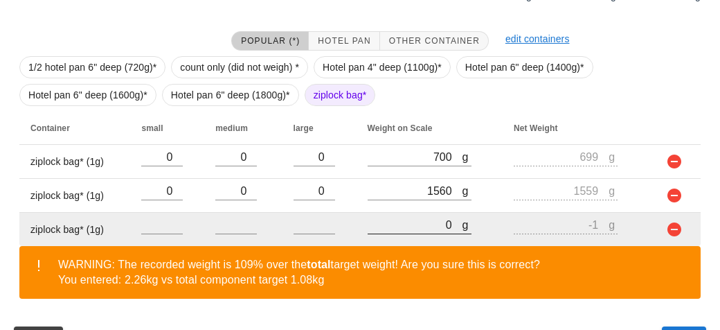
click at [421, 228] on input "0" at bounding box center [415, 224] width 95 height 18
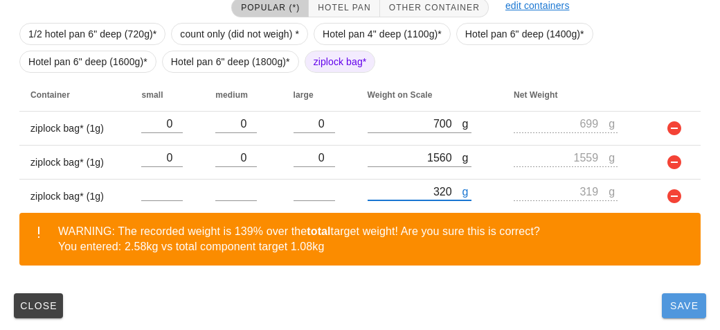
click at [689, 308] on span "Save" at bounding box center [684, 305] width 33 height 11
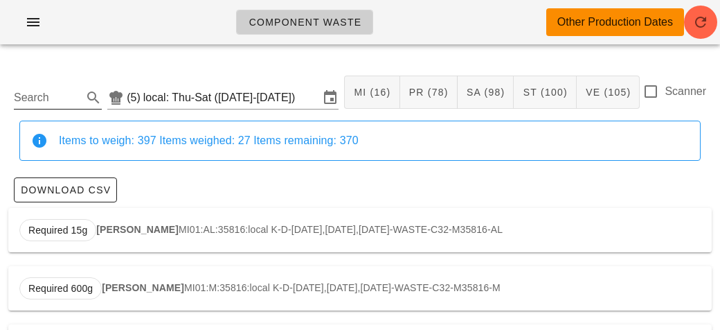
click at [26, 92] on input "Search" at bounding box center [47, 98] width 66 height 22
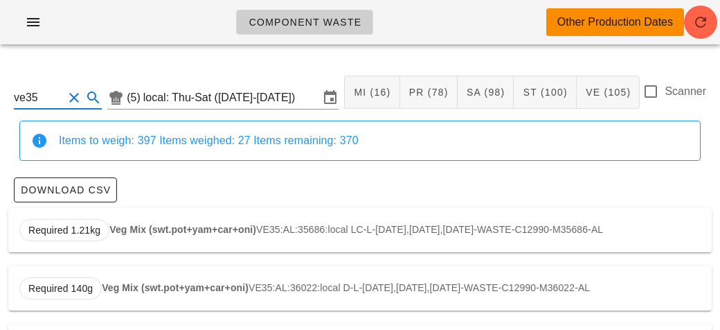
click at [128, 224] on strong "Veg Mix (swt.pot+yam+car+oni)" at bounding box center [182, 229] width 147 height 11
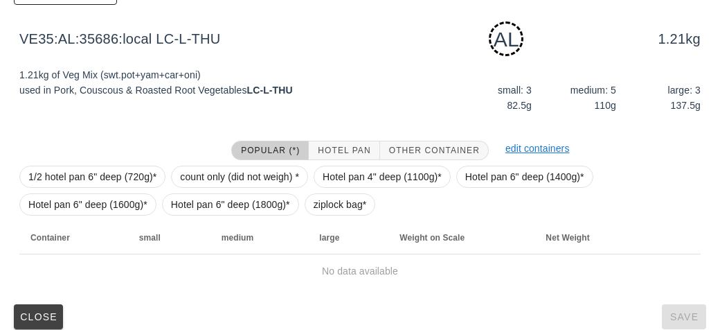
scroll to position [209, 0]
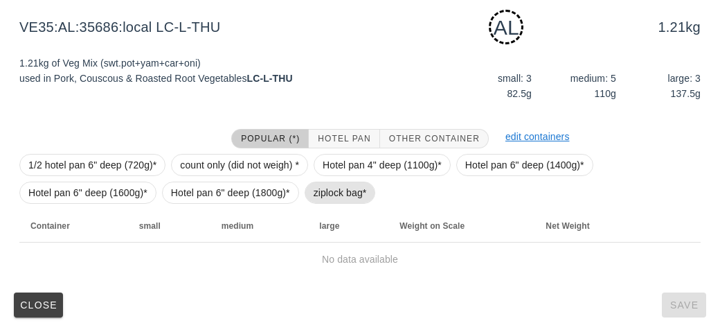
click at [329, 183] on span "ziplock bag*" at bounding box center [340, 192] width 53 height 21
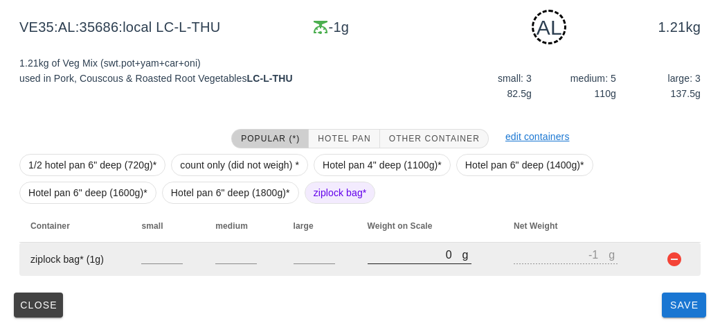
click at [402, 258] on input "0" at bounding box center [415, 254] width 95 height 18
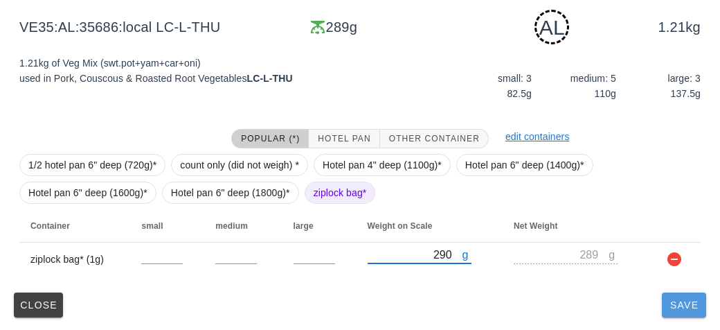
click at [671, 315] on button "Save" at bounding box center [684, 304] width 44 height 25
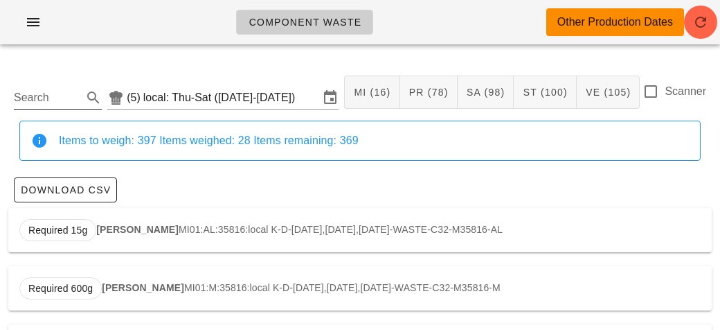
click at [43, 98] on input "Search" at bounding box center [47, 98] width 66 height 22
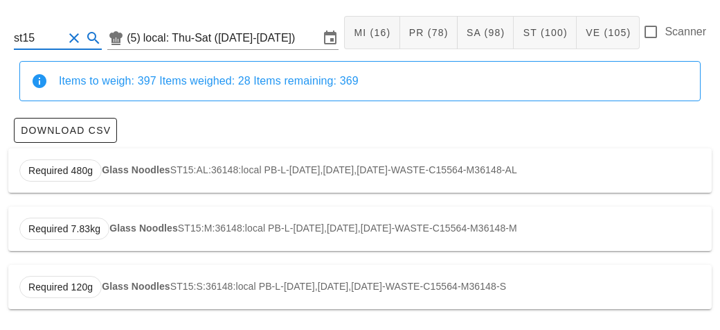
click at [145, 159] on div "Required 480g Glass Noodles ST15:AL:36148:local PB-L-[DATE],[DATE],[DATE]-WASTE…" at bounding box center [360, 170] width 704 height 44
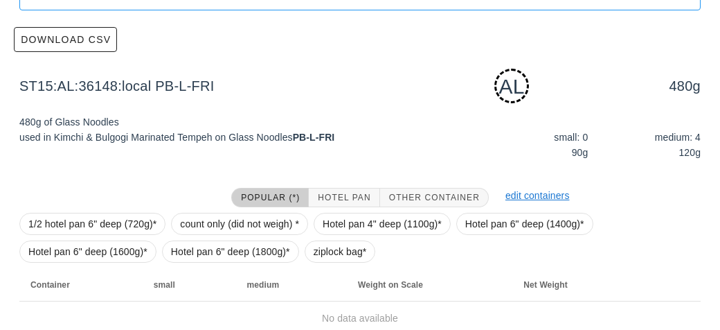
scroll to position [209, 0]
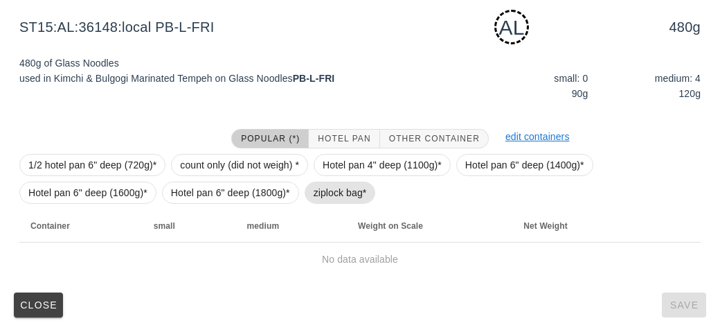
click at [329, 186] on span "ziplock bag*" at bounding box center [340, 192] width 53 height 21
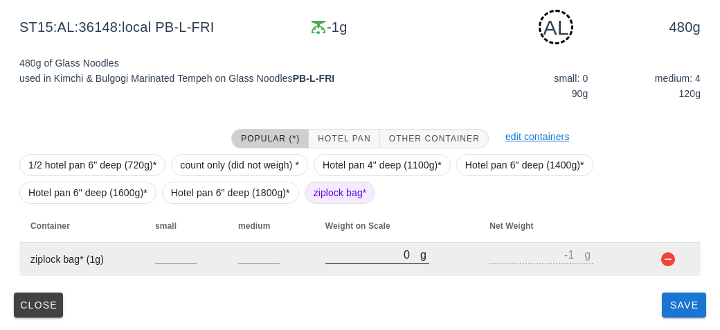
click at [378, 255] on input "0" at bounding box center [373, 254] width 95 height 18
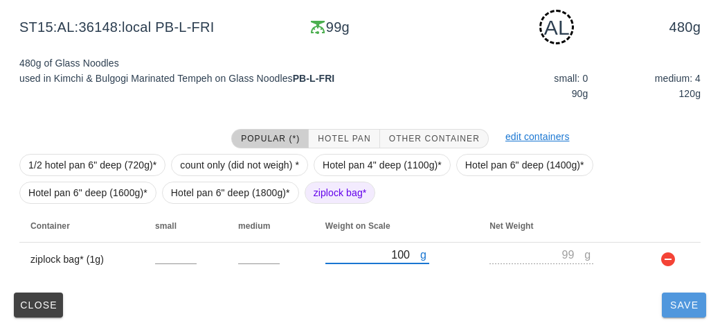
click at [671, 308] on span "Save" at bounding box center [684, 304] width 33 height 11
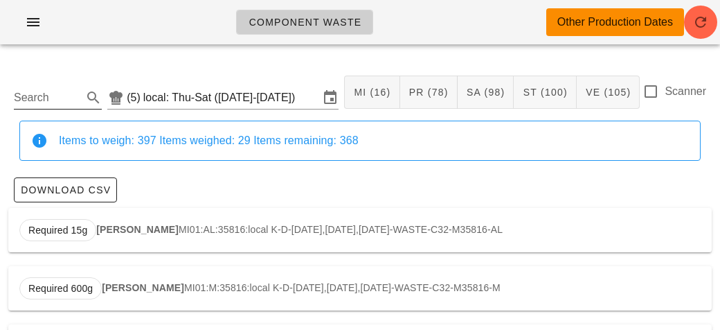
click at [28, 99] on input "Search" at bounding box center [47, 98] width 66 height 22
click at [107, 231] on span "Required 1.98kg" at bounding box center [64, 230] width 90 height 22
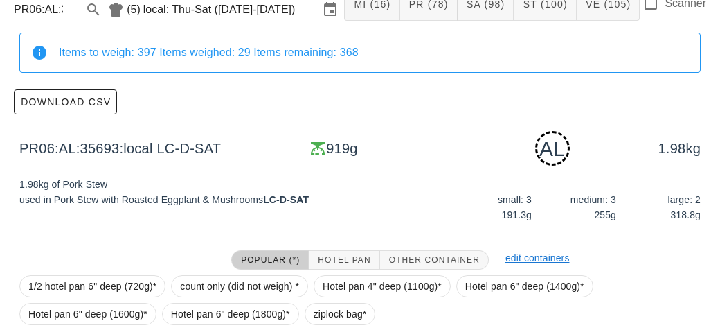
scroll to position [209, 0]
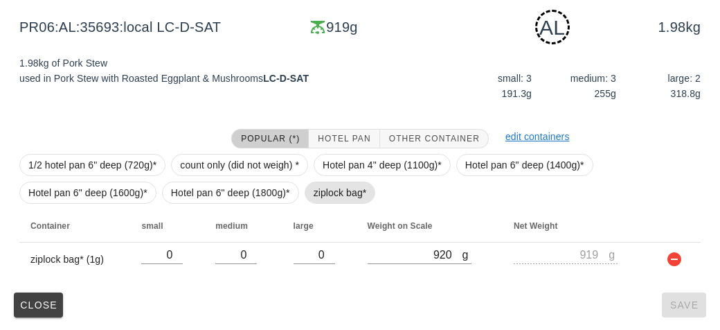
click at [307, 200] on span "ziplock bag*" at bounding box center [340, 193] width 71 height 22
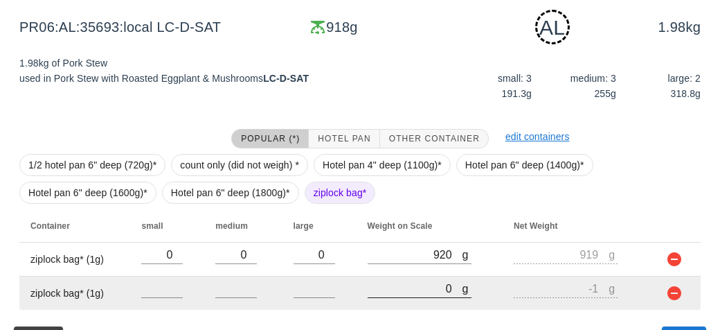
click at [396, 297] on div "g 0" at bounding box center [420, 288] width 104 height 18
click at [397, 293] on input "0" at bounding box center [415, 288] width 95 height 18
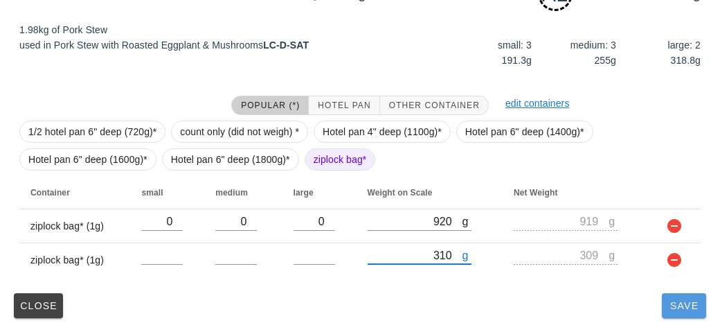
click at [685, 309] on span "Save" at bounding box center [684, 305] width 33 height 11
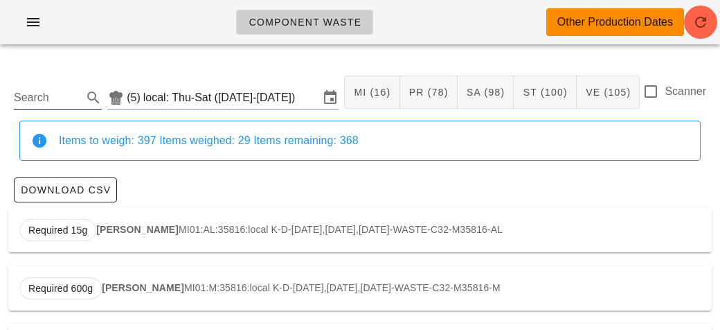
click at [44, 99] on input "Search" at bounding box center [47, 98] width 66 height 22
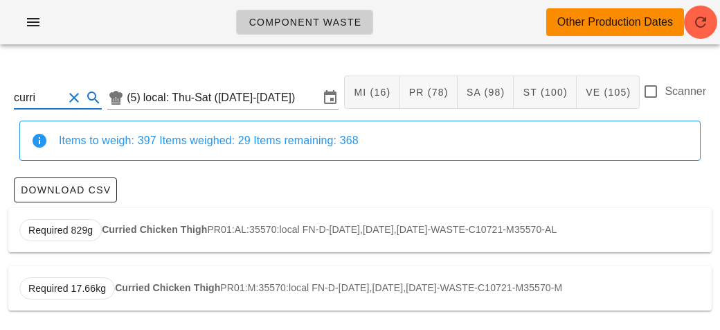
click at [119, 242] on div "Required 829g Curried Chicken Thigh PR01:AL:35570:local FN-D-[DATE],[DATE],[DAT…" at bounding box center [360, 230] width 704 height 44
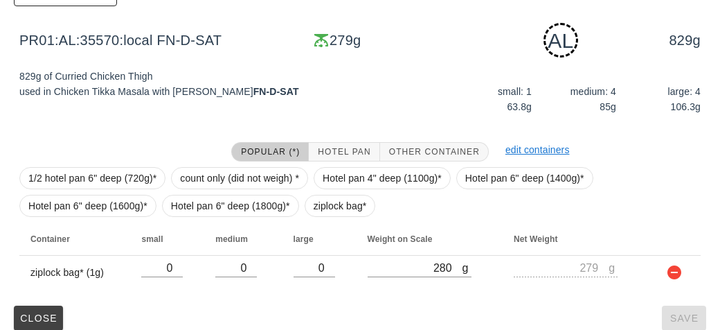
scroll to position [209, 0]
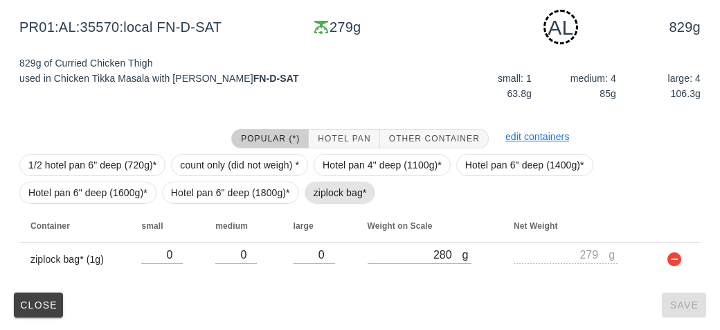
click at [322, 199] on span "ziplock bag*" at bounding box center [340, 192] width 53 height 21
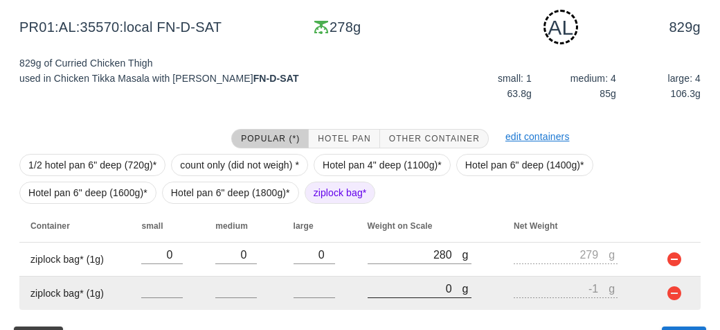
click at [421, 283] on input "0" at bounding box center [415, 288] width 95 height 18
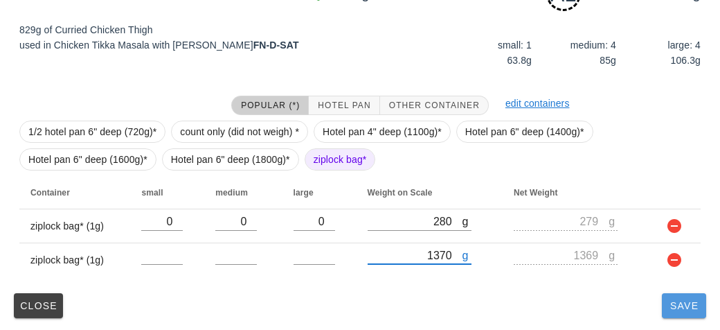
click at [677, 302] on span "Save" at bounding box center [684, 305] width 33 height 11
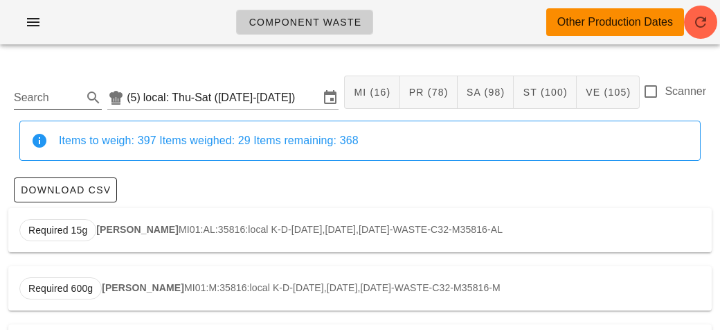
click at [53, 98] on input "Search" at bounding box center [47, 98] width 66 height 22
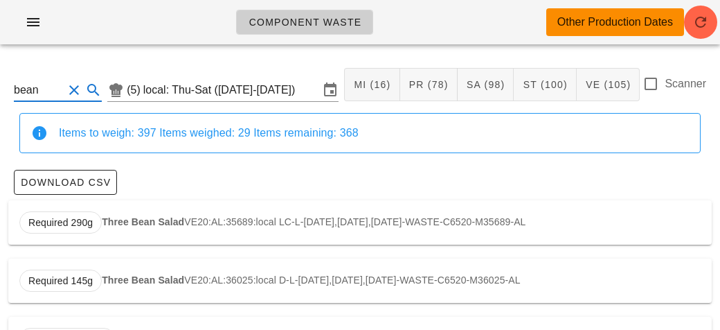
click at [201, 209] on div "Required 290g Three Bean Salad VE20:AL:35689:local LC-L-[DATE],[DATE],[DATE]-WA…" at bounding box center [360, 222] width 704 height 44
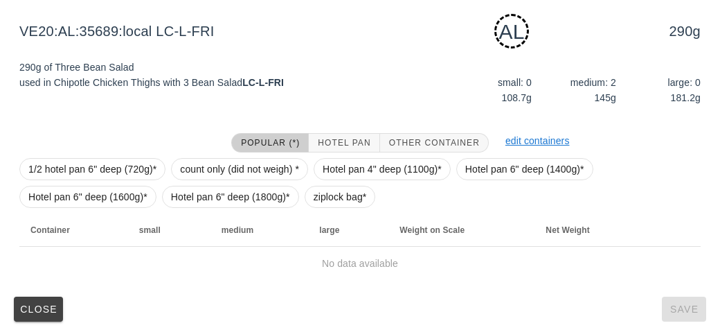
scroll to position [209, 0]
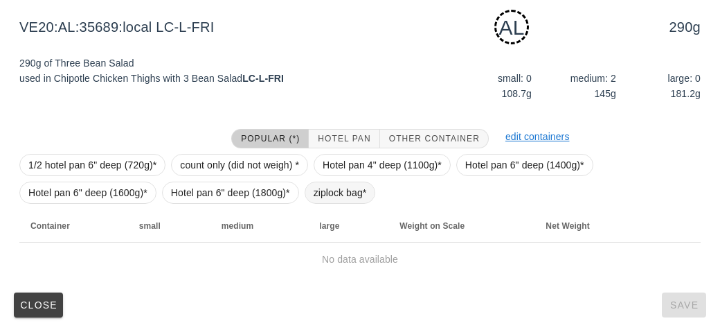
click at [332, 192] on span "ziplock bag*" at bounding box center [340, 192] width 53 height 21
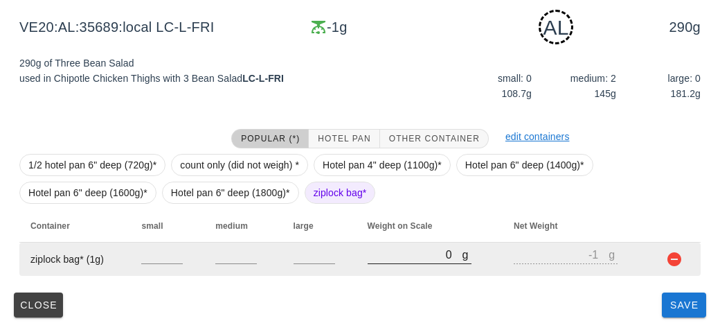
click at [407, 260] on input "0" at bounding box center [415, 254] width 95 height 18
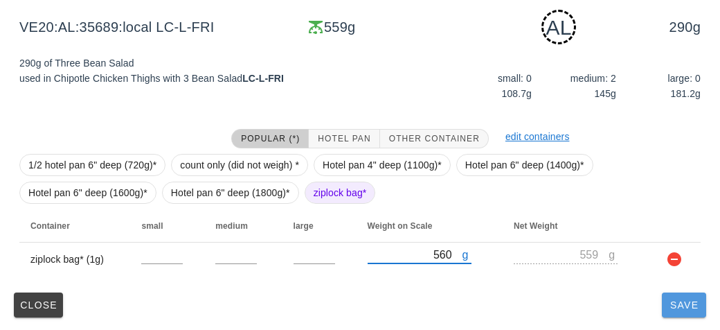
click at [678, 306] on span "Save" at bounding box center [684, 304] width 33 height 11
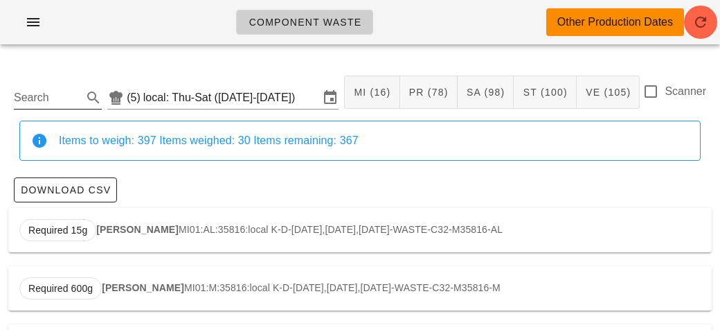
click at [26, 94] on input "Search" at bounding box center [47, 98] width 66 height 22
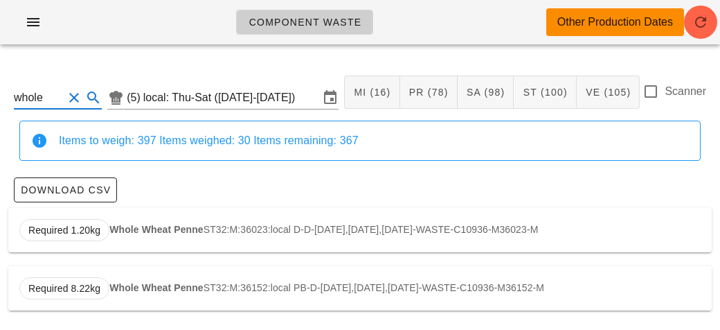
click at [136, 229] on strong "Whole Wheat Penne" at bounding box center [156, 229] width 94 height 11
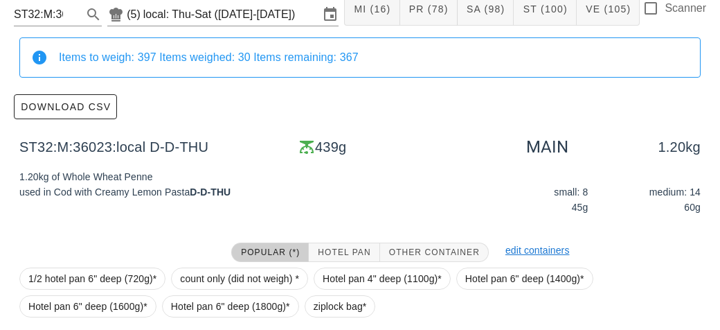
scroll to position [197, 0]
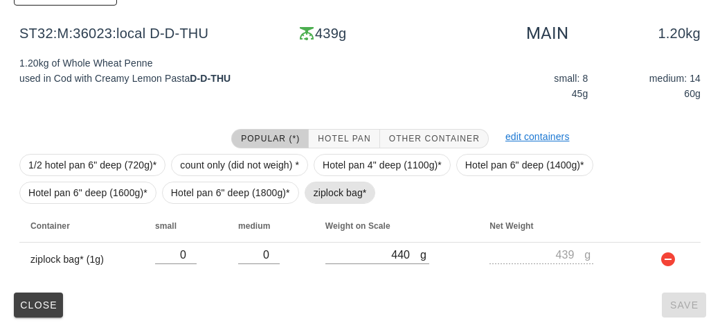
click at [311, 199] on span "ziplock bag*" at bounding box center [340, 193] width 71 height 22
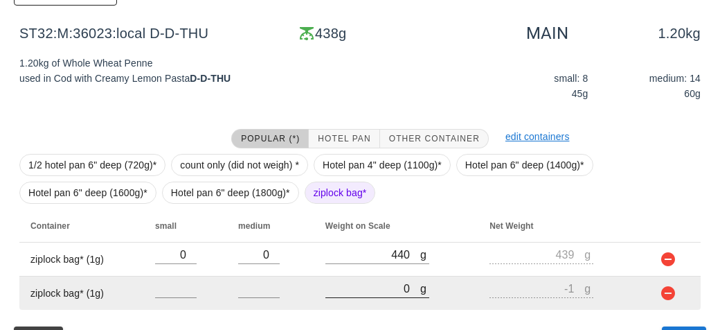
click at [369, 289] on input "0" at bounding box center [373, 288] width 95 height 18
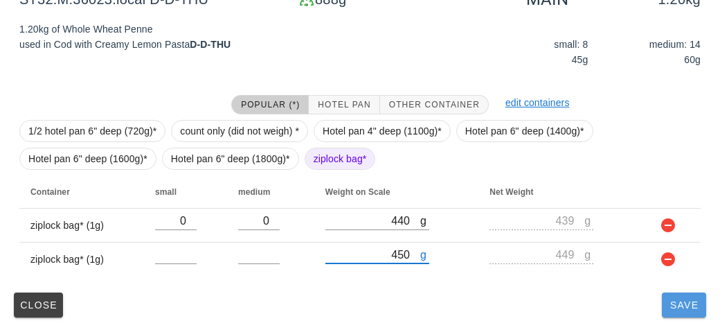
click at [678, 314] on button "Save" at bounding box center [684, 304] width 44 height 25
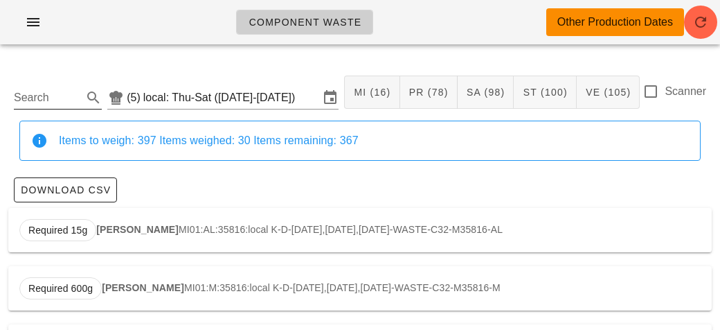
click at [19, 100] on input "Search" at bounding box center [47, 98] width 66 height 22
click at [118, 232] on strong "BBQ Steak" at bounding box center [127, 229] width 51 height 11
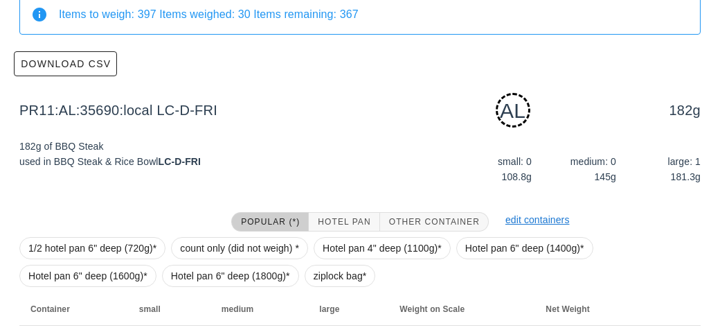
scroll to position [209, 0]
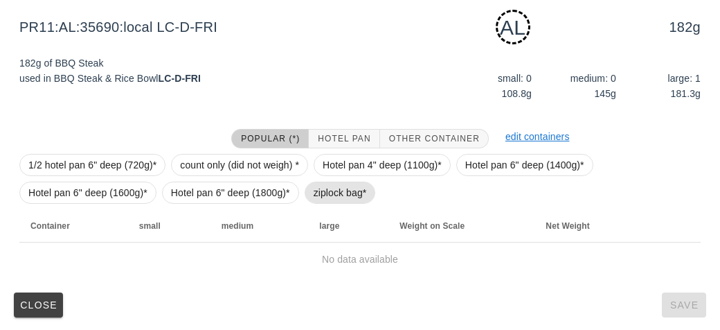
click at [316, 197] on span "ziplock bag*" at bounding box center [340, 192] width 53 height 21
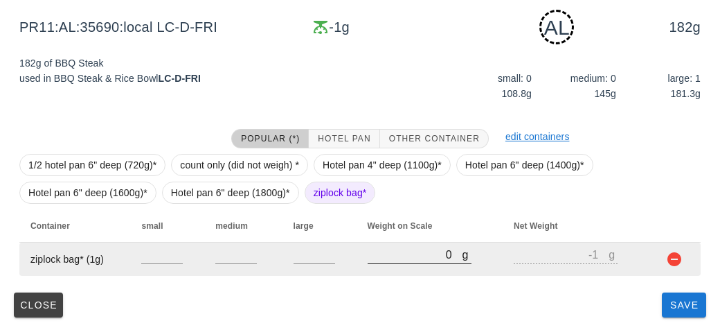
click at [373, 260] on input "0" at bounding box center [415, 254] width 95 height 18
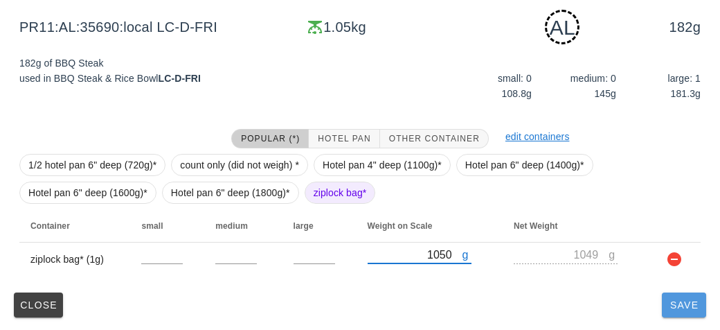
click at [689, 314] on button "Save" at bounding box center [684, 304] width 44 height 25
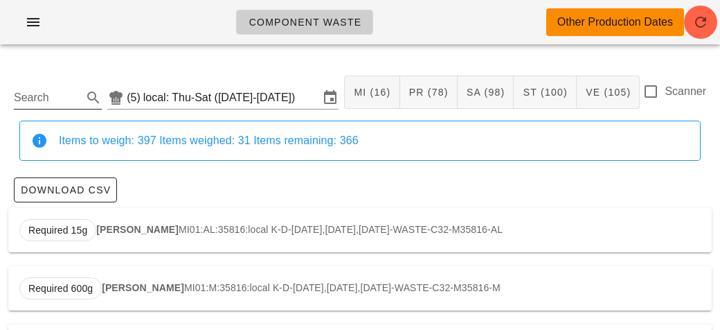
click at [46, 91] on input "Search" at bounding box center [47, 98] width 66 height 22
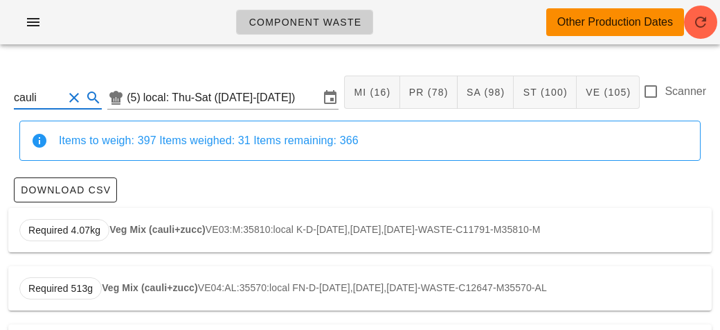
click at [132, 224] on strong "Veg Mix (cauli+zucc)" at bounding box center [157, 229] width 96 height 11
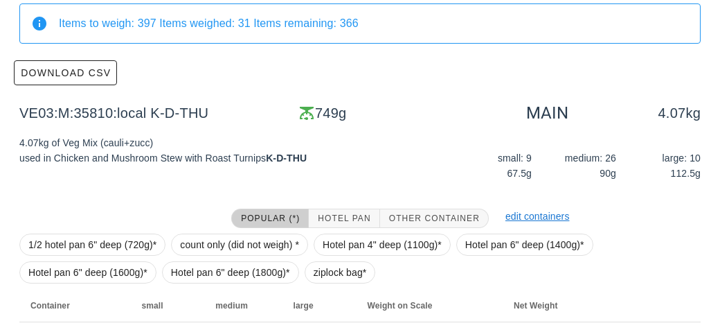
scroll to position [197, 0]
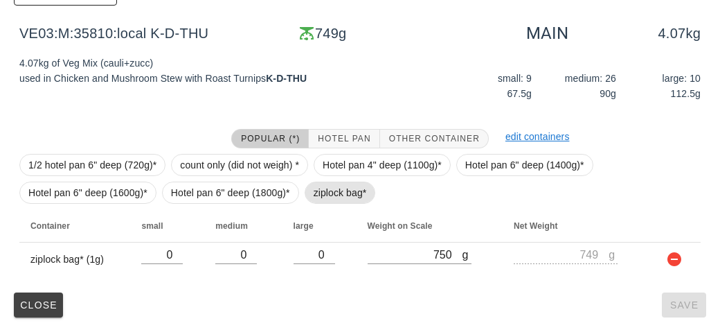
click at [323, 192] on span "ziplock bag*" at bounding box center [340, 192] width 53 height 21
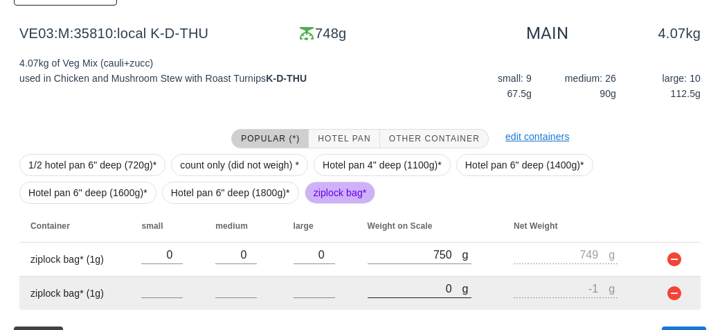
click at [414, 285] on input "0" at bounding box center [415, 288] width 95 height 18
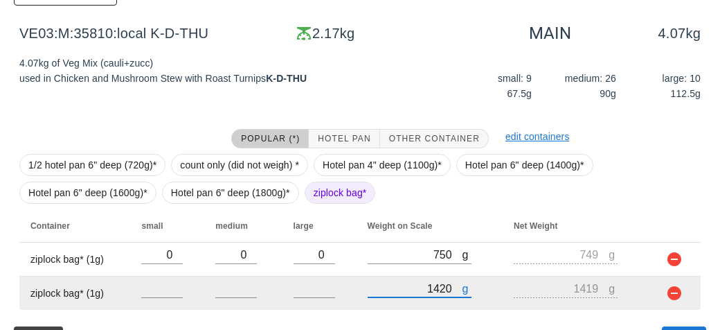
scroll to position [231, 0]
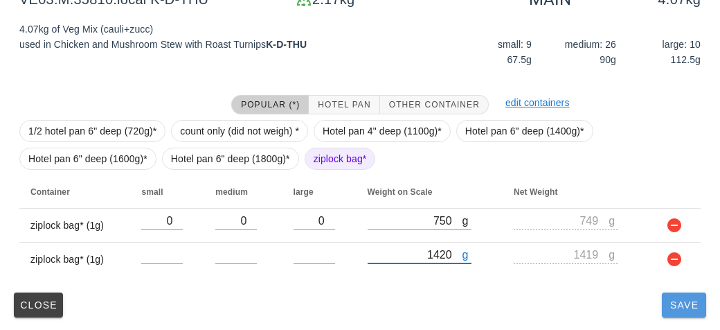
click at [676, 310] on button "Save" at bounding box center [684, 304] width 44 height 25
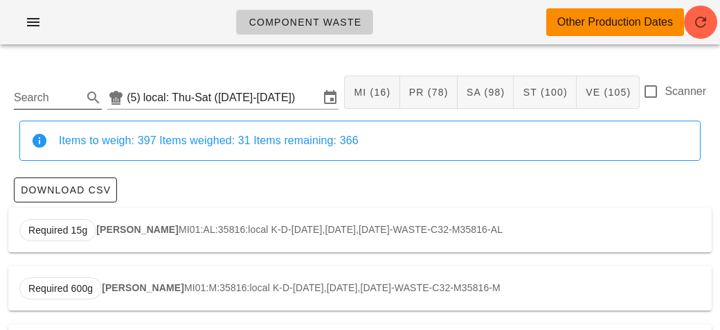
click at [51, 96] on input "Search" at bounding box center [47, 98] width 66 height 22
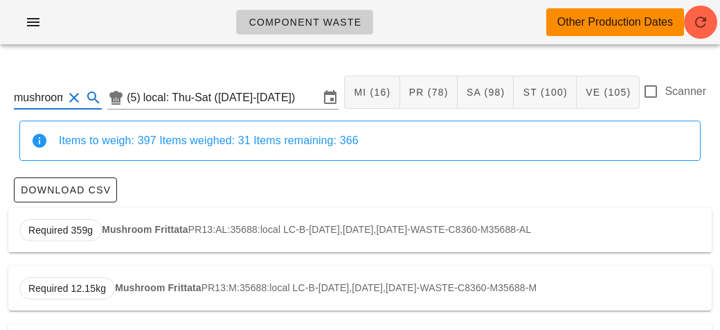
scroll to position [0, 1]
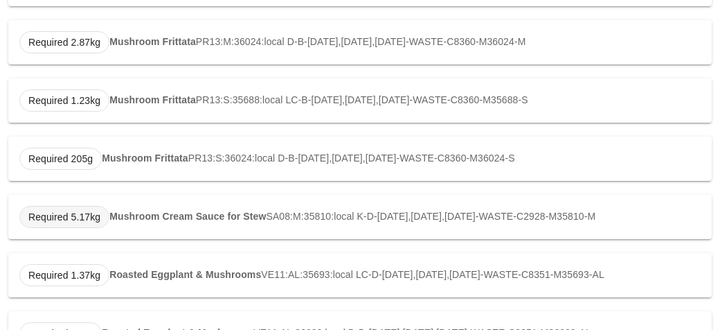
click at [107, 211] on span "Required 5.17kg" at bounding box center [64, 217] width 90 height 22
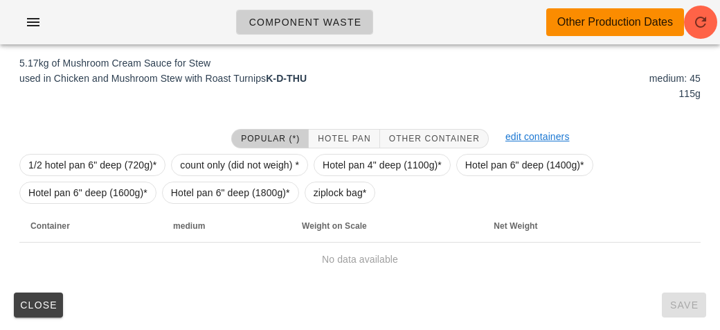
click at [321, 210] on th "Weight on Scale" at bounding box center [387, 225] width 192 height 33
click at [318, 193] on span "ziplock bag*" at bounding box center [340, 192] width 53 height 21
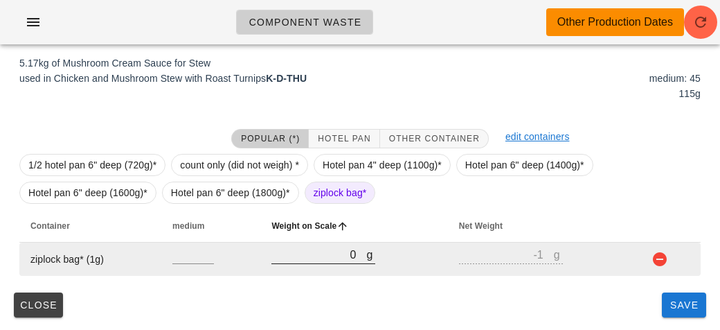
click at [301, 249] on input "0" at bounding box center [319, 254] width 95 height 18
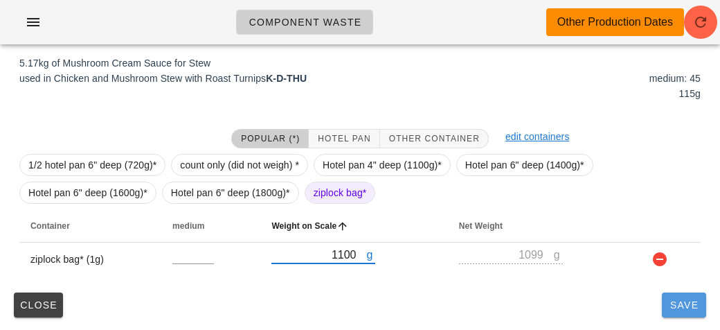
click at [676, 310] on button "Save" at bounding box center [684, 304] width 44 height 25
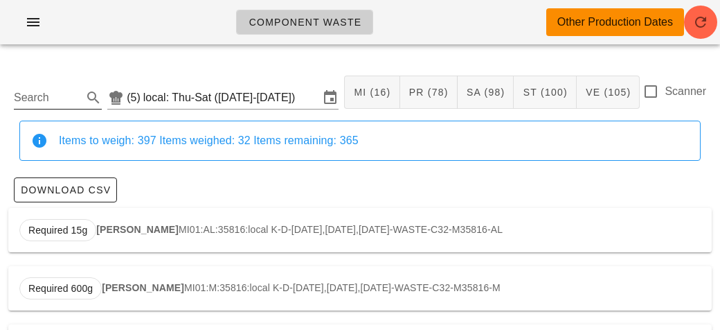
click at [21, 98] on input "Search" at bounding box center [47, 98] width 66 height 22
click at [173, 230] on strong "Mashed Potato" at bounding box center [144, 229] width 70 height 11
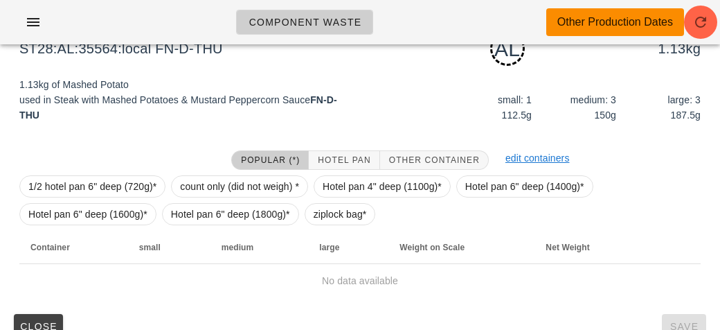
scroll to position [184, 0]
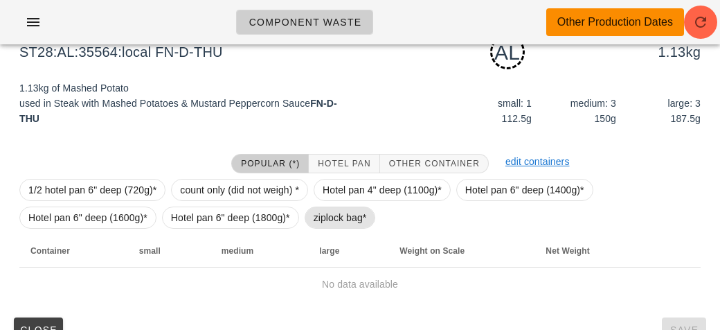
click at [332, 218] on span "ziplock bag*" at bounding box center [340, 217] width 53 height 21
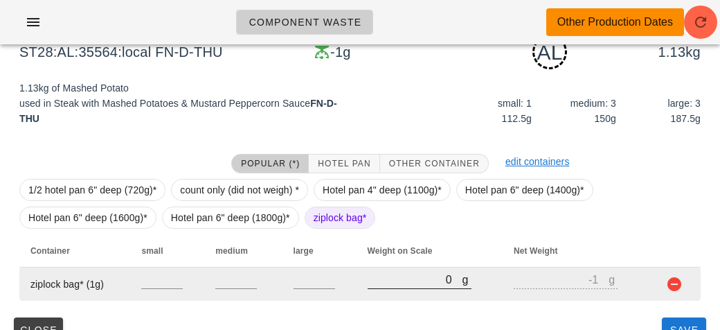
click at [395, 280] on input "0" at bounding box center [415, 279] width 95 height 18
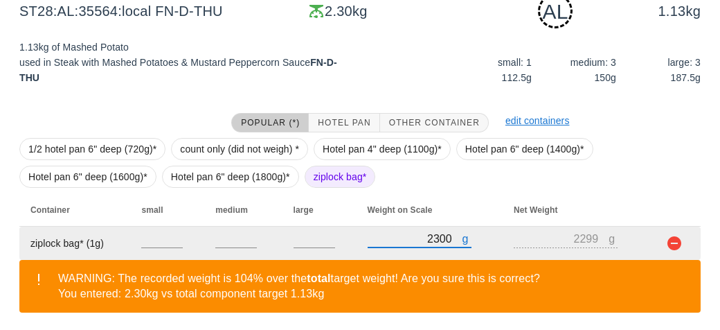
scroll to position [273, 0]
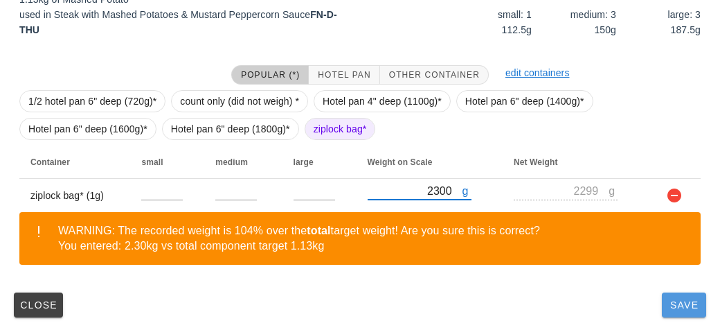
click at [684, 299] on span "Save" at bounding box center [684, 304] width 33 height 11
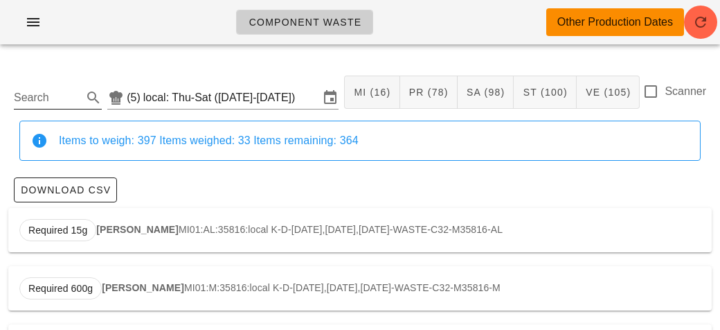
click at [36, 88] on input "Search" at bounding box center [47, 98] width 66 height 22
click at [107, 234] on span "Required 1.82kg" at bounding box center [64, 230] width 90 height 22
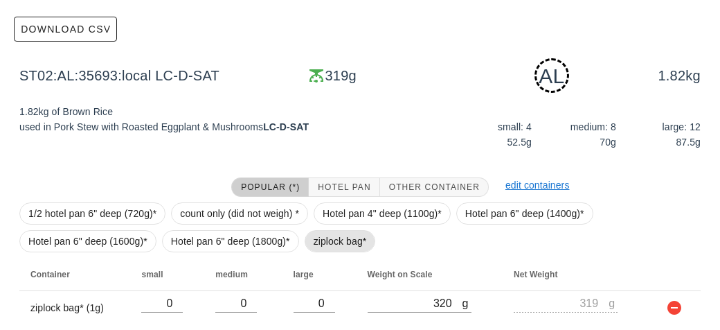
click at [321, 240] on span "ziplock bag*" at bounding box center [340, 241] width 53 height 21
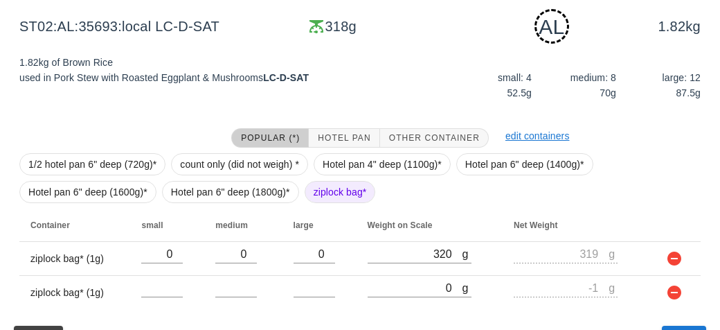
scroll to position [242, 0]
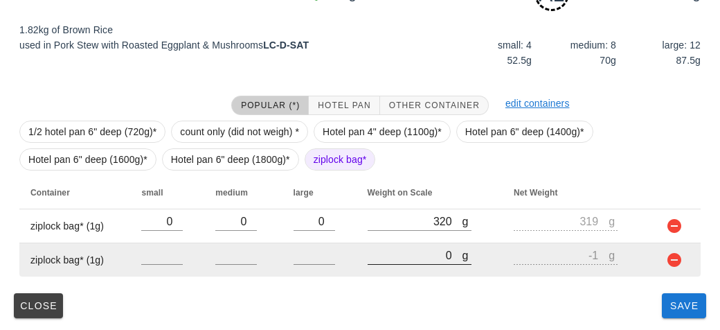
click at [406, 254] on input "0" at bounding box center [415, 255] width 95 height 18
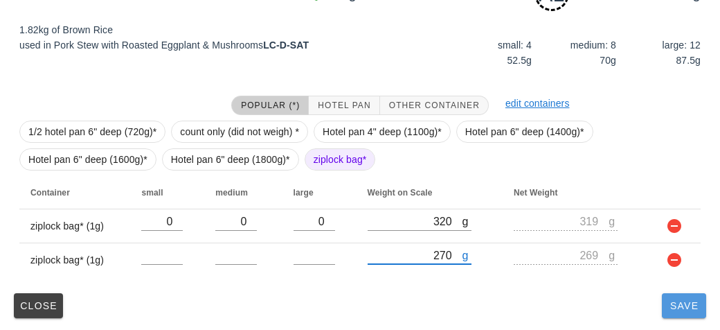
click at [683, 304] on span "Save" at bounding box center [684, 305] width 33 height 11
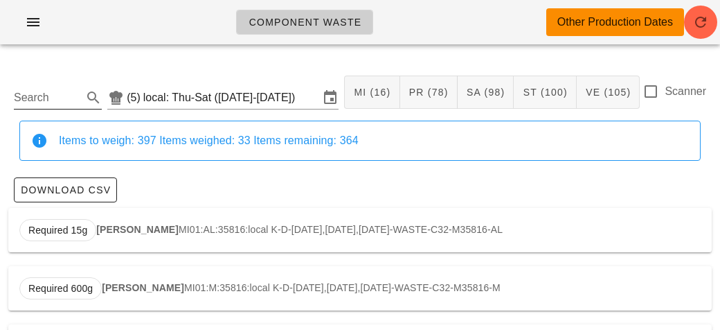
click at [26, 80] on div "Search" at bounding box center [58, 93] width 88 height 30
click at [48, 103] on input "Search" at bounding box center [47, 98] width 66 height 22
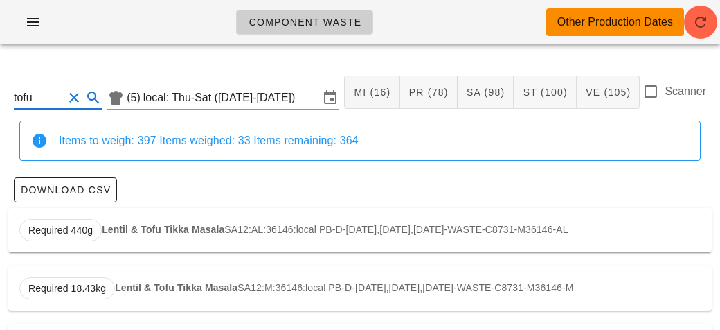
click at [137, 224] on strong "Lentil & Tofu Tikka Masala" at bounding box center [163, 229] width 123 height 11
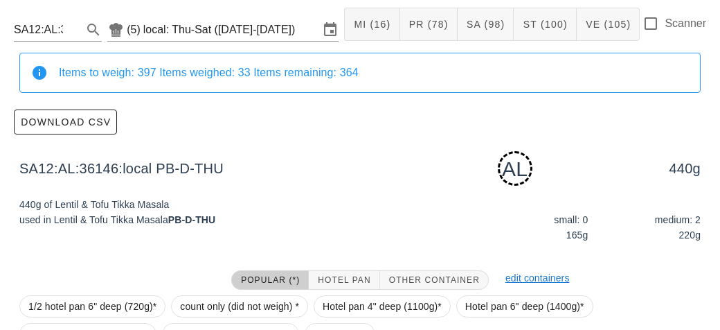
scroll to position [209, 0]
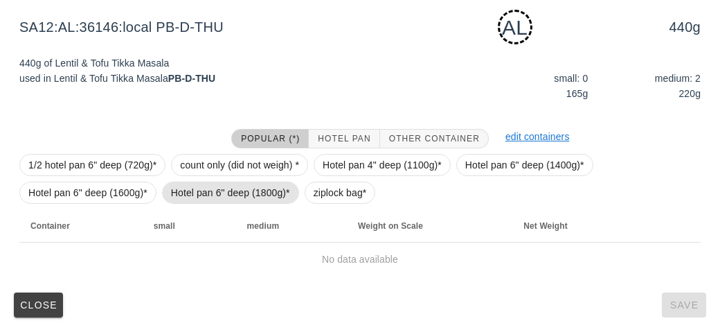
click at [295, 199] on span "Hotel pan 6" deep (1800g)*" at bounding box center [230, 193] width 137 height 22
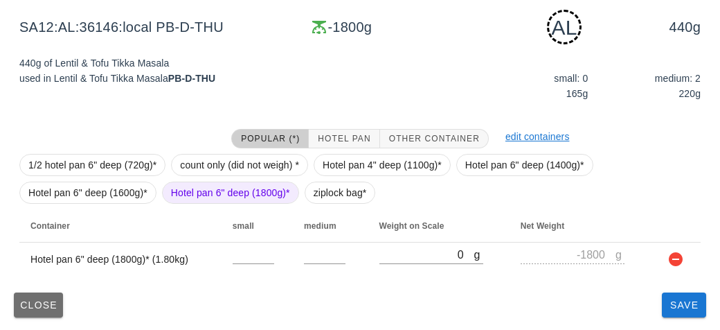
click at [38, 314] on button "Close" at bounding box center [38, 304] width 49 height 25
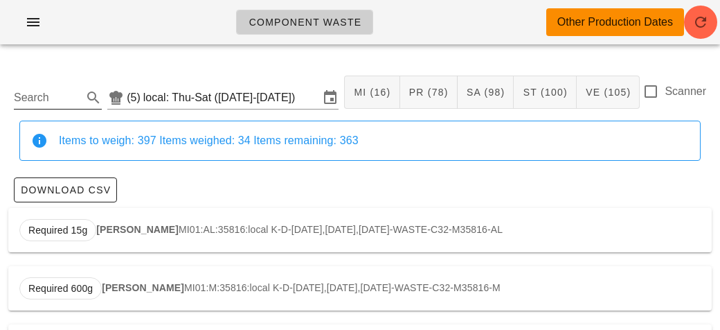
click at [16, 102] on input "Search" at bounding box center [47, 98] width 66 height 22
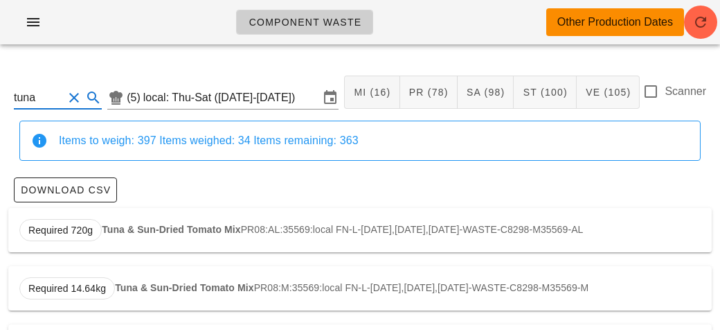
click at [172, 226] on strong "Tuna & Sun-Dried Tomato Mix" at bounding box center [171, 229] width 139 height 11
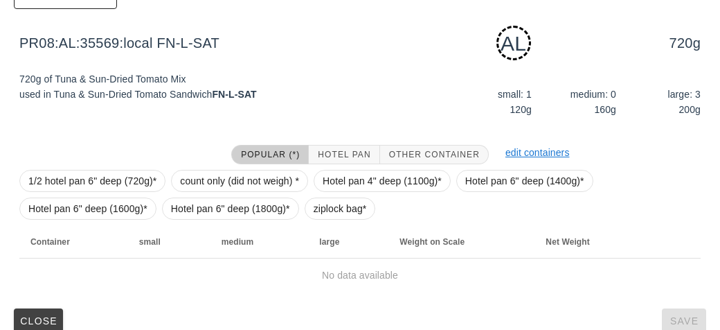
scroll to position [209, 0]
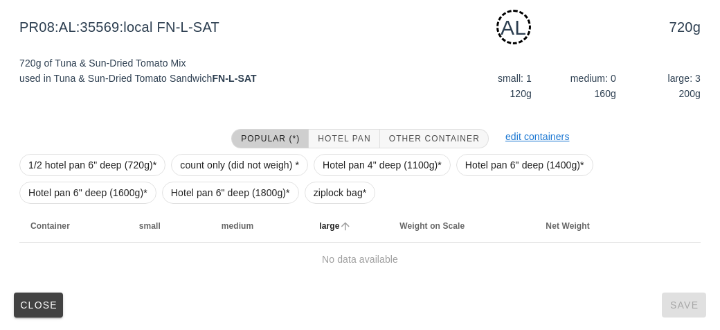
click at [329, 210] on th "large" at bounding box center [348, 225] width 80 height 33
click at [330, 196] on span "ziplock bag*" at bounding box center [340, 192] width 53 height 21
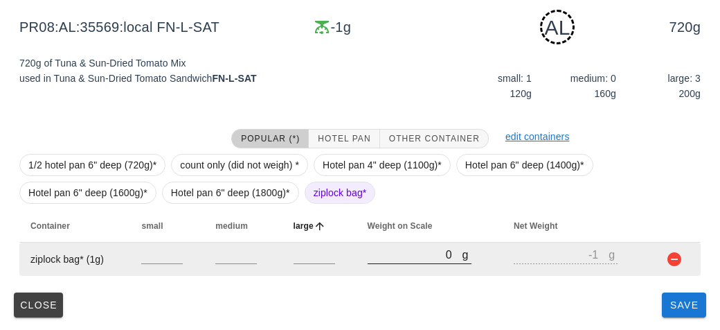
click at [399, 262] on input "0" at bounding box center [415, 254] width 95 height 18
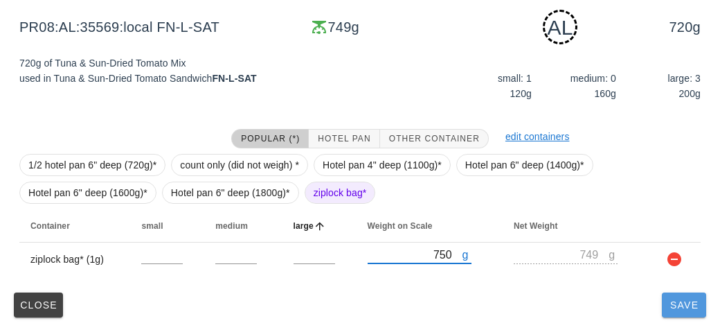
click at [691, 301] on span "Save" at bounding box center [684, 304] width 33 height 11
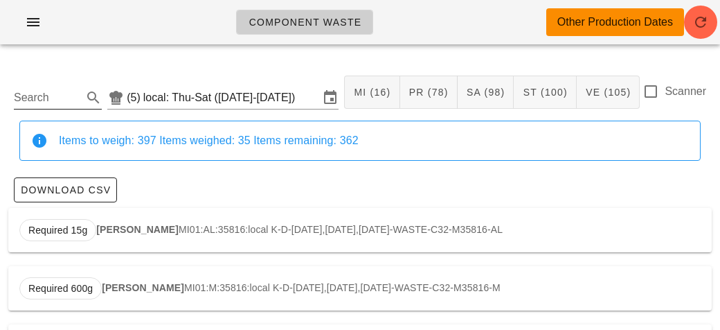
click at [46, 87] on input "Search" at bounding box center [47, 98] width 66 height 22
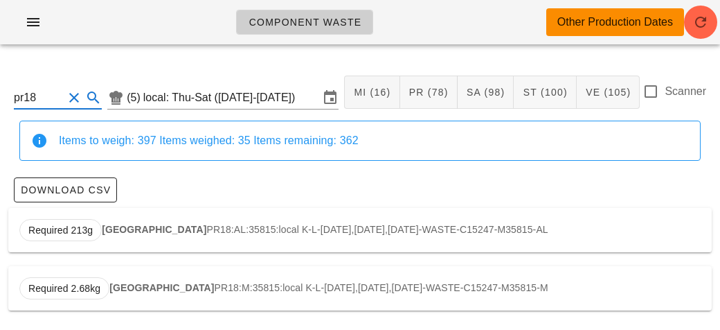
click at [145, 230] on div "Required 213g [GEOGRAPHIC_DATA] PR18:AL:35815:local K-L-[DATE],[DATE],[DATE]-WA…" at bounding box center [360, 230] width 704 height 44
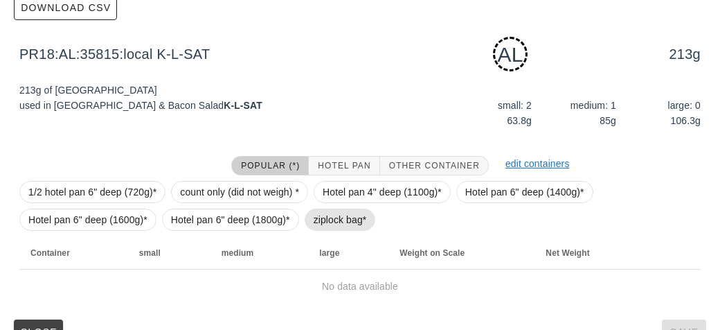
click at [319, 212] on span "ziplock bag*" at bounding box center [340, 219] width 53 height 21
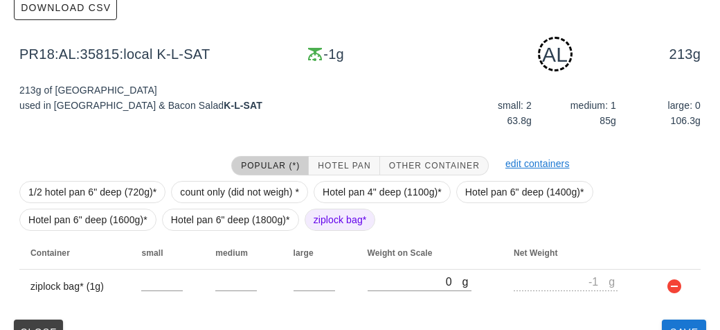
scroll to position [209, 0]
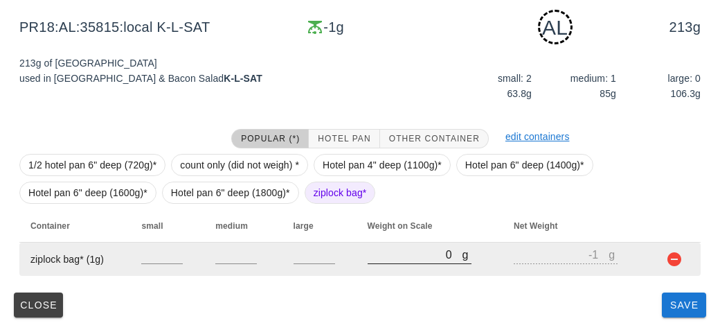
click at [393, 249] on input "0" at bounding box center [415, 254] width 95 height 18
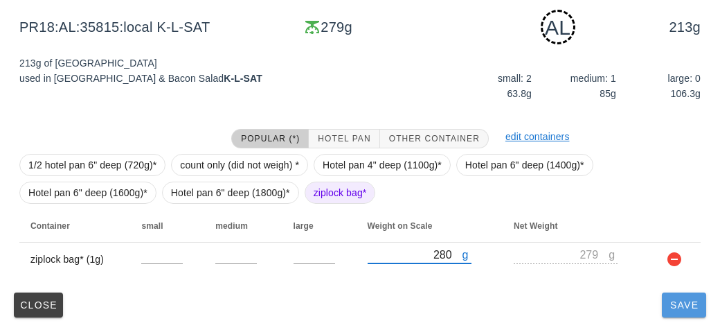
click at [672, 307] on span "Save" at bounding box center [684, 304] width 33 height 11
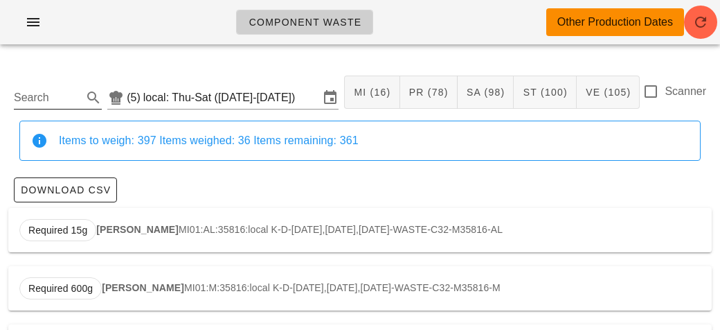
click at [64, 87] on input "Search" at bounding box center [47, 98] width 66 height 22
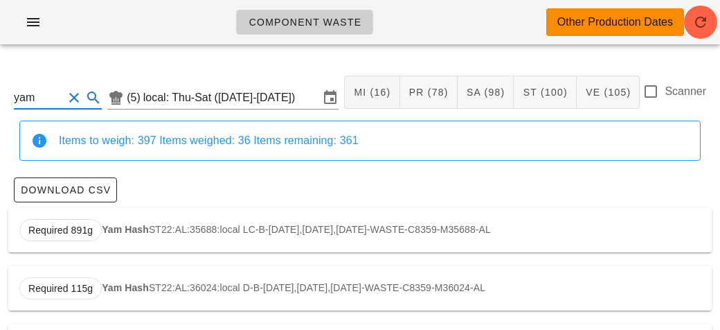
click at [134, 229] on strong "Yam Hash" at bounding box center [125, 229] width 47 height 11
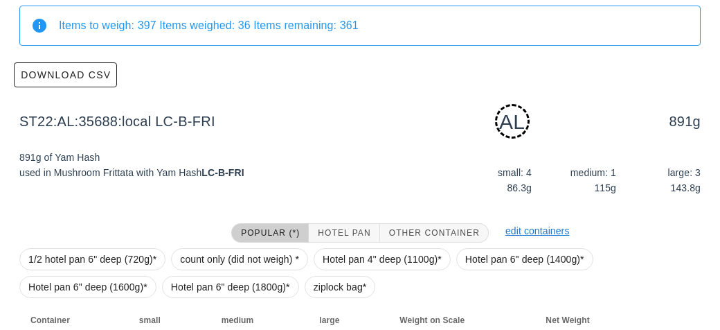
scroll to position [209, 0]
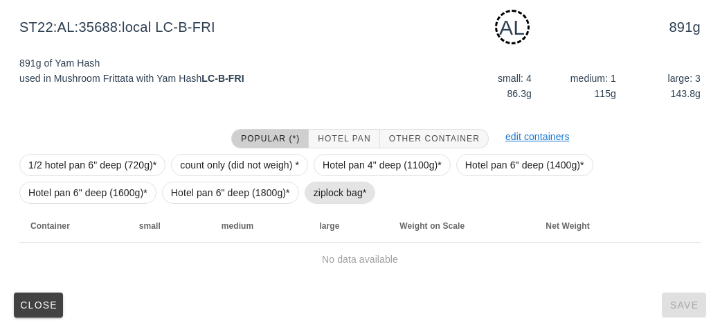
click at [305, 191] on span "ziplock bag*" at bounding box center [340, 193] width 71 height 22
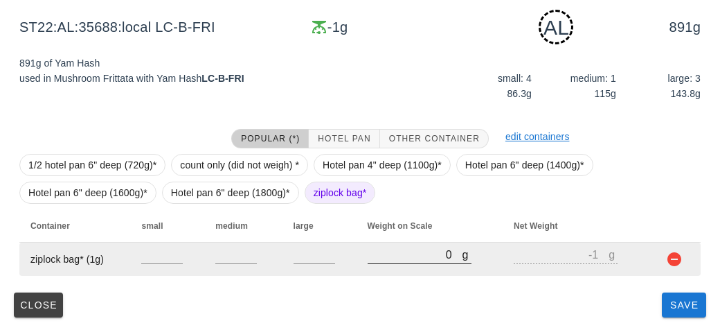
click at [372, 259] on input "0" at bounding box center [415, 254] width 95 height 18
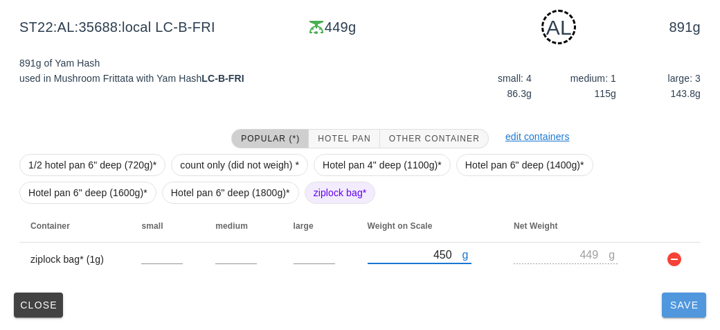
click at [682, 303] on span "Save" at bounding box center [684, 304] width 33 height 11
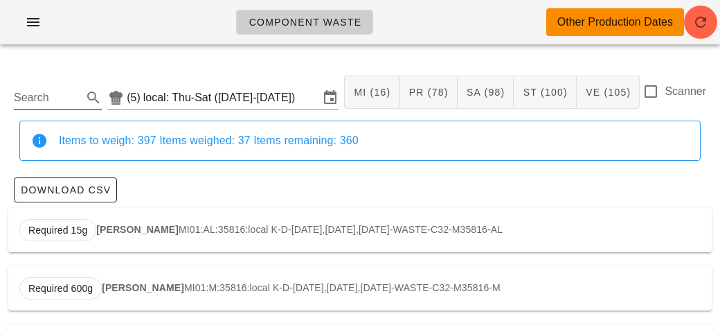
click at [42, 79] on div "Search" at bounding box center [58, 93] width 88 height 30
click at [41, 91] on input "Search" at bounding box center [47, 98] width 66 height 22
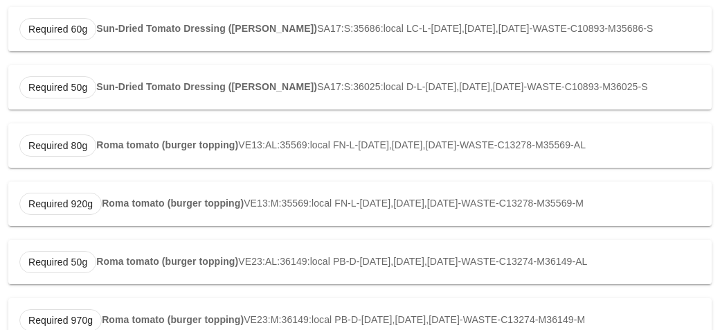
scroll to position [903, 0]
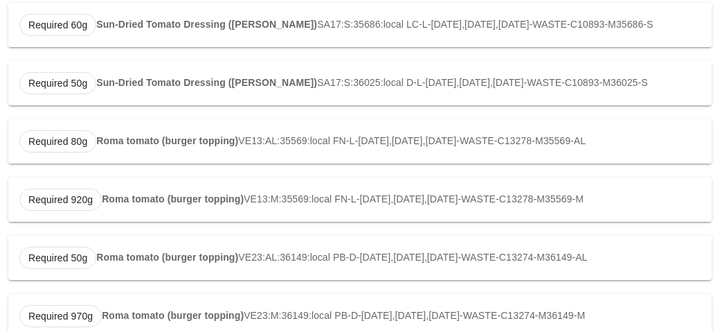
click at [159, 163] on div "Required 80g Roma tomato (burger topping) VE13:AL:35569:local FN-L-[DATE],[DATE…" at bounding box center [360, 141] width 704 height 44
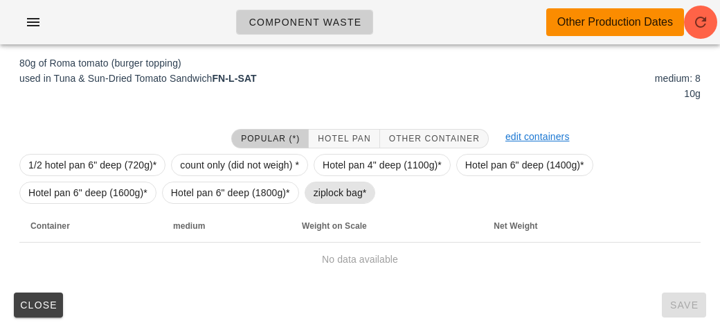
click at [311, 199] on span "ziplock bag*" at bounding box center [340, 193] width 71 height 22
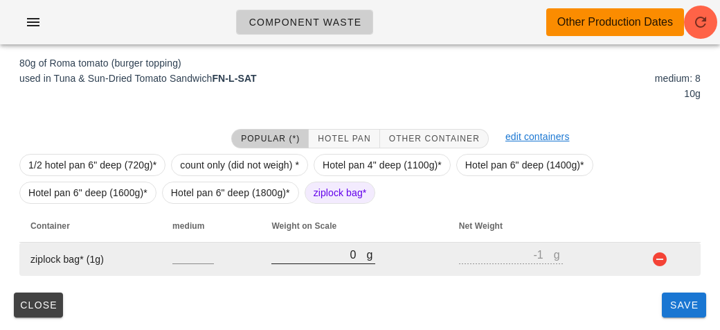
click at [308, 247] on input "0" at bounding box center [319, 254] width 95 height 18
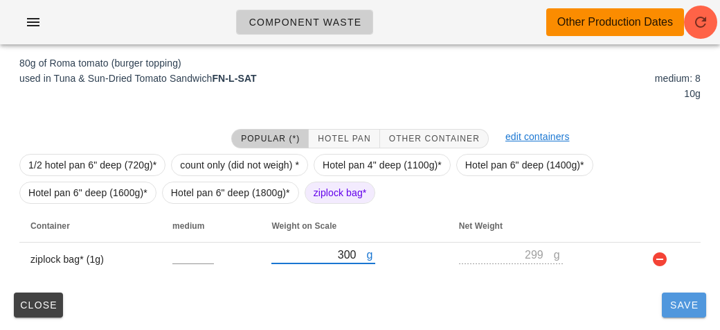
click at [675, 307] on span "Save" at bounding box center [684, 304] width 33 height 11
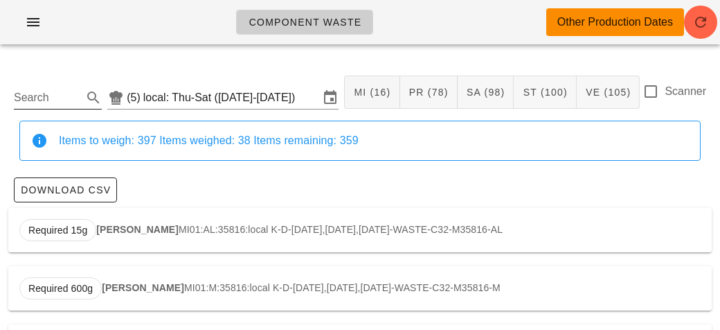
click at [40, 99] on input "Search" at bounding box center [47, 98] width 66 height 22
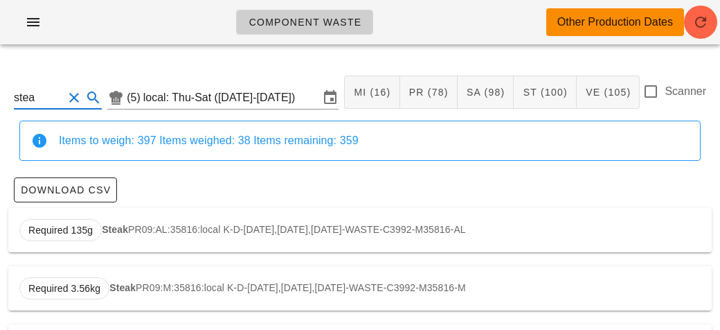
click at [119, 224] on strong "Steak" at bounding box center [115, 229] width 26 height 11
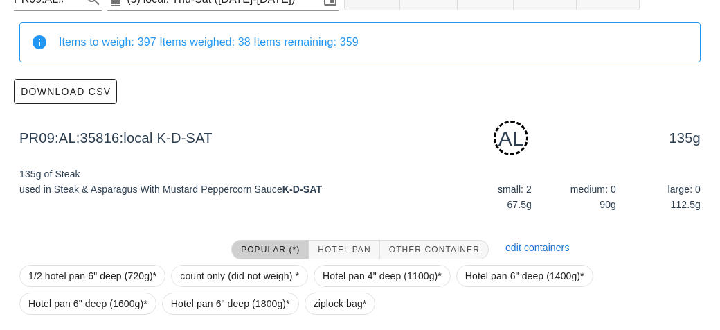
scroll to position [209, 0]
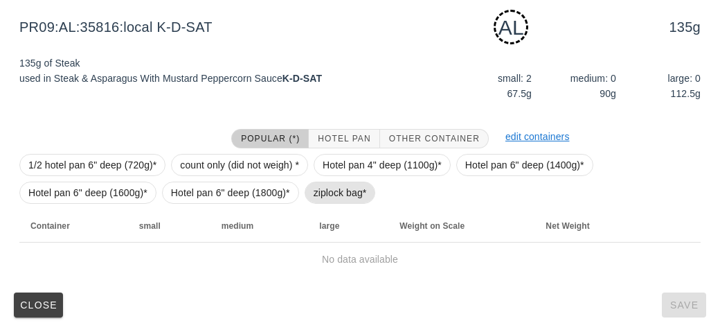
click at [310, 191] on span "ziplock bag*" at bounding box center [340, 193] width 71 height 22
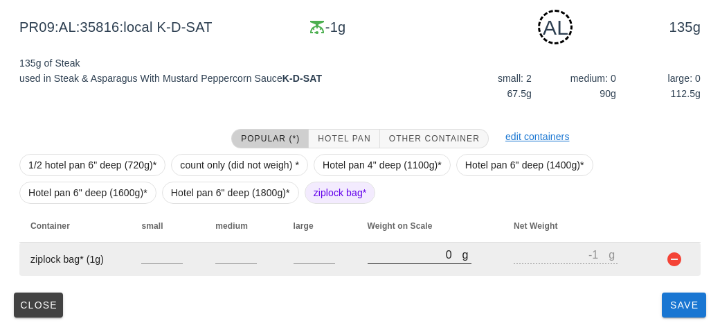
click at [376, 253] on input "0" at bounding box center [415, 254] width 95 height 18
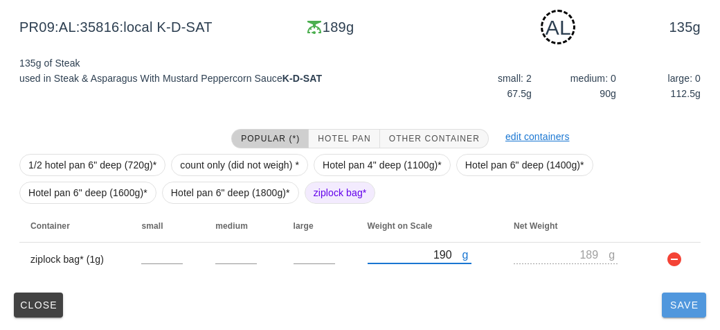
click at [678, 309] on span "Save" at bounding box center [684, 304] width 33 height 11
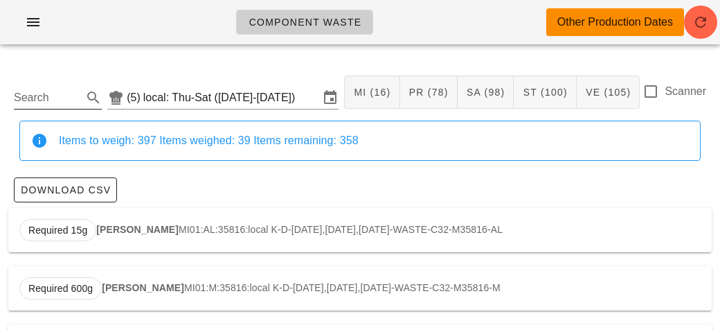
click at [30, 102] on input "Search" at bounding box center [47, 98] width 66 height 22
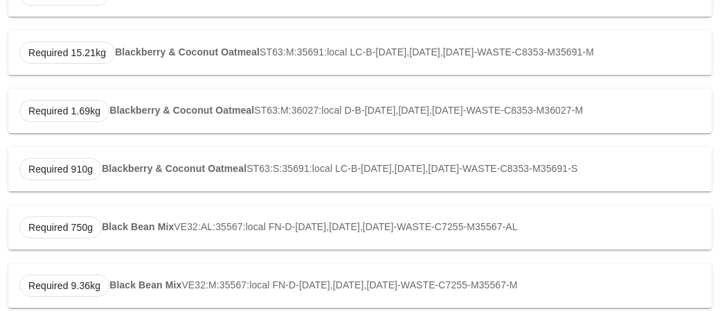
scroll to position [396, 0]
click at [108, 220] on div "Required 750g Black Bean Mix VE32:AL:35567:local FN-D-[DATE],[DATE],[DATE]-WAST…" at bounding box center [360, 227] width 704 height 44
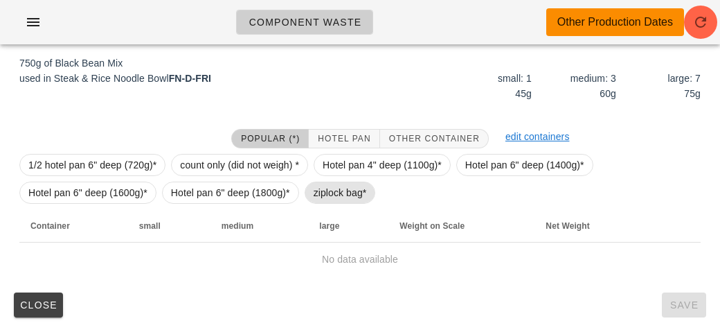
click at [338, 195] on span "ziplock bag*" at bounding box center [340, 192] width 53 height 21
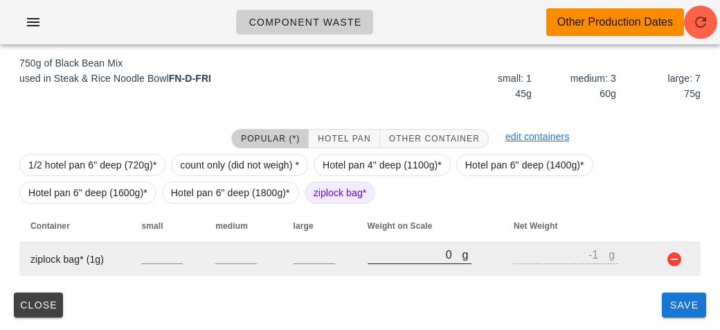
click at [387, 249] on input "0" at bounding box center [415, 254] width 95 height 18
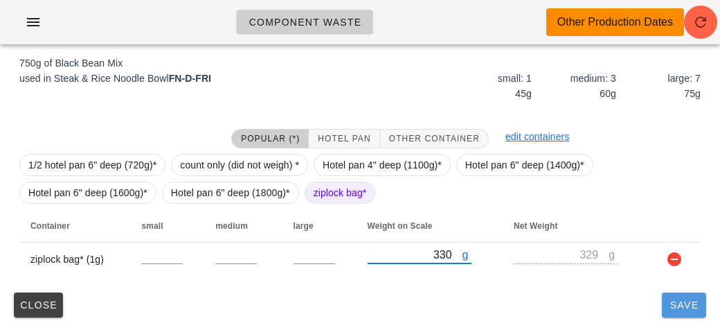
click at [675, 311] on button "Save" at bounding box center [684, 304] width 44 height 25
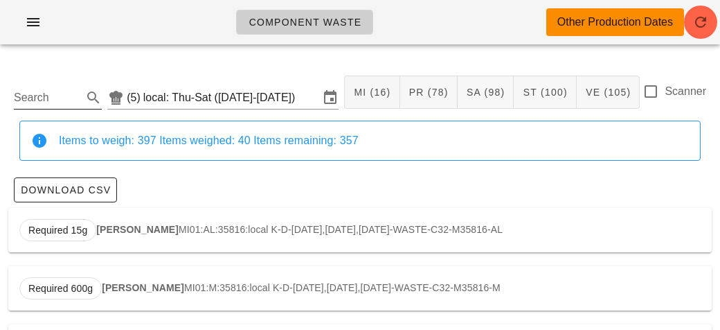
click at [48, 103] on input "Search" at bounding box center [47, 98] width 66 height 22
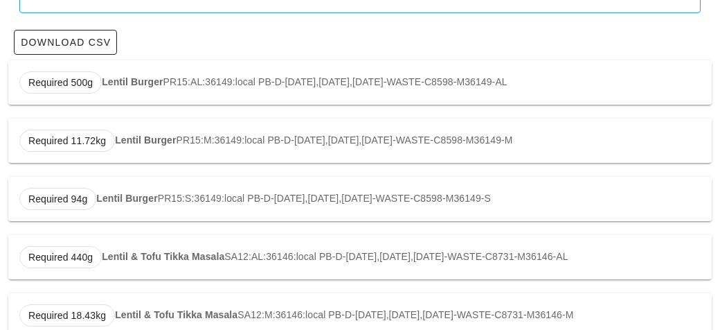
scroll to position [176, 0]
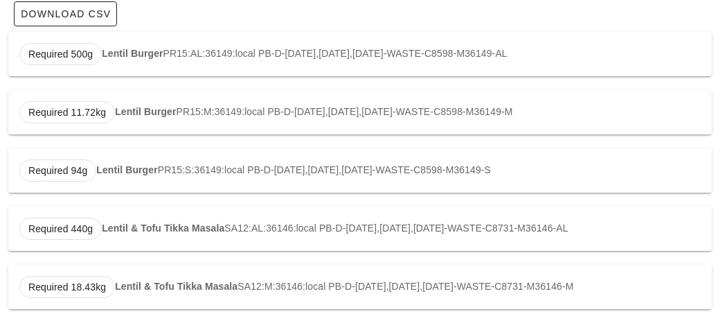
click at [110, 234] on div "Required 440g Lentil & Tofu Tikka Masala SA12:AL:36146:local PB-D-[DATE],[DATE]…" at bounding box center [360, 228] width 704 height 44
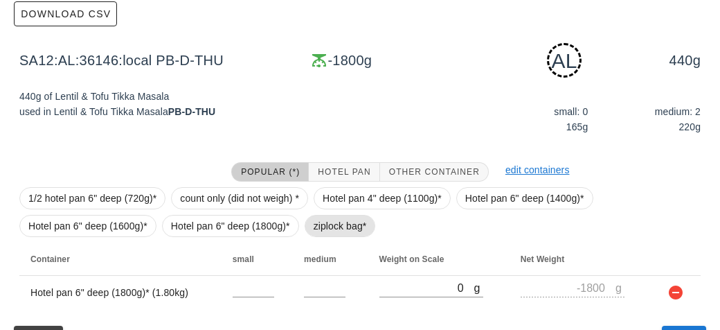
click at [321, 234] on span "ziplock bag*" at bounding box center [340, 225] width 53 height 21
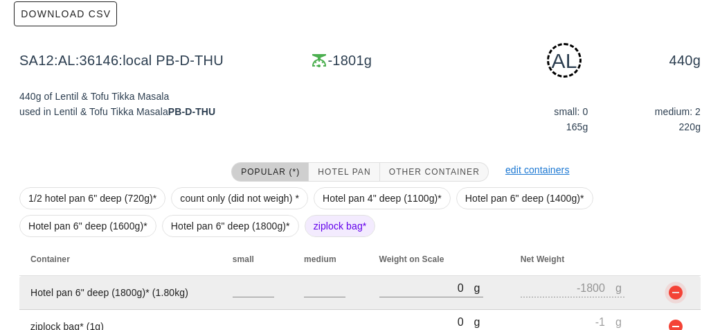
click at [682, 292] on button "button" at bounding box center [676, 292] width 17 height 17
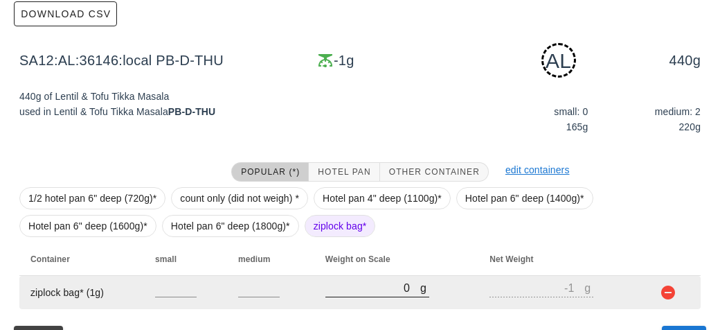
click at [373, 289] on input "0" at bounding box center [373, 287] width 95 height 18
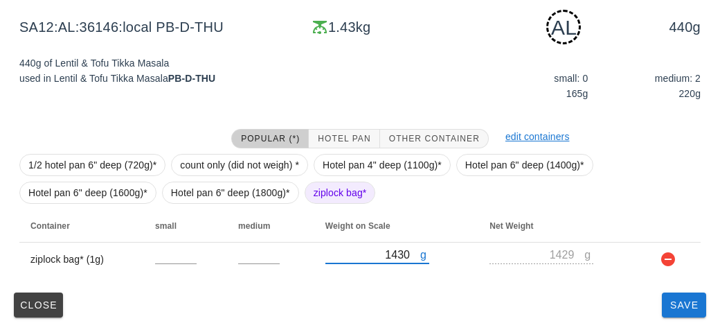
click at [459, 287] on div "Close Save" at bounding box center [360, 305] width 704 height 36
click at [687, 303] on span "Save" at bounding box center [684, 304] width 33 height 11
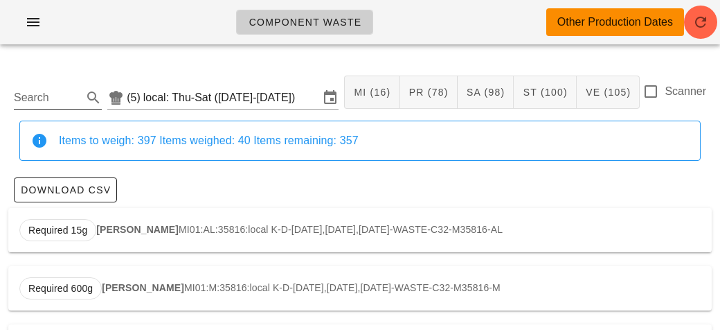
click at [33, 104] on input "Search" at bounding box center [47, 98] width 66 height 22
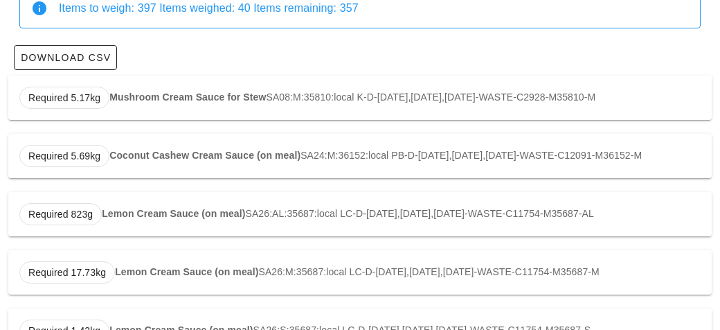
scroll to position [134, 0]
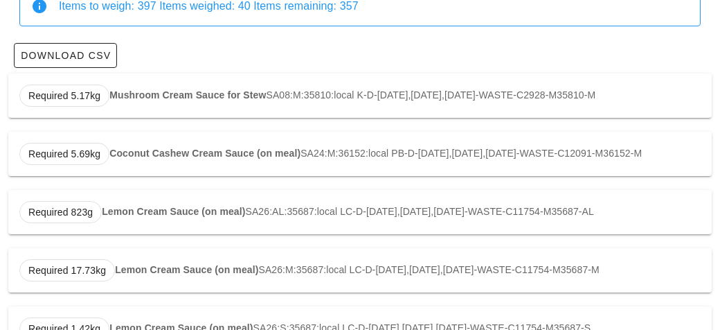
click at [115, 214] on div "Required 823g Lemon Cream Sauce (on meal) SA26:AL:35687:local LC-D-[DATE],[DATE…" at bounding box center [360, 212] width 704 height 44
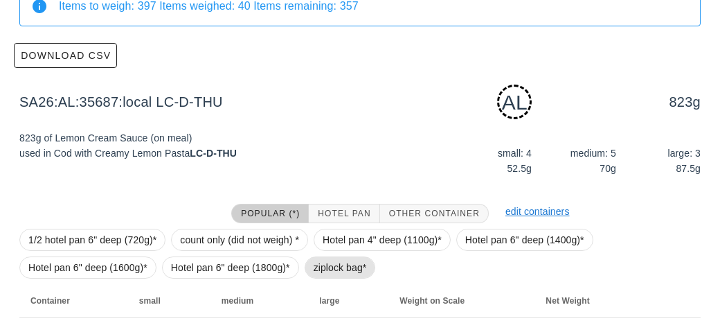
click at [314, 264] on span "ziplock bag*" at bounding box center [340, 267] width 53 height 21
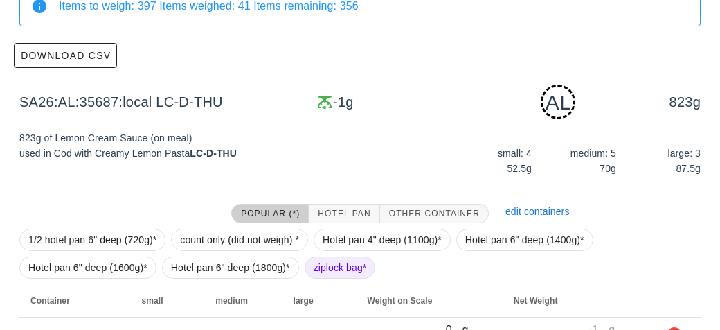
scroll to position [209, 0]
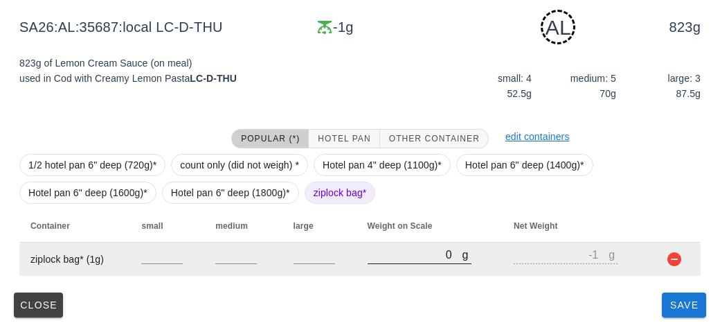
click at [397, 258] on input "0" at bounding box center [415, 254] width 95 height 18
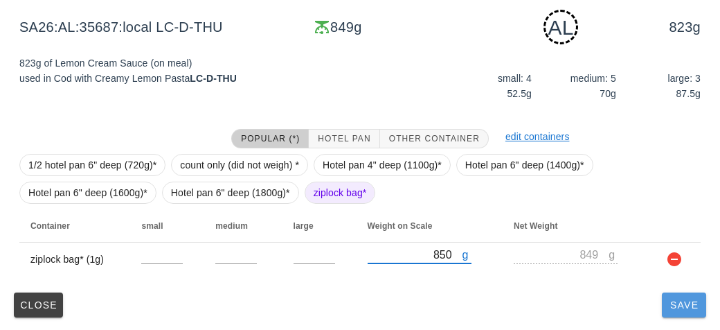
click at [680, 309] on span "Save" at bounding box center [684, 304] width 33 height 11
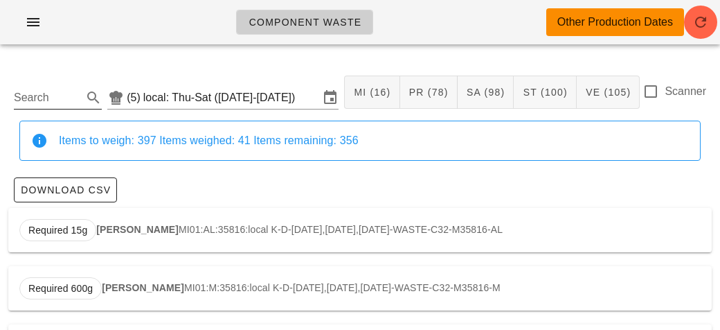
click at [26, 94] on input "Search" at bounding box center [47, 98] width 66 height 22
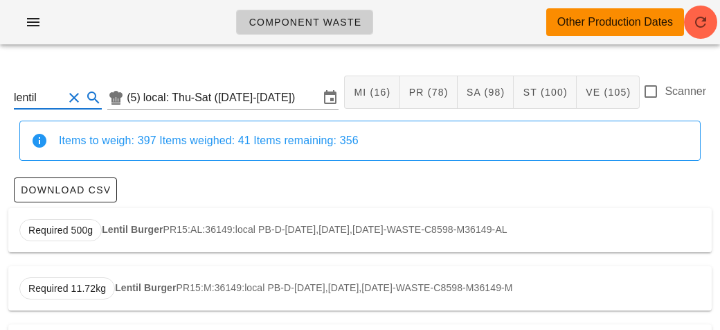
click at [125, 227] on strong "Lentil Burger" at bounding box center [132, 229] width 61 height 11
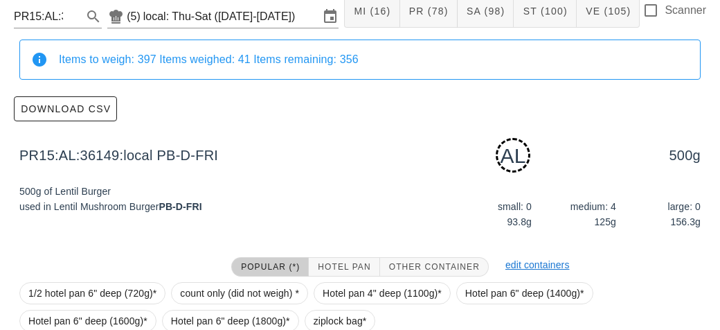
scroll to position [209, 0]
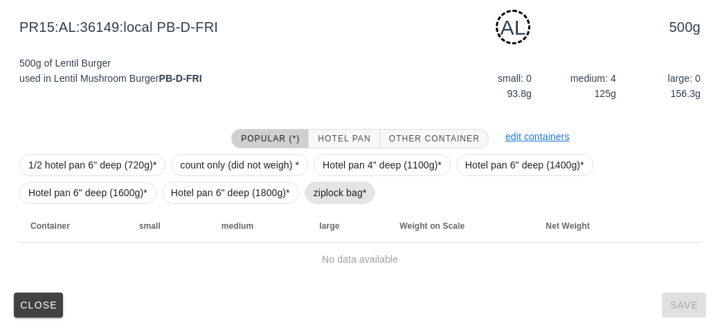
click at [314, 193] on span "ziplock bag*" at bounding box center [340, 192] width 53 height 21
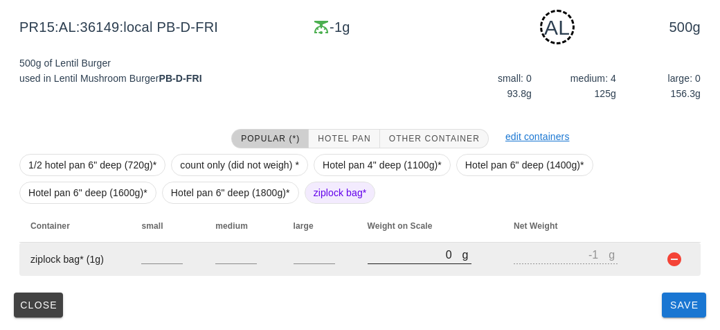
click at [381, 254] on input "0" at bounding box center [415, 254] width 95 height 18
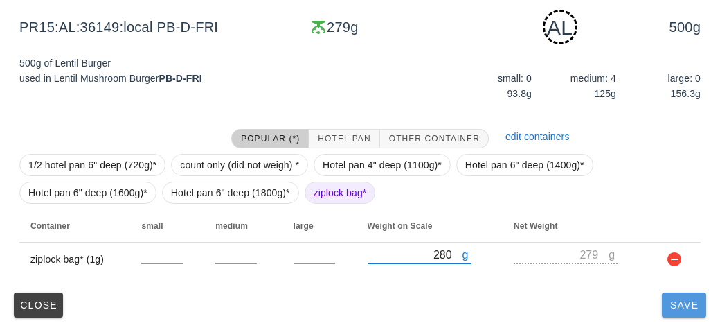
click at [680, 305] on span "Save" at bounding box center [684, 304] width 33 height 11
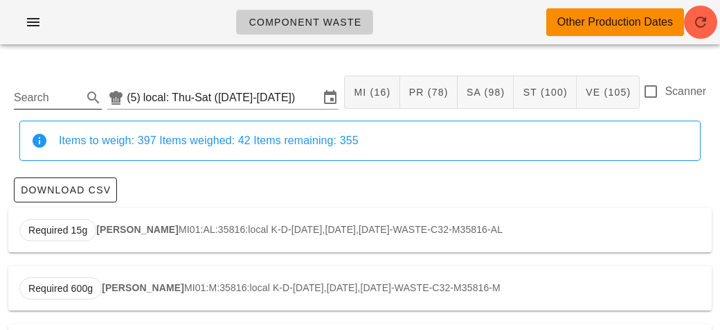
click at [50, 97] on input "Search" at bounding box center [47, 98] width 66 height 22
click at [133, 235] on div "Required 1.98kg Pork Stew PR06:AL:35693:local LC-D-[DATE],[DATE],[DATE]-WASTE-C…" at bounding box center [360, 230] width 704 height 44
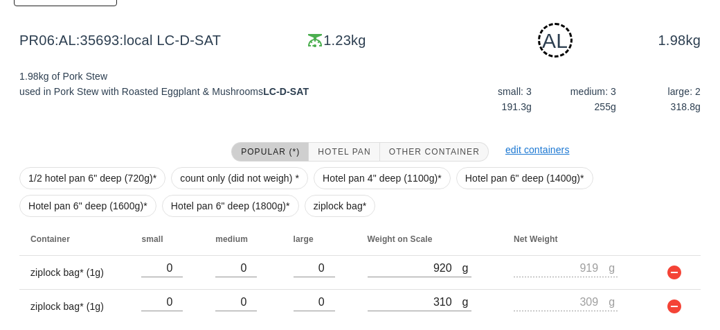
scroll to position [242, 0]
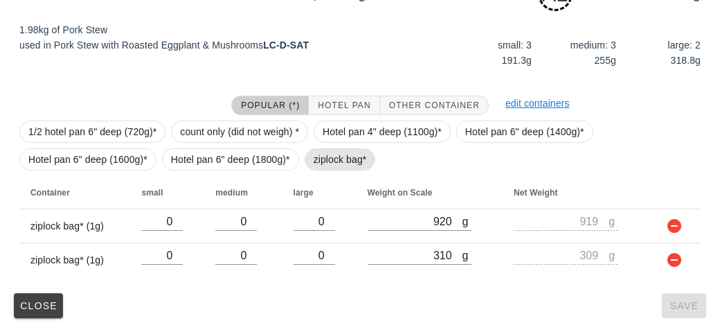
click at [330, 153] on span "ziplock bag*" at bounding box center [340, 159] width 53 height 21
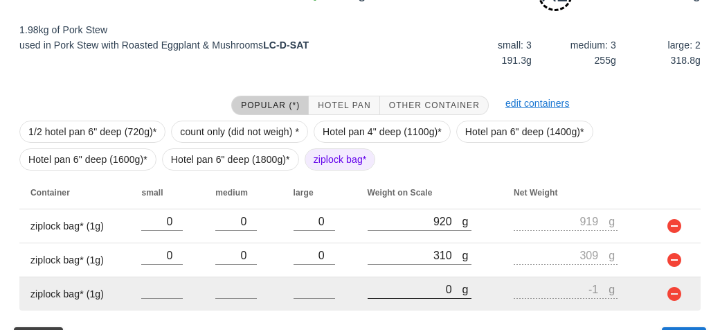
click at [420, 285] on input "0" at bounding box center [415, 289] width 95 height 18
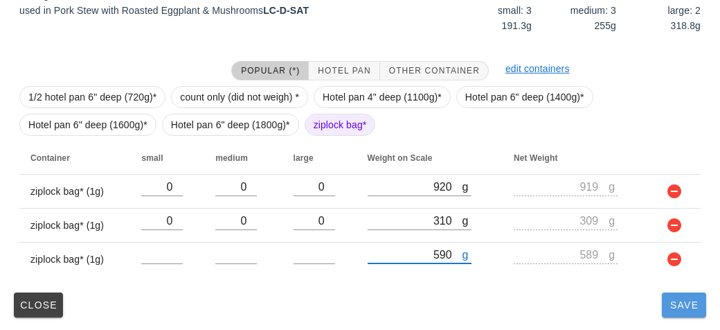
click at [687, 305] on span "Save" at bounding box center [684, 304] width 33 height 11
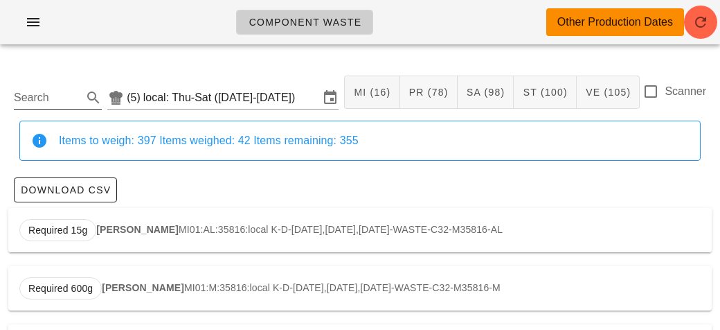
click at [48, 94] on input "Search" at bounding box center [47, 98] width 66 height 22
click at [123, 247] on div "Required 1.19kg Rice Noodles ST29:AL:35567:local FN-D-[DATE],[DATE],[DATE]-WAST…" at bounding box center [360, 230] width 704 height 44
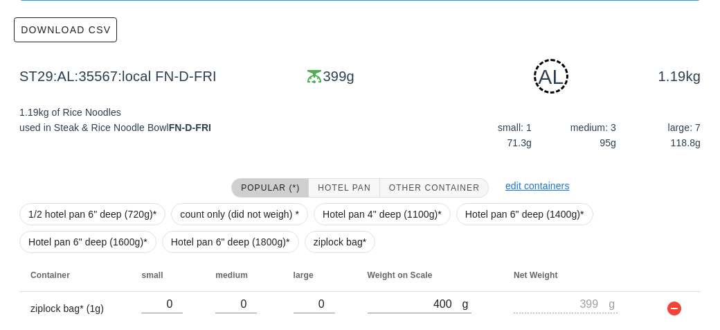
scroll to position [209, 0]
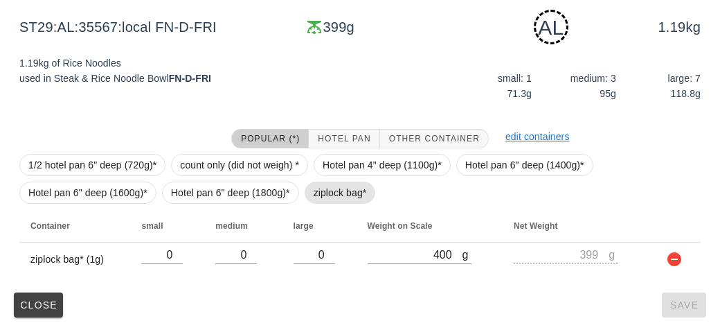
click at [322, 193] on span "ziplock bag*" at bounding box center [340, 192] width 53 height 21
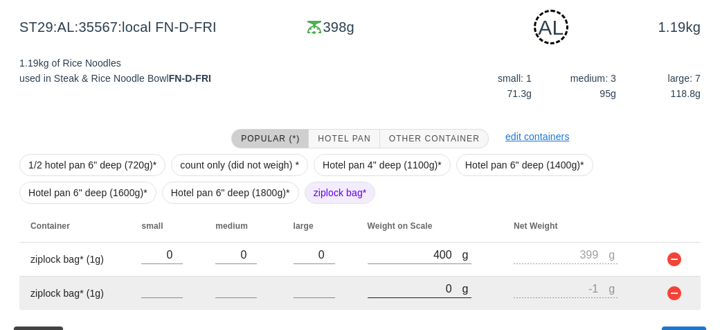
click at [421, 287] on input "0" at bounding box center [415, 288] width 95 height 18
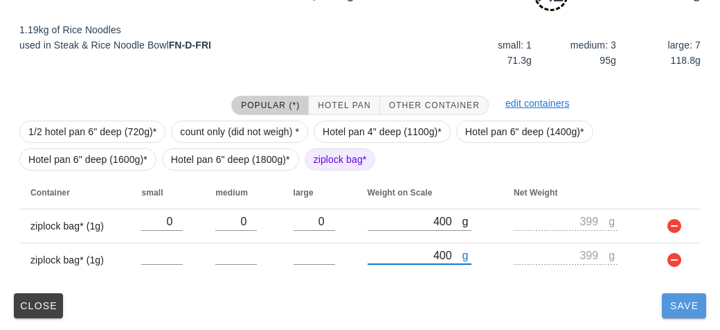
click at [682, 316] on button "Save" at bounding box center [684, 305] width 44 height 25
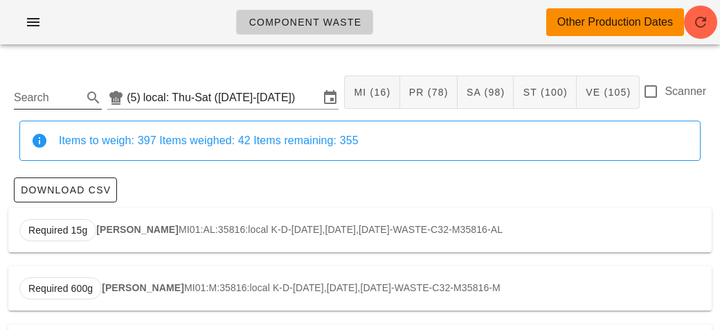
click at [58, 95] on input "Search" at bounding box center [47, 98] width 66 height 22
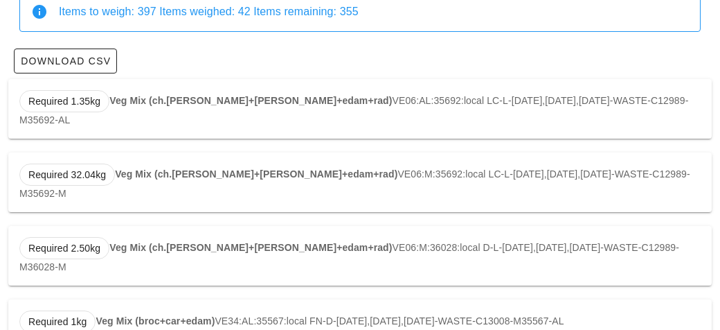
scroll to position [153, 0]
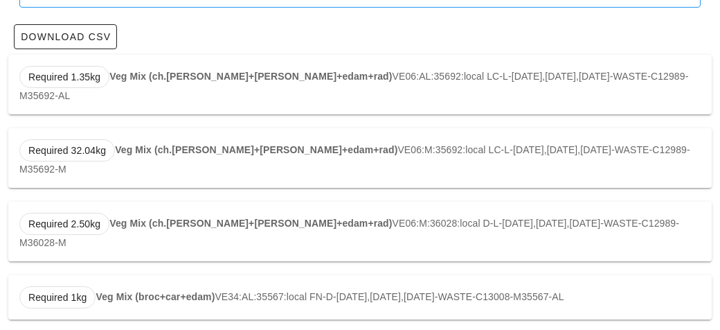
click at [139, 291] on strong "Veg Mix (broc+car+edam)" at bounding box center [155, 296] width 119 height 11
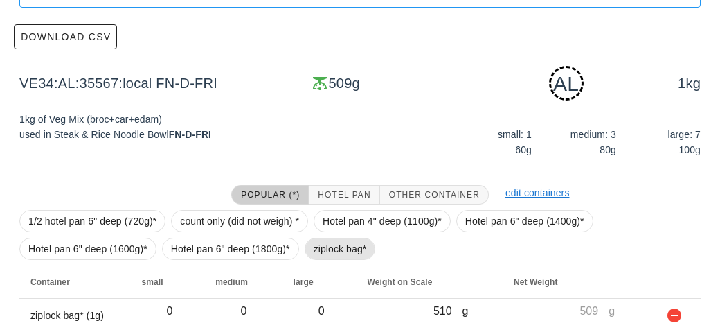
click at [314, 249] on span "ziplock bag*" at bounding box center [340, 248] width 53 height 21
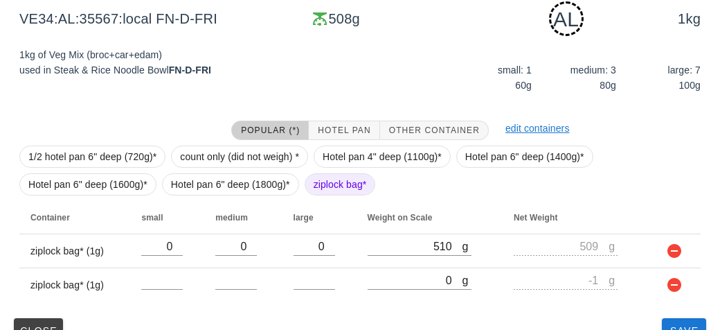
scroll to position [242, 0]
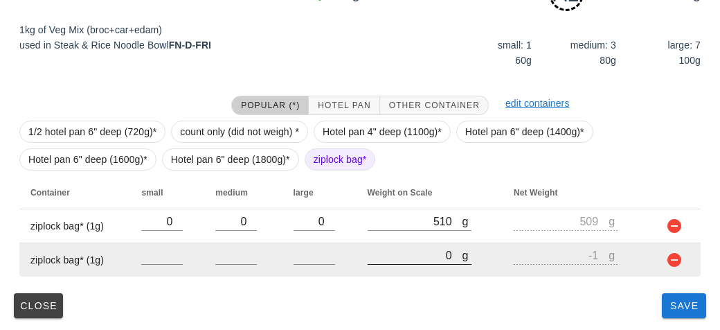
click at [398, 256] on input "0" at bounding box center [415, 255] width 95 height 18
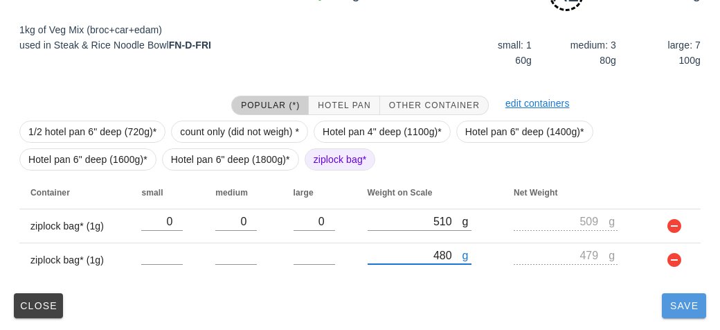
click at [684, 314] on button "Save" at bounding box center [684, 305] width 44 height 25
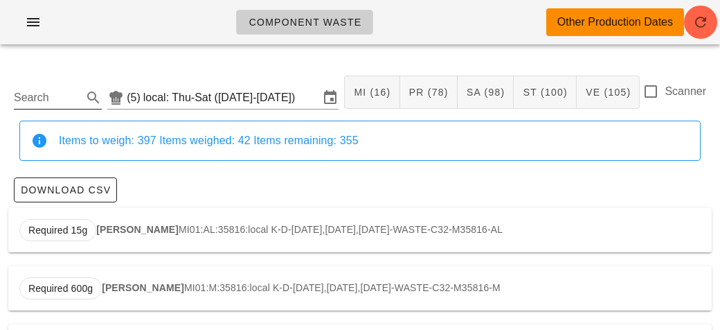
click at [51, 101] on input "Search" at bounding box center [47, 98] width 66 height 22
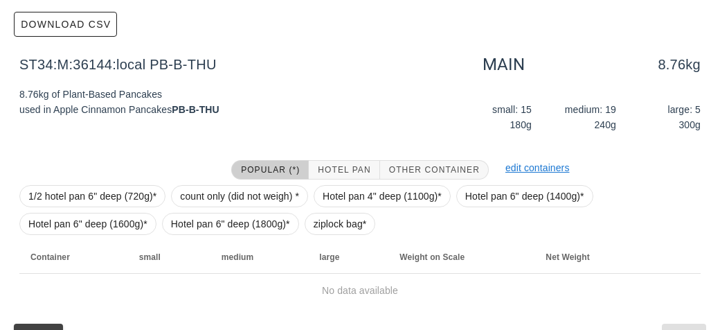
scroll to position [197, 0]
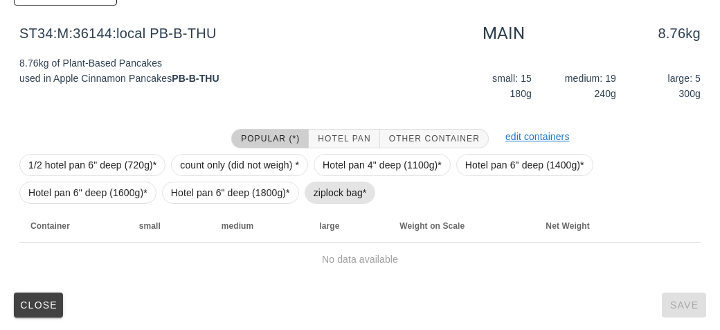
click at [326, 188] on span "ziplock bag*" at bounding box center [340, 192] width 53 height 21
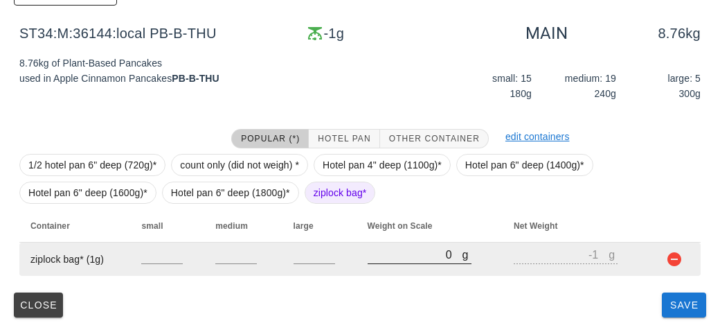
click at [404, 256] on input "0" at bounding box center [415, 254] width 95 height 18
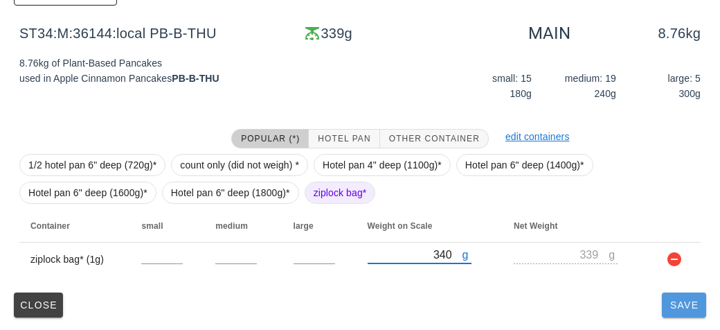
click at [675, 315] on button "Save" at bounding box center [684, 304] width 44 height 25
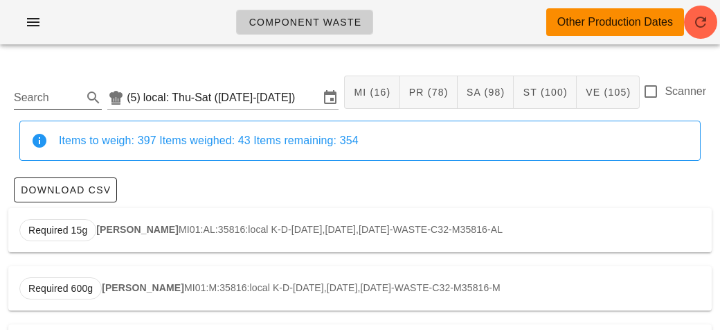
click at [44, 103] on input "Search" at bounding box center [47, 98] width 66 height 22
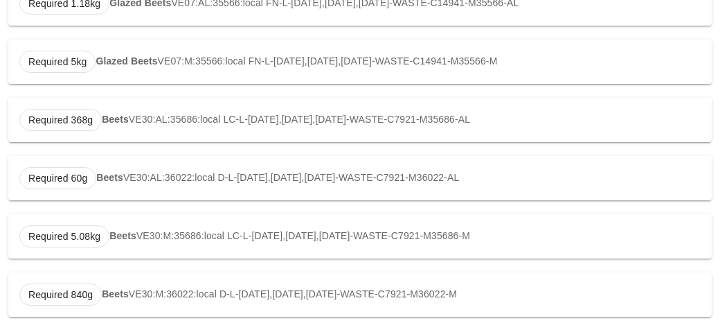
scroll to position [234, 0]
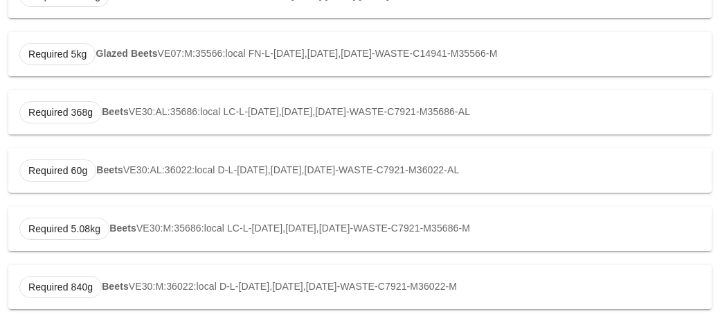
click at [108, 98] on div "Required 368g Beets VE30:AL:35686:local LC-L-[DATE],[DATE],[DATE]-WASTE-C7921-M…" at bounding box center [360, 112] width 704 height 44
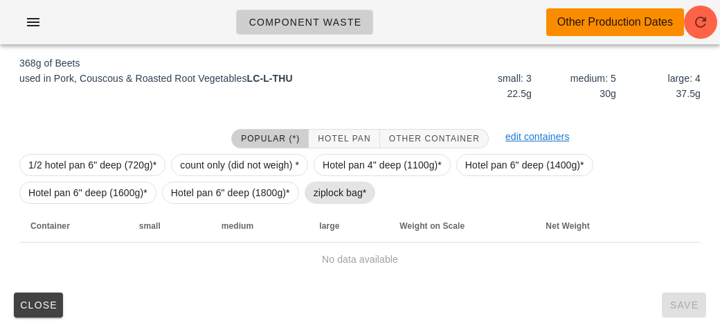
click at [322, 188] on span "ziplock bag*" at bounding box center [340, 192] width 53 height 21
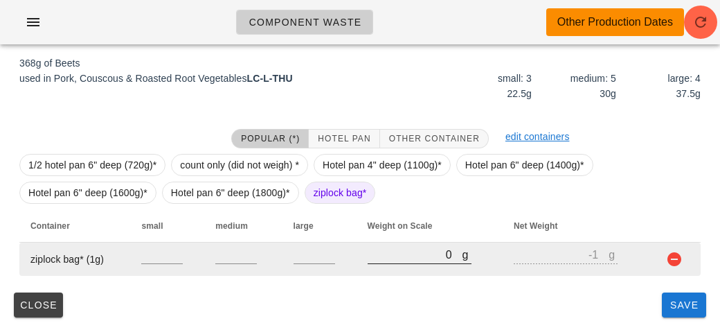
click at [382, 253] on input "0" at bounding box center [415, 254] width 95 height 18
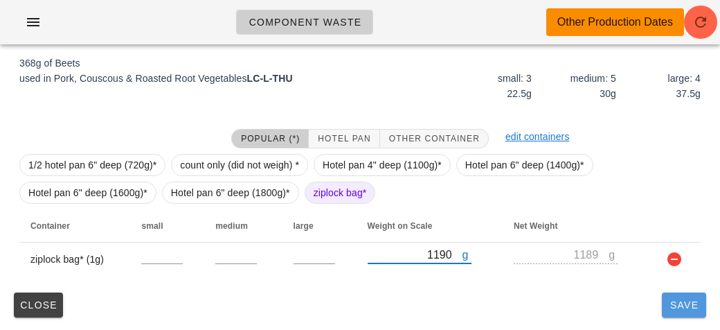
click at [680, 310] on button "Save" at bounding box center [684, 304] width 44 height 25
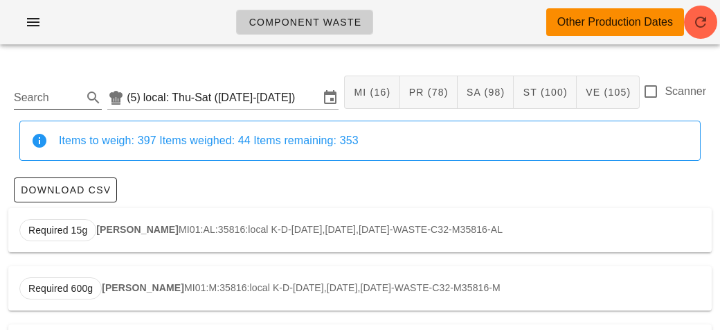
click at [43, 102] on input "Search" at bounding box center [47, 98] width 66 height 22
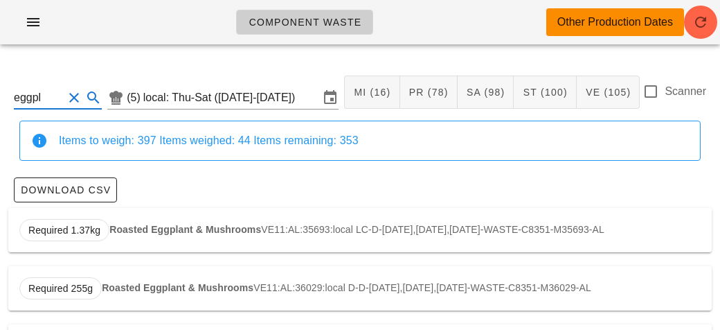
click at [180, 234] on div "Required 1.37kg Roasted Eggplant & Mushrooms VE11:AL:35693:local LC-D-[DATE],[D…" at bounding box center [360, 230] width 704 height 44
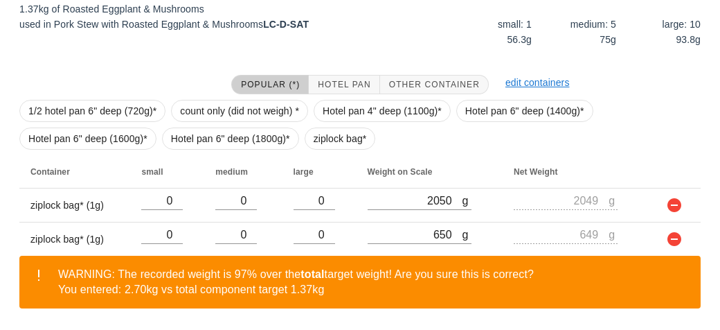
scroll to position [307, 0]
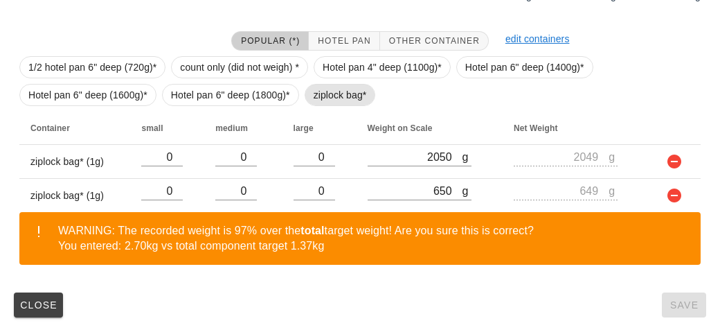
click at [327, 99] on span "ziplock bag*" at bounding box center [340, 95] width 53 height 21
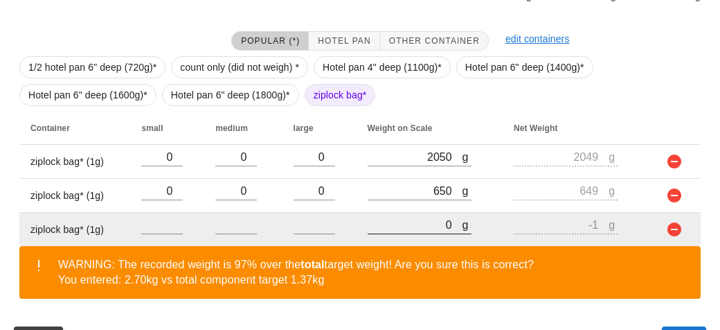
click at [416, 227] on input "0" at bounding box center [415, 224] width 95 height 18
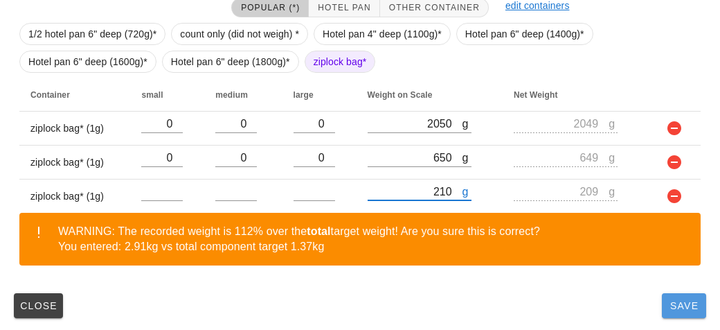
click at [685, 308] on span "Save" at bounding box center [684, 305] width 33 height 11
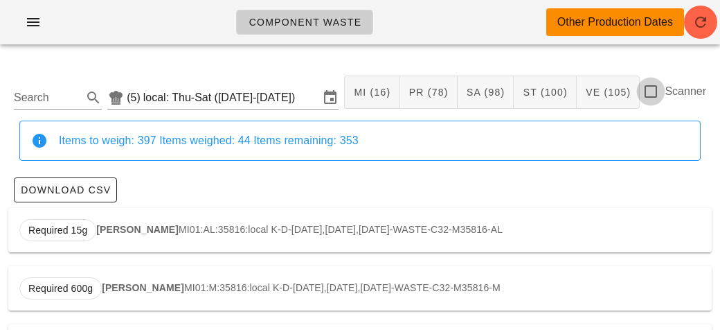
click at [654, 98] on div at bounding box center [651, 92] width 24 height 24
